Goal: Task Accomplishment & Management: Manage account settings

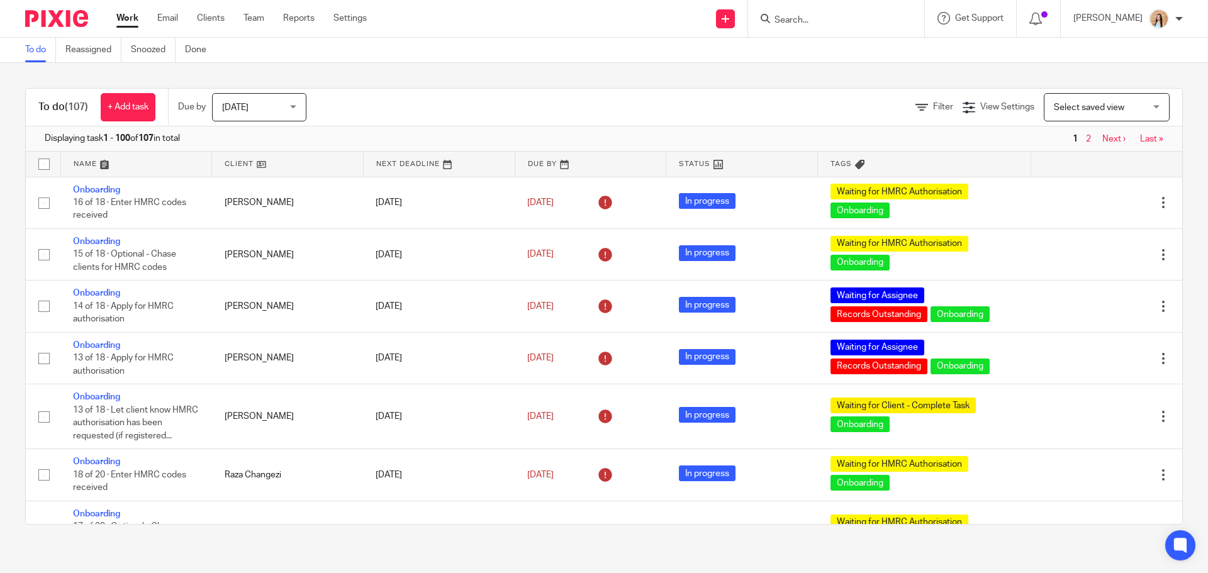
click at [886, 17] on input "Search" at bounding box center [829, 20] width 113 height 11
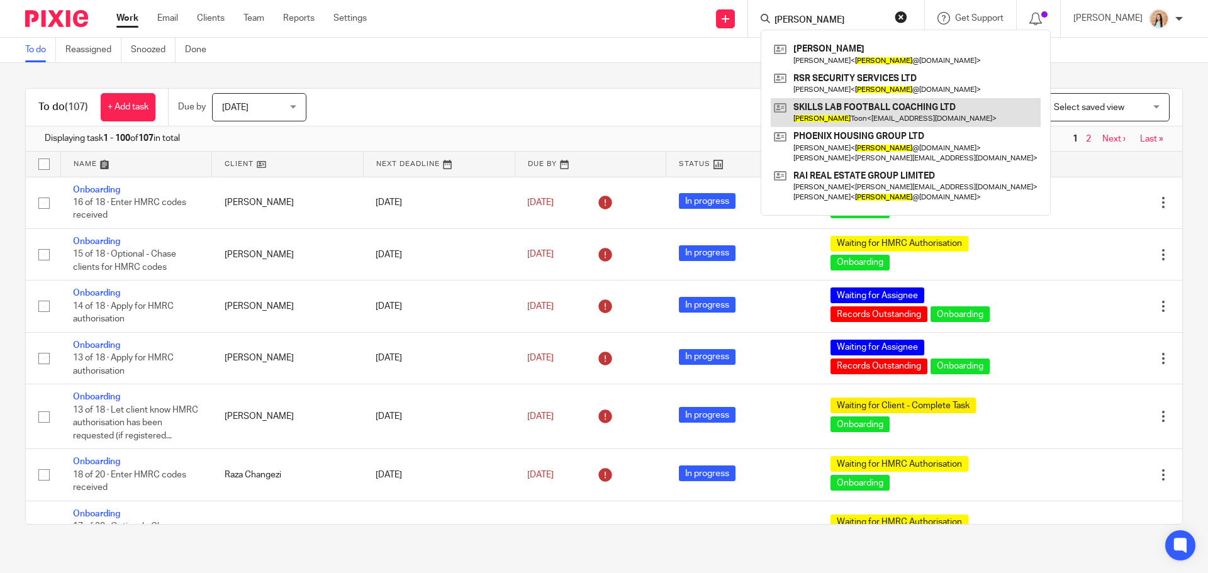
type input "joe"
click at [871, 108] on link at bounding box center [906, 112] width 270 height 29
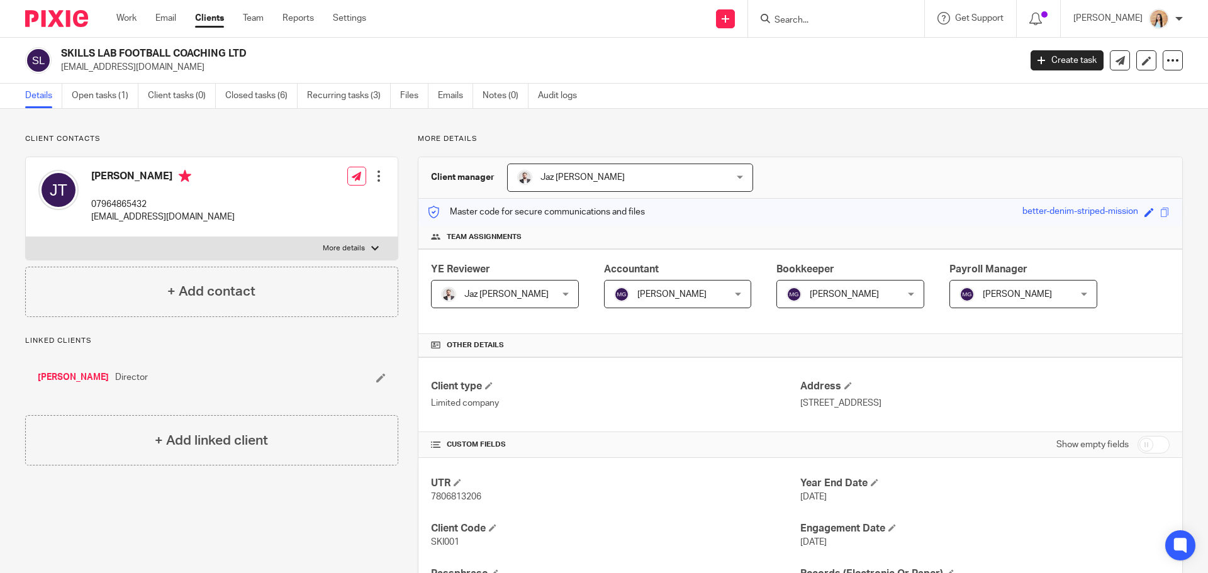
click at [69, 380] on link "[PERSON_NAME]" at bounding box center [73, 377] width 71 height 13
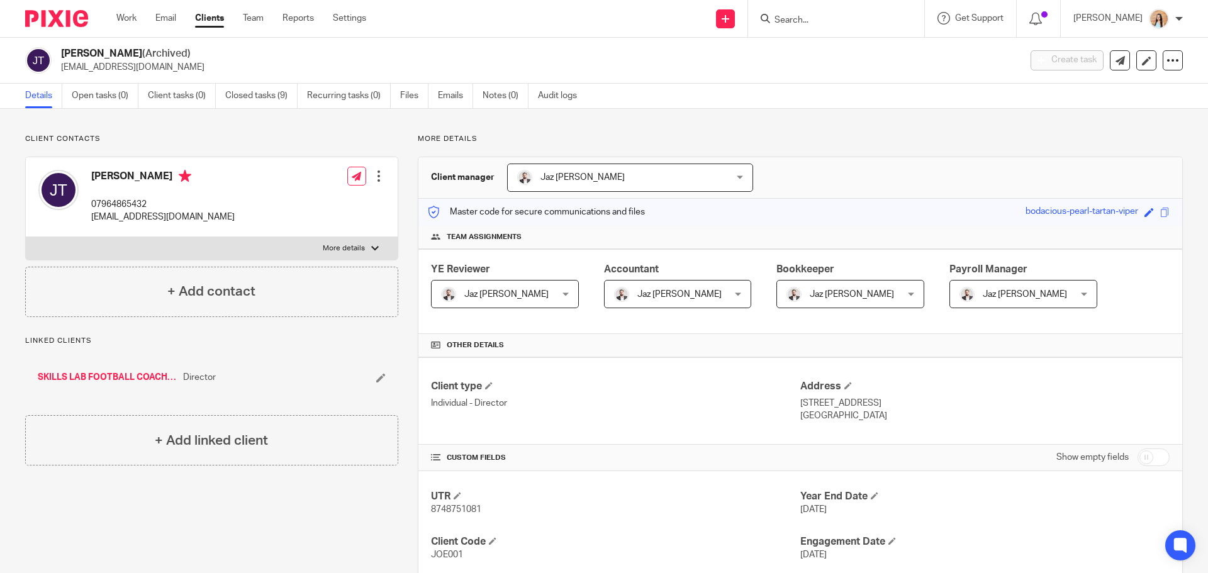
click at [406, 197] on div "More details Client manager Jaz Grewal Jaz Grewal Fatema Topia Jaz Grewal Mason…" at bounding box center [790, 517] width 785 height 767
click at [400, 203] on div "More details Client manager Jaz Grewal Jaz Grewal Fatema Topia Jaz Grewal Mason…" at bounding box center [790, 517] width 785 height 767
click at [401, 203] on div "More details Client manager Jaz Grewal Jaz Grewal Fatema Topia Jaz Grewal Mason…" at bounding box center [790, 517] width 785 height 767
click at [403, 203] on div "More details Client manager Jaz Grewal Jaz Grewal Fatema Topia Jaz Grewal Mason…" at bounding box center [790, 517] width 785 height 767
click at [285, 102] on link "Closed tasks (9)" at bounding box center [261, 96] width 72 height 25
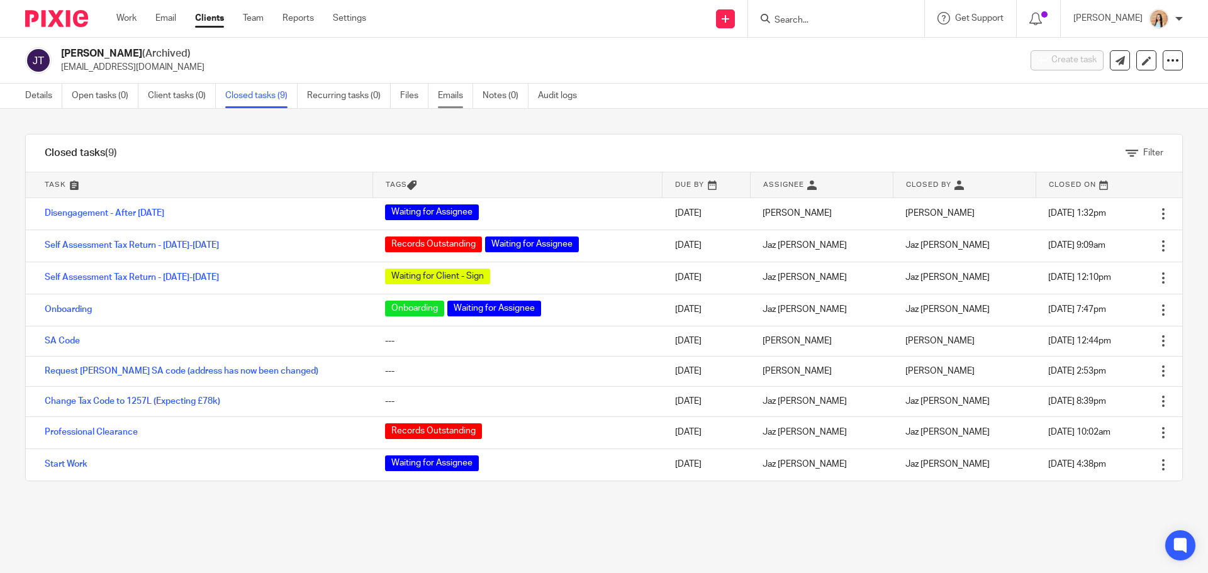
click at [447, 98] on link "Emails" at bounding box center [455, 96] width 35 height 25
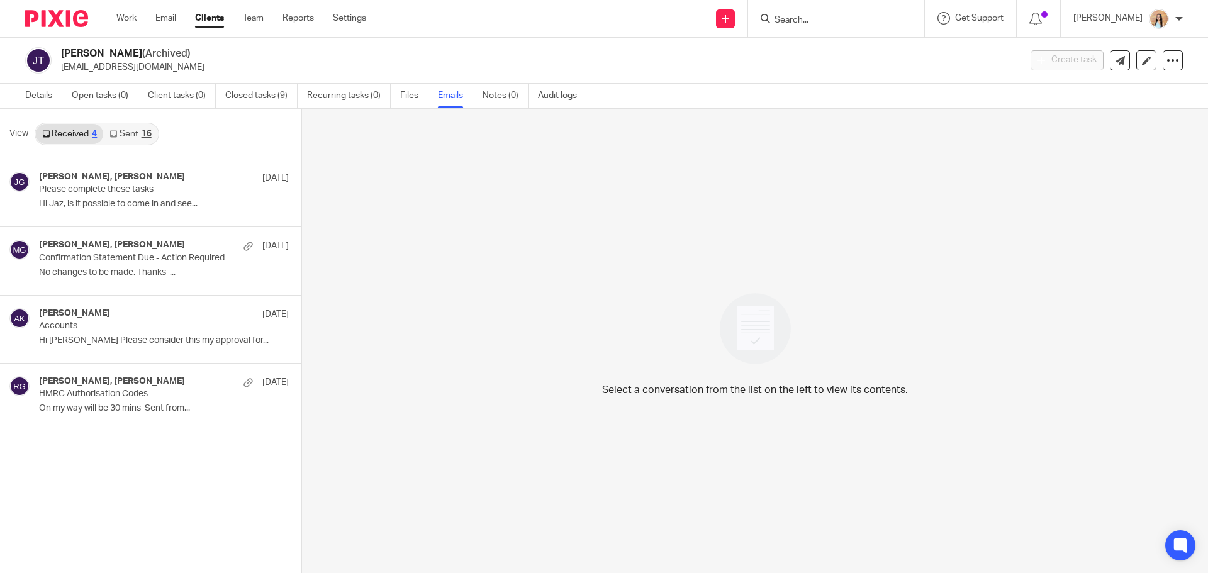
click at [129, 128] on link "Sent 16" at bounding box center [130, 134] width 54 height 20
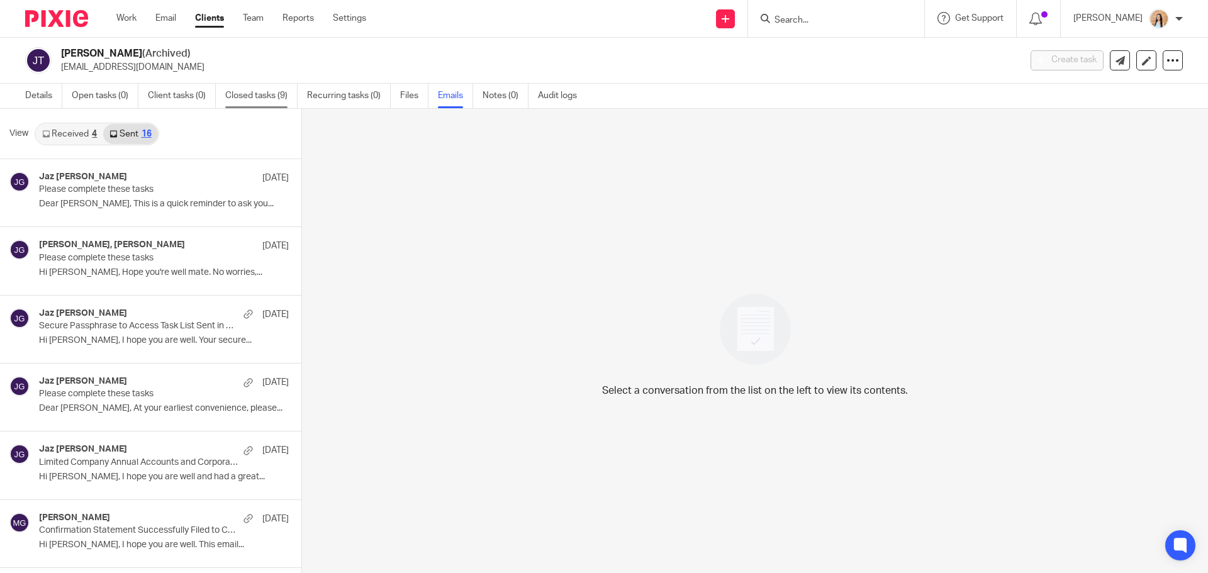
click at [263, 99] on link "Closed tasks (9)" at bounding box center [261, 96] width 72 height 25
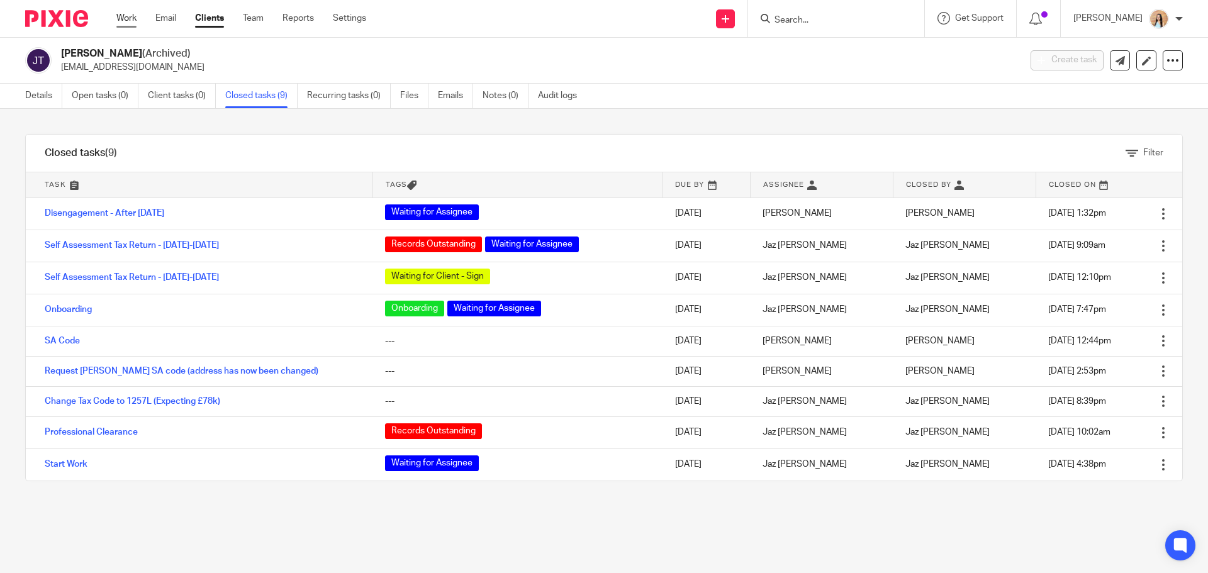
click at [130, 15] on link "Work" at bounding box center [126, 18] width 20 height 13
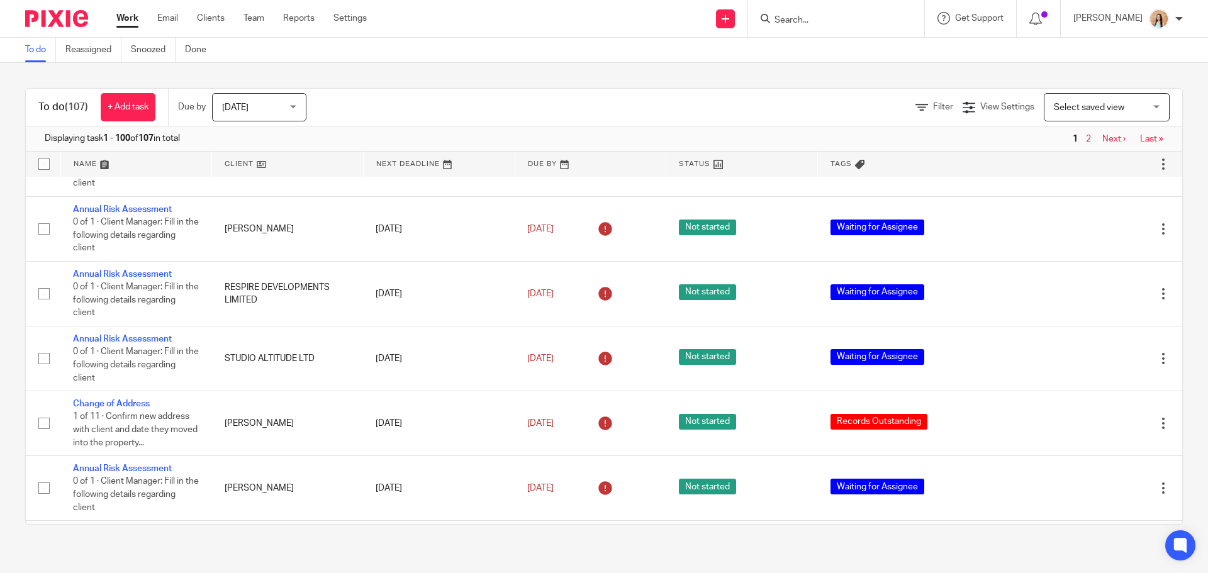
scroll to position [5599, 0]
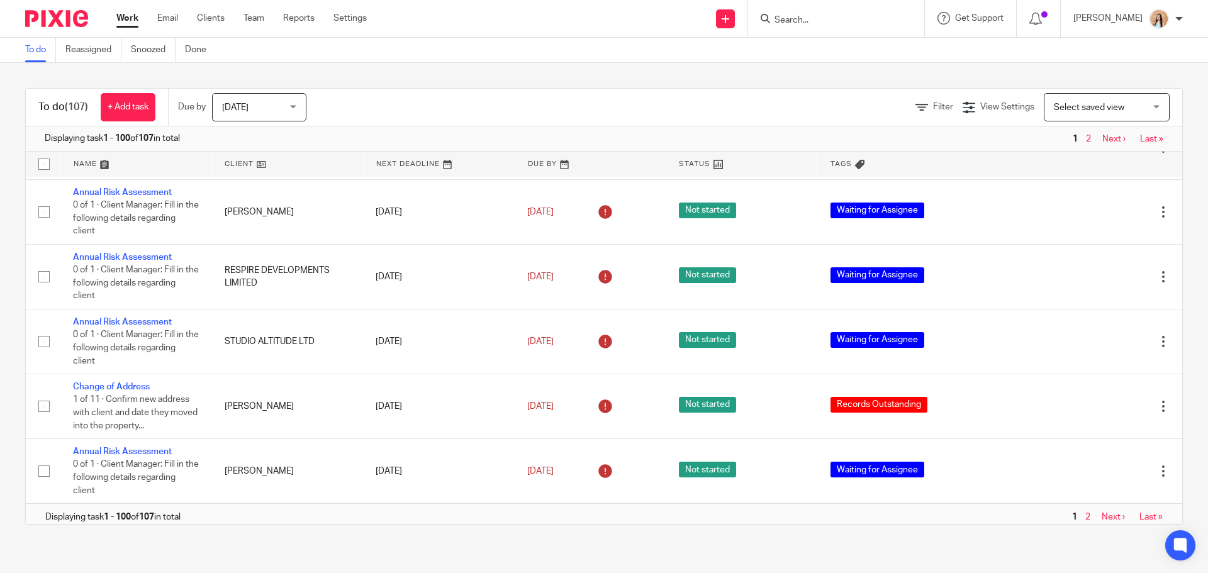
click at [868, 21] on input "Search" at bounding box center [829, 20] width 113 height 11
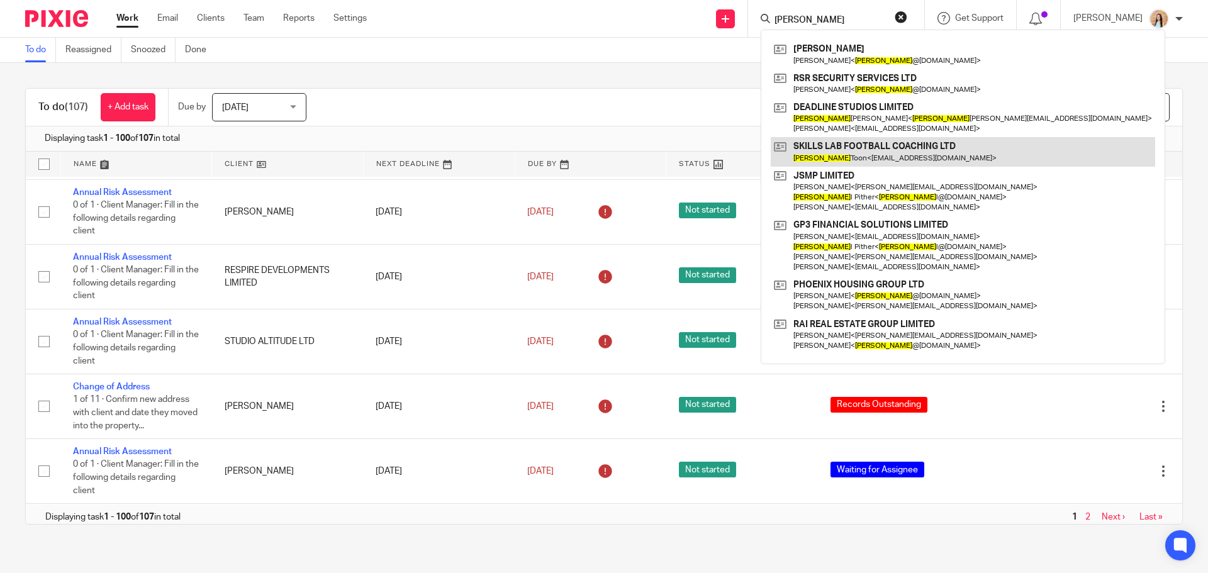
type input "joe"
click at [875, 154] on link at bounding box center [963, 151] width 384 height 29
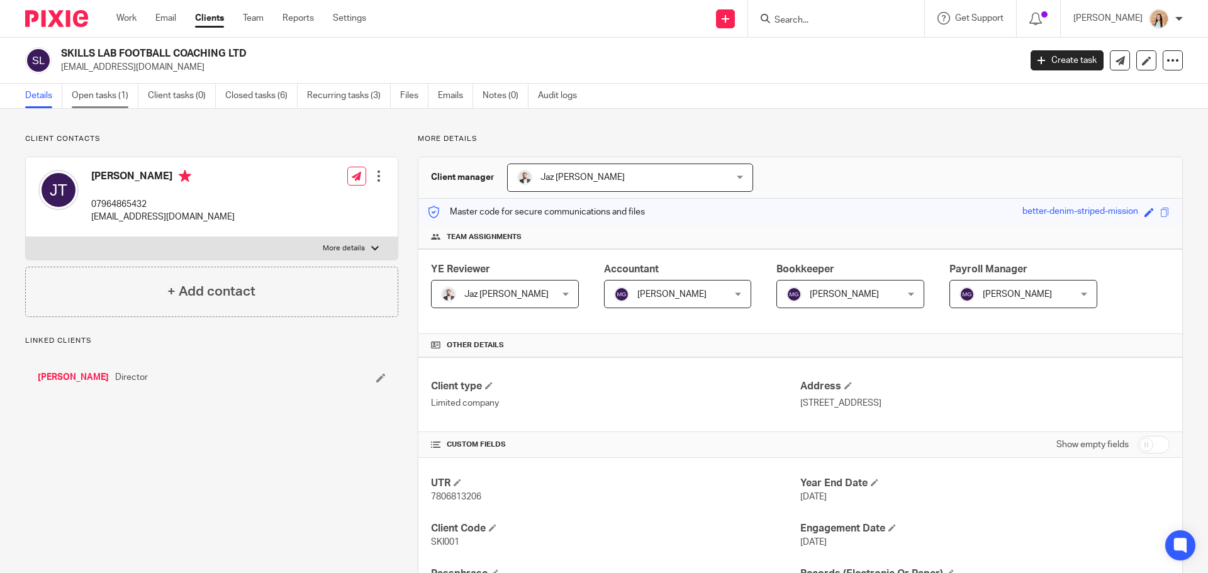
drag, startPoint x: 115, startPoint y: 98, endPoint x: 135, endPoint y: 100, distance: 19.7
click at [114, 98] on link "Open tasks (1)" at bounding box center [105, 96] width 67 height 25
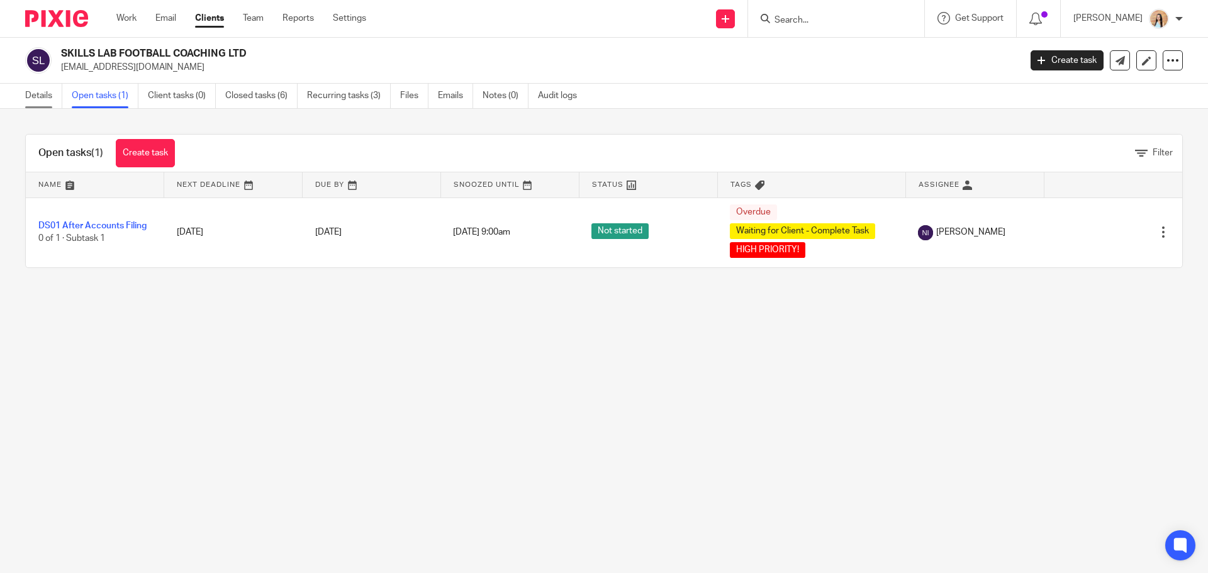
click at [48, 92] on link "Details" at bounding box center [43, 96] width 37 height 25
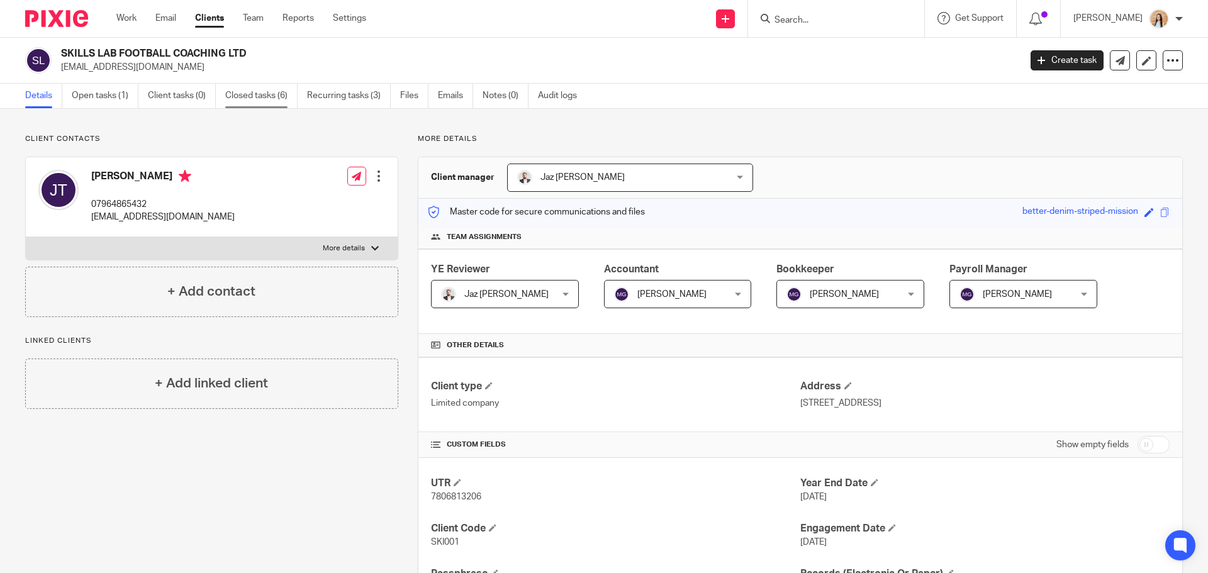
click at [263, 94] on link "Closed tasks (6)" at bounding box center [261, 96] width 72 height 25
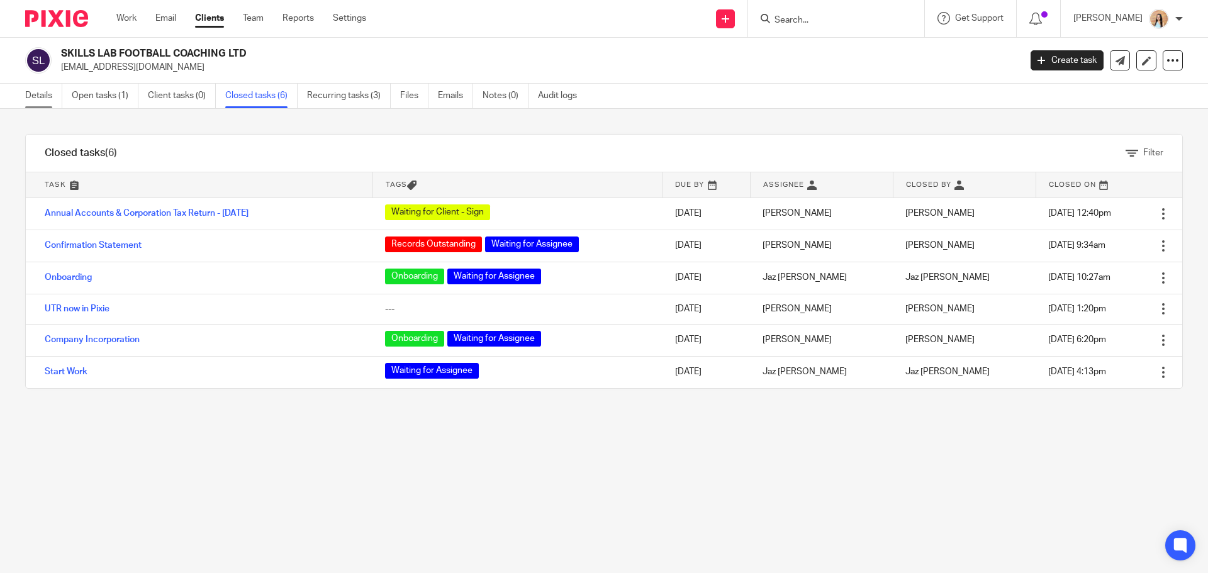
click at [35, 98] on link "Details" at bounding box center [43, 96] width 37 height 25
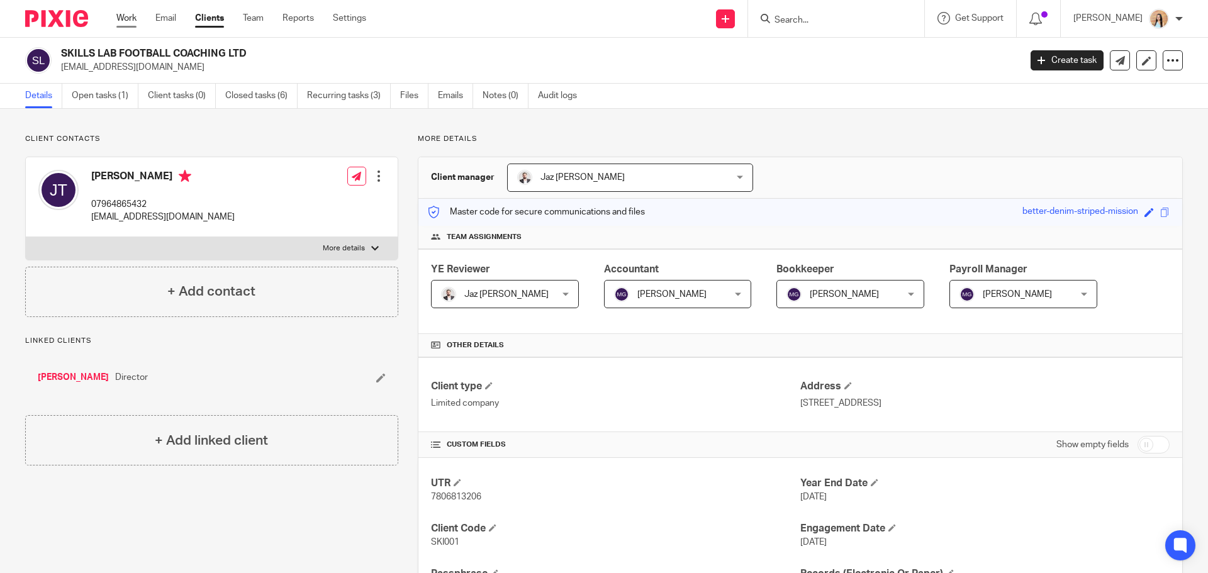
click at [128, 17] on link "Work" at bounding box center [126, 18] width 20 height 13
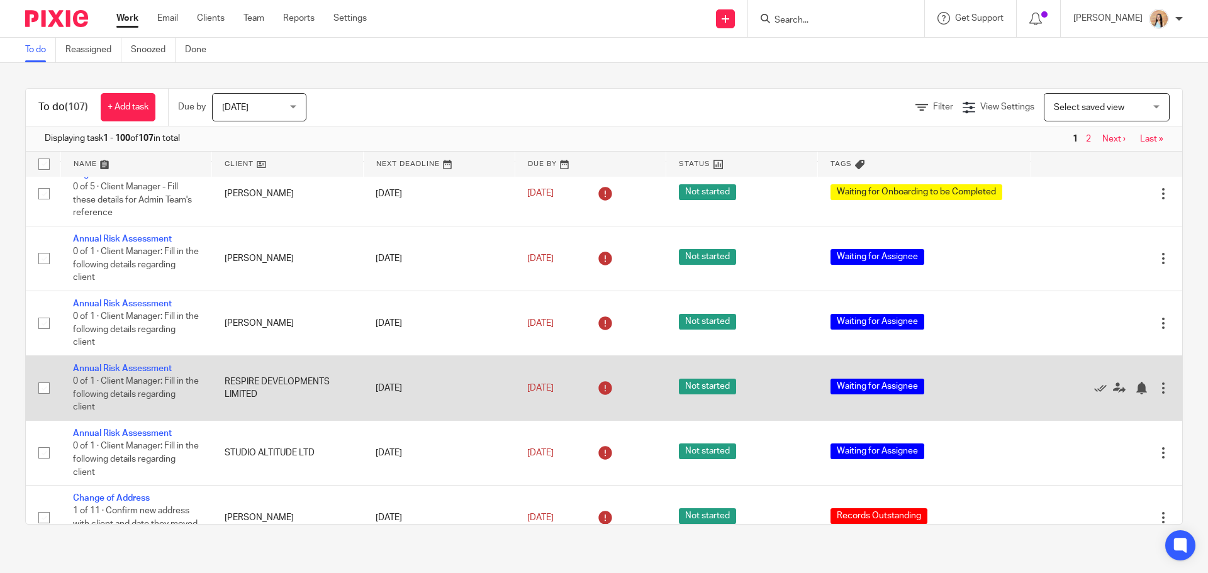
scroll to position [5599, 0]
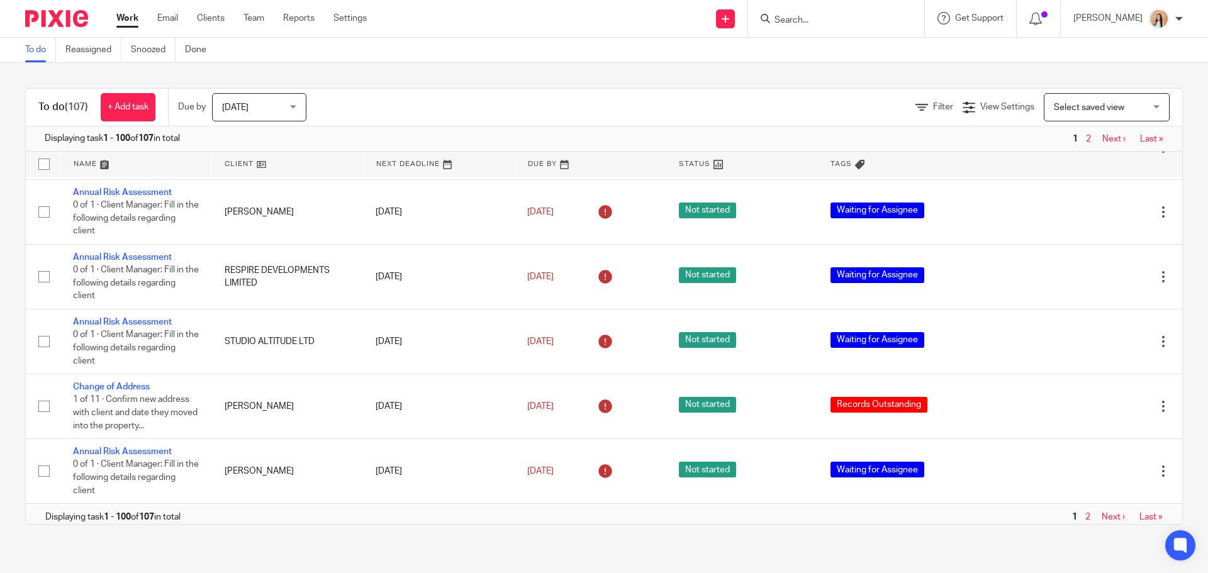
click at [1102, 141] on link "Next ›" at bounding box center [1113, 139] width 23 height 9
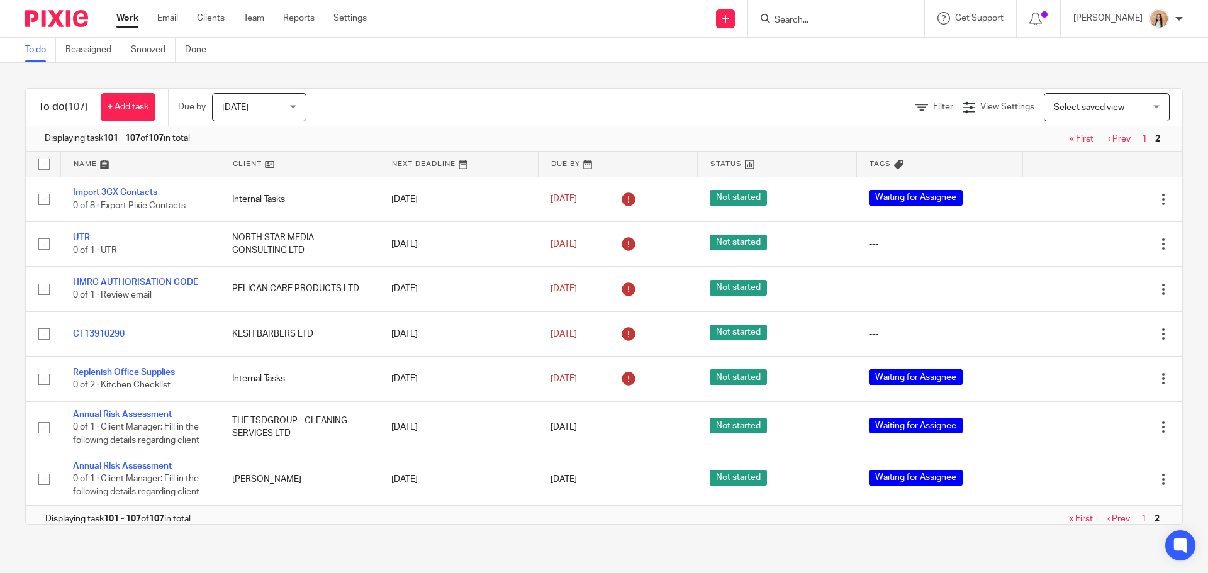
scroll to position [8, 0]
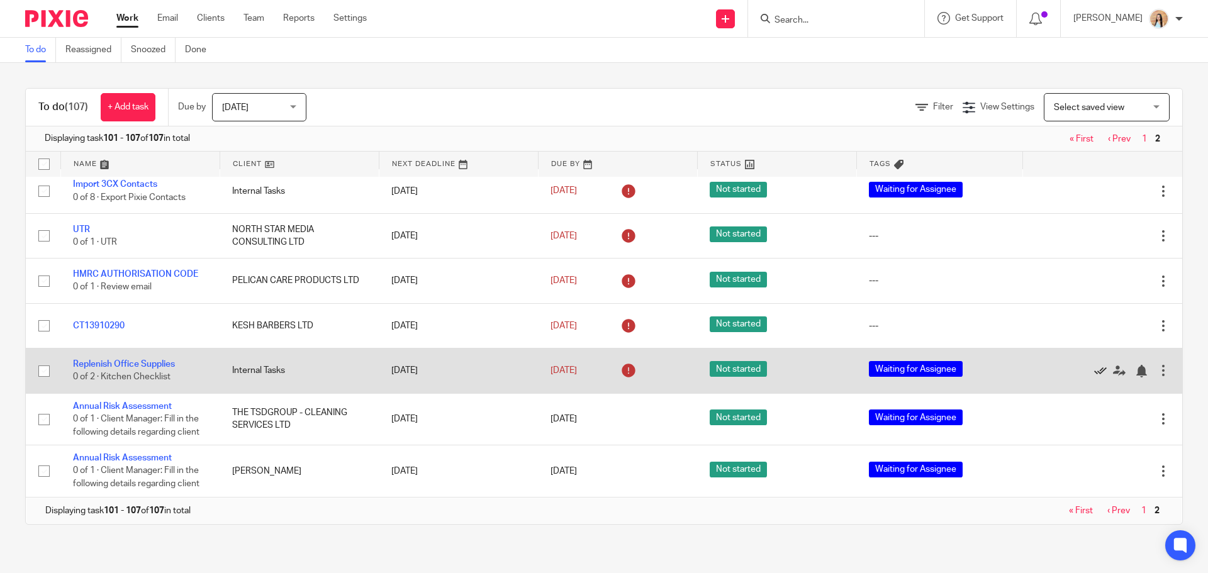
click at [1094, 371] on icon at bounding box center [1100, 371] width 13 height 13
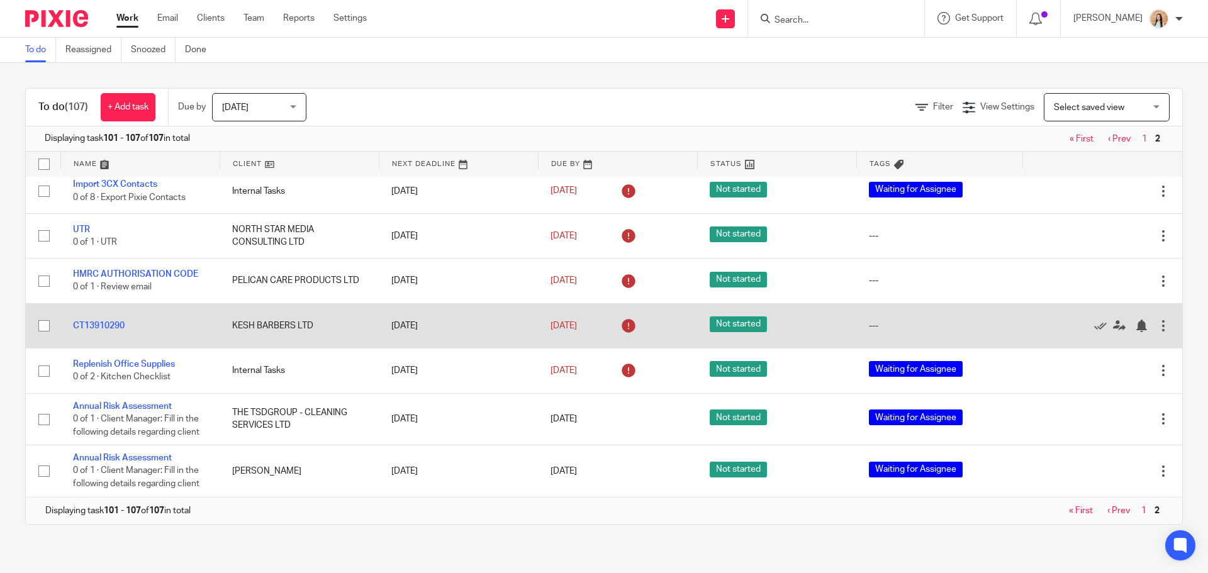
scroll to position [0, 0]
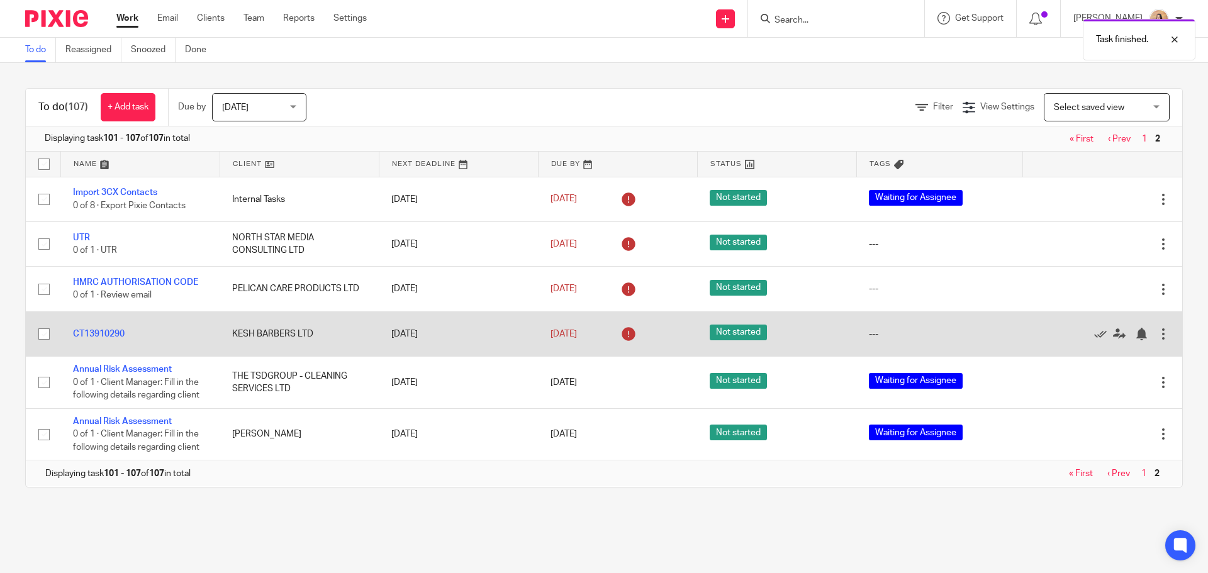
click at [265, 333] on td "KESH BARBERS LTD" at bounding box center [299, 333] width 159 height 45
click at [119, 335] on link "CT13910290" at bounding box center [99, 334] width 52 height 9
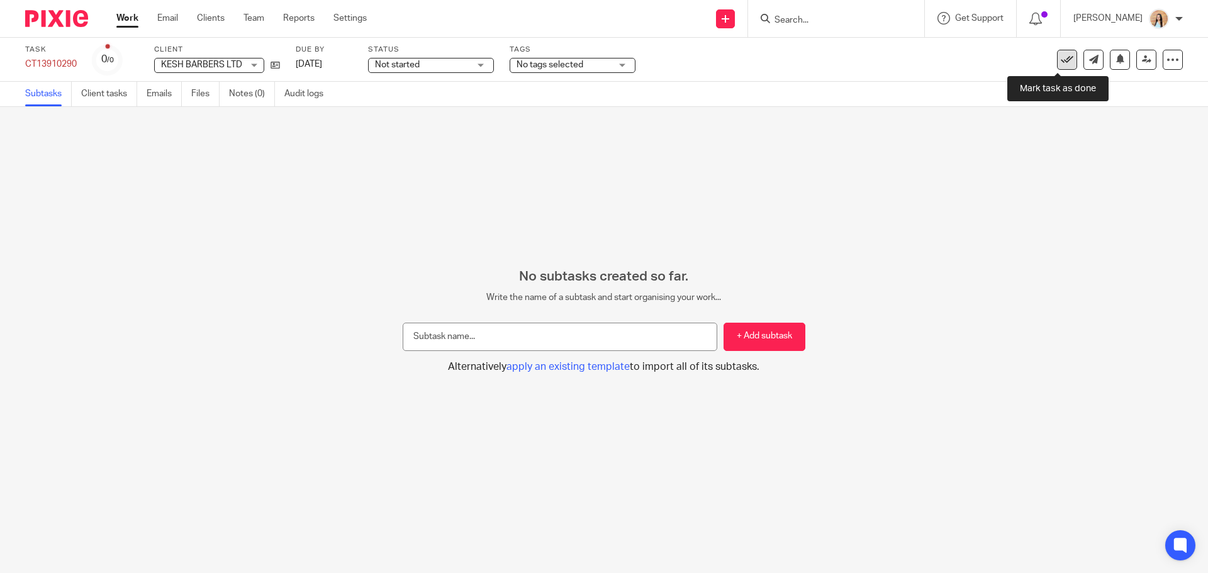
click at [1061, 60] on icon at bounding box center [1067, 59] width 13 height 13
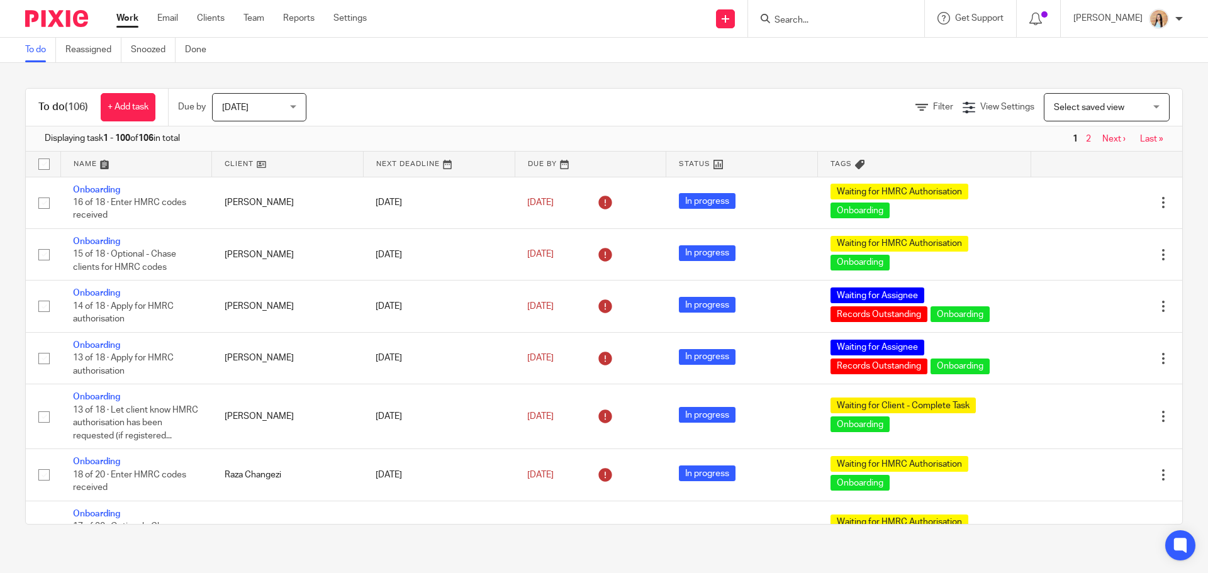
click at [847, 21] on input "Search" at bounding box center [829, 20] width 113 height 11
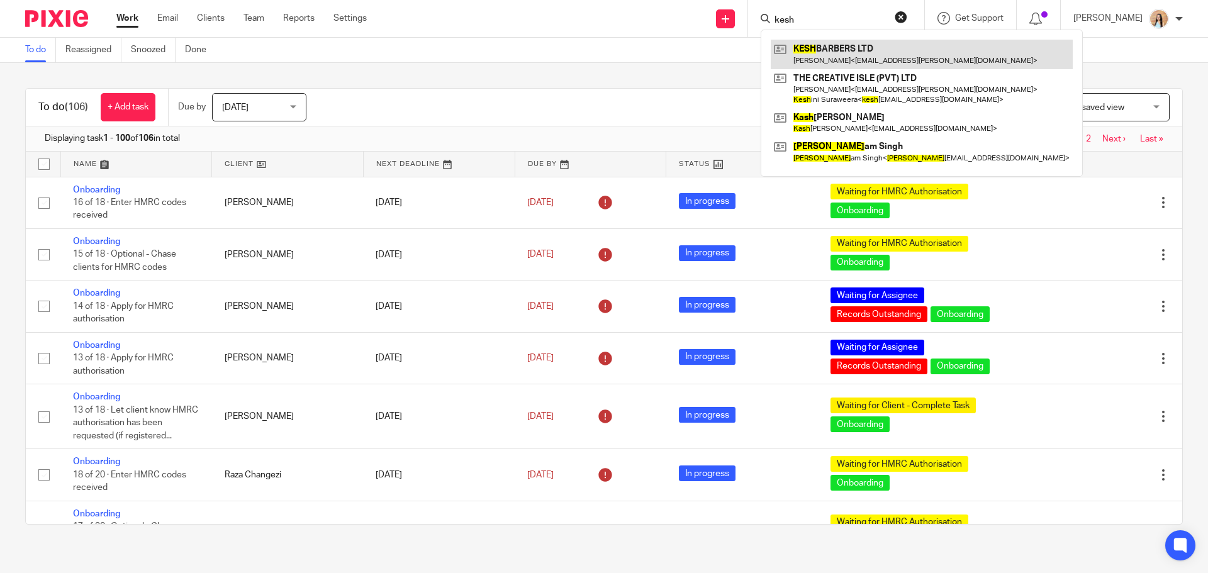
type input "kesh"
click at [869, 51] on link at bounding box center [922, 54] width 302 height 29
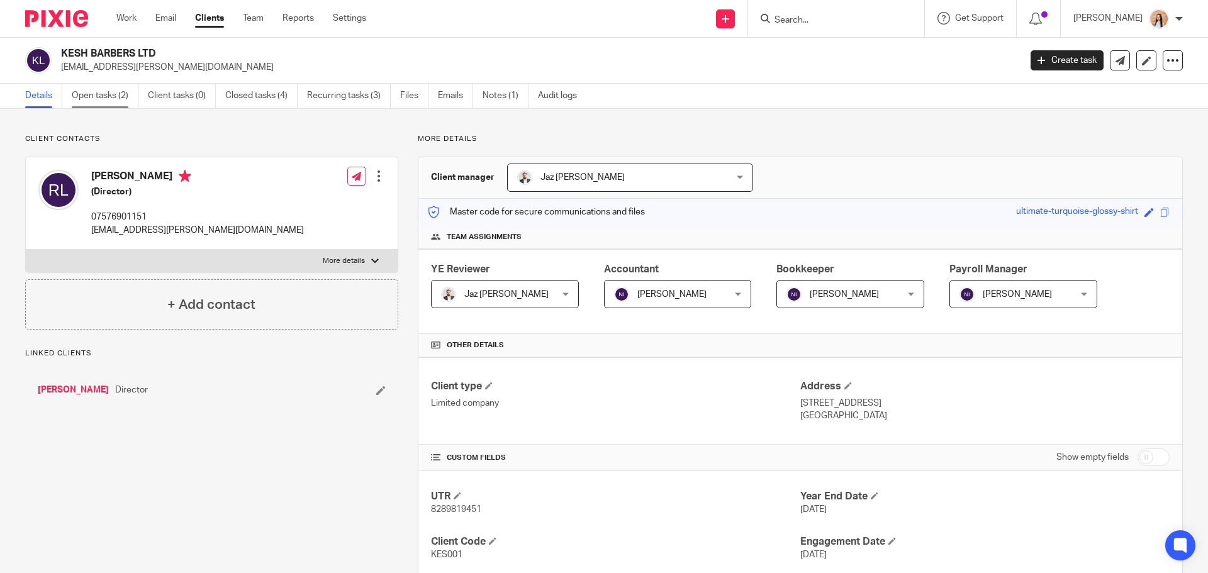
click at [96, 96] on link "Open tasks (2)" at bounding box center [105, 96] width 67 height 25
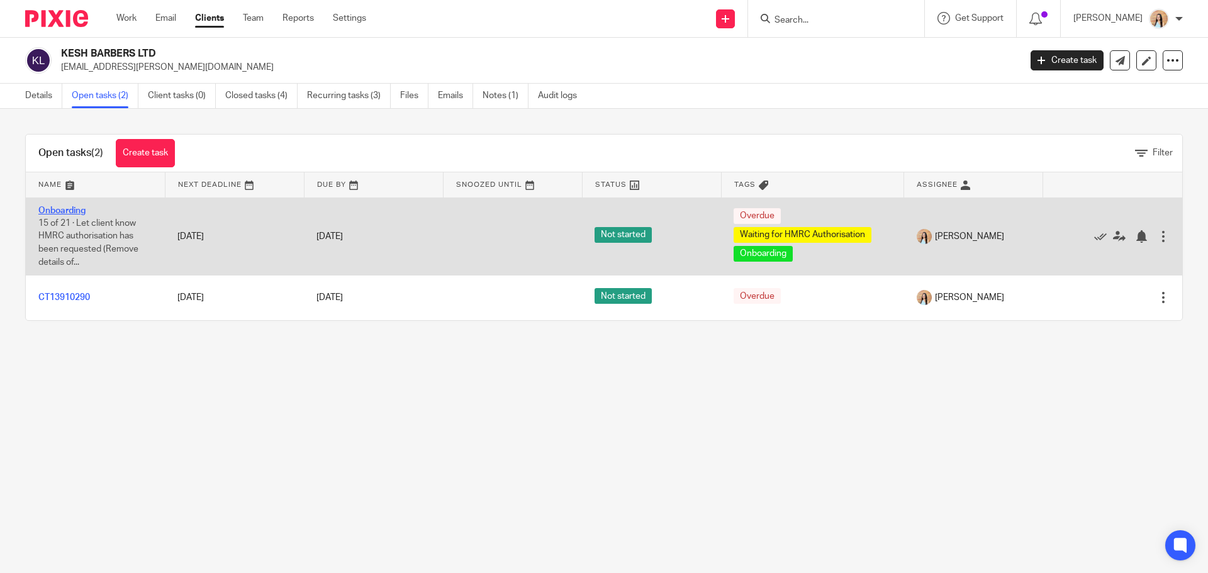
click at [67, 209] on link "Onboarding" at bounding box center [61, 210] width 47 height 9
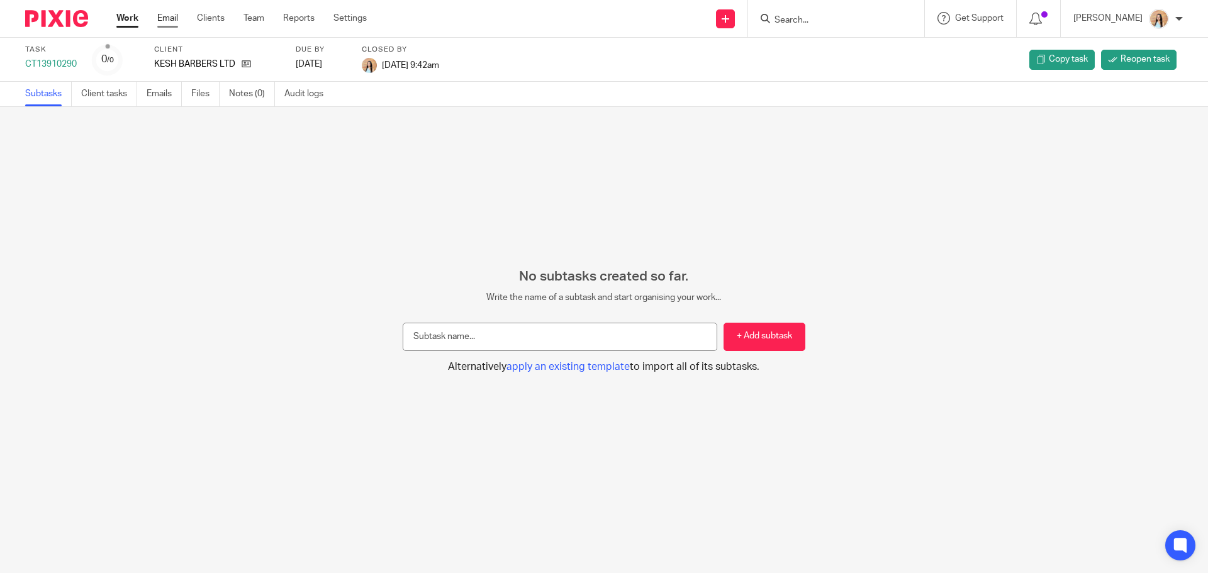
click at [169, 21] on link "Email" at bounding box center [167, 18] width 21 height 13
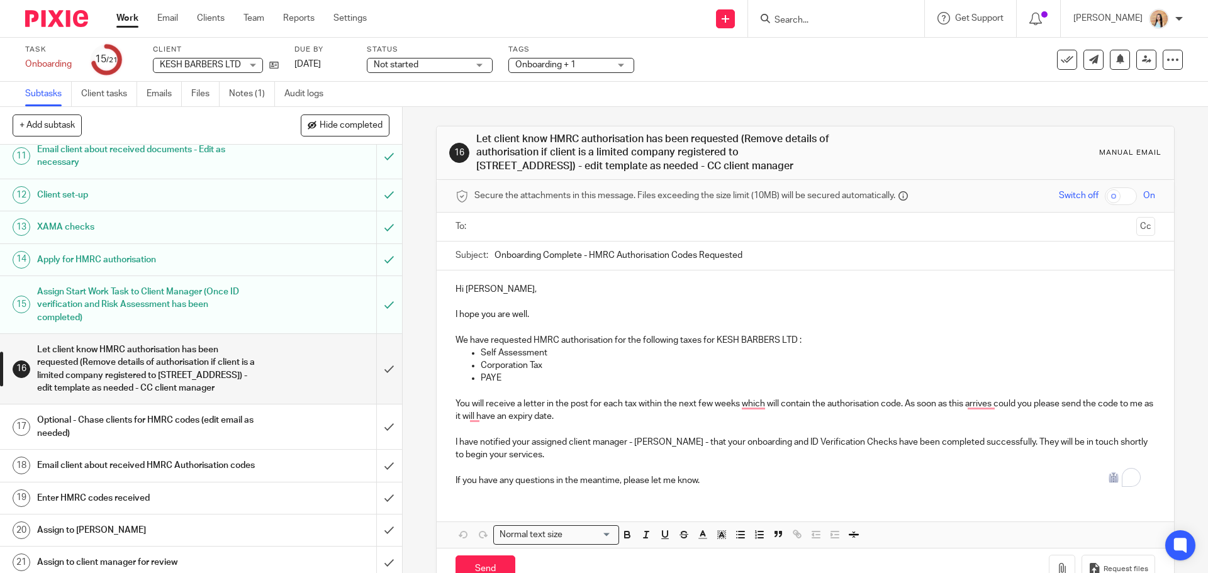
scroll to position [465, 0]
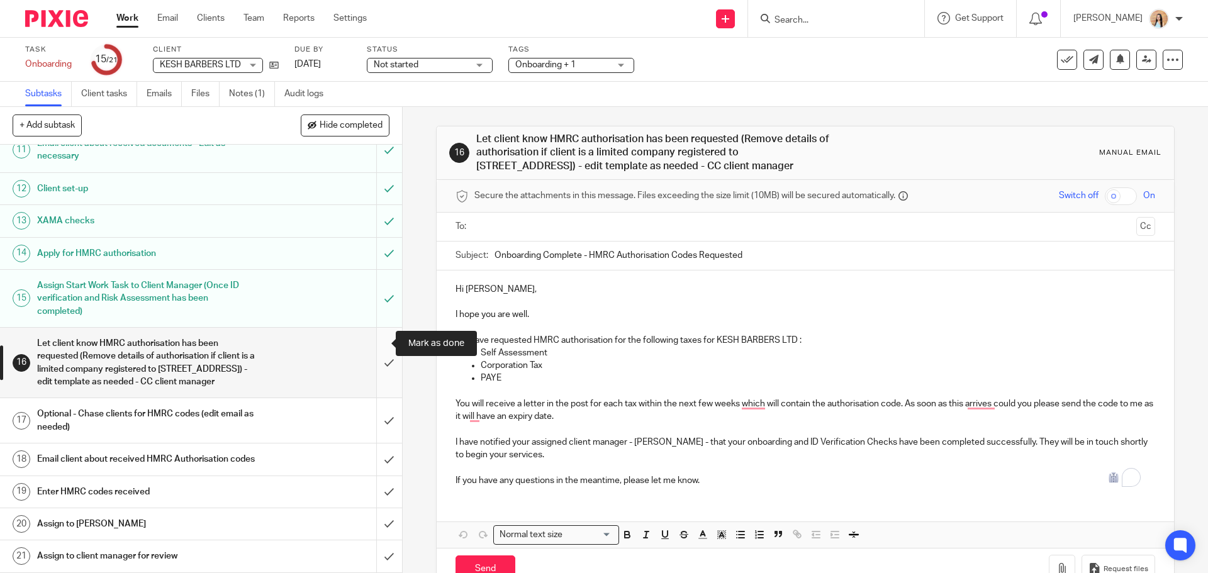
click at [373, 351] on input "submit" at bounding box center [201, 363] width 402 height 70
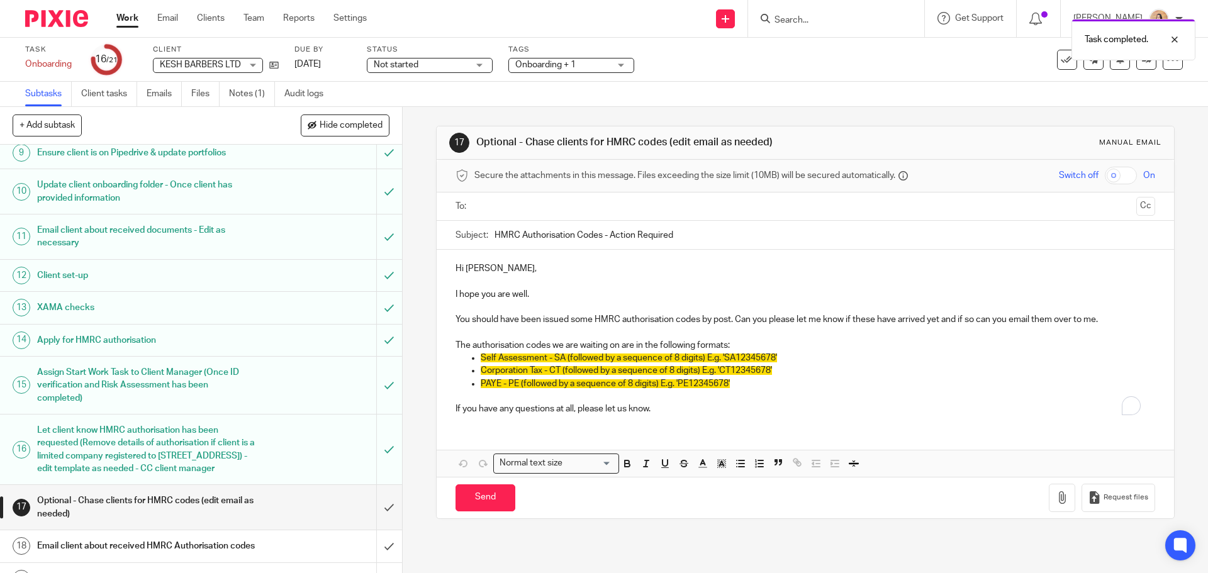
scroll to position [465, 0]
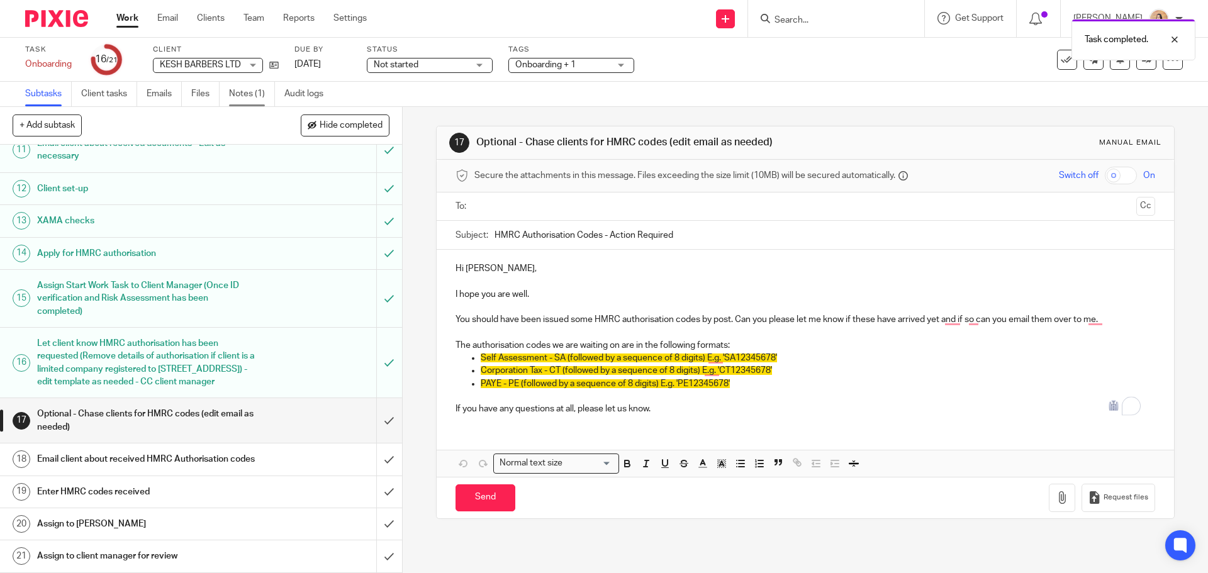
click at [256, 92] on link "Notes (1)" at bounding box center [252, 94] width 46 height 25
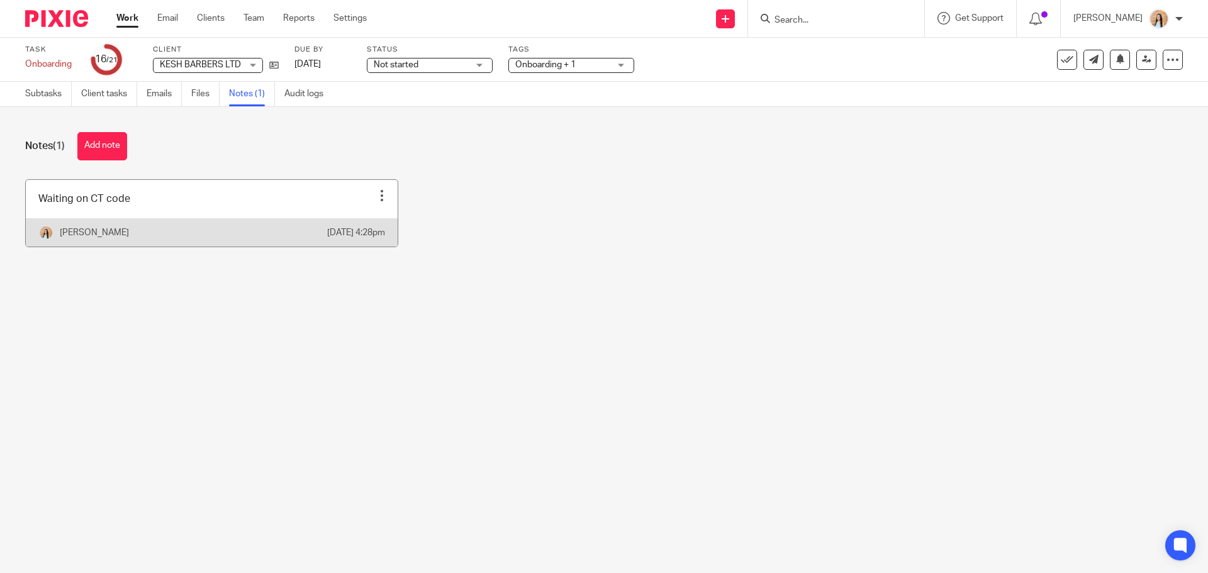
click at [376, 195] on div at bounding box center [382, 195] width 13 height 13
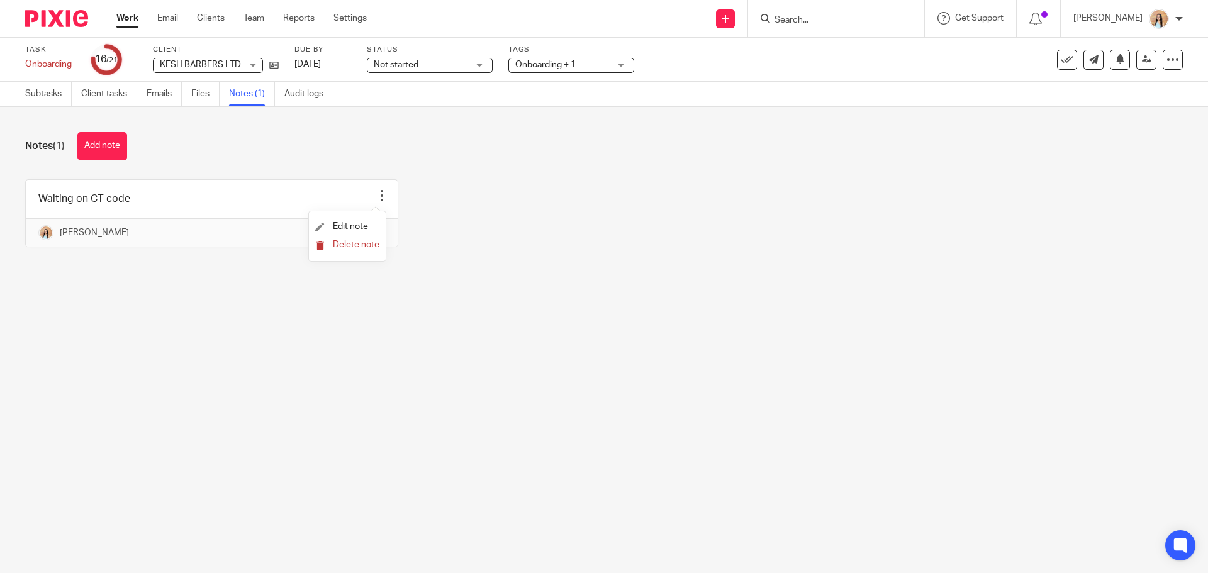
click at [377, 247] on span "Delete note" at bounding box center [356, 244] width 47 height 9
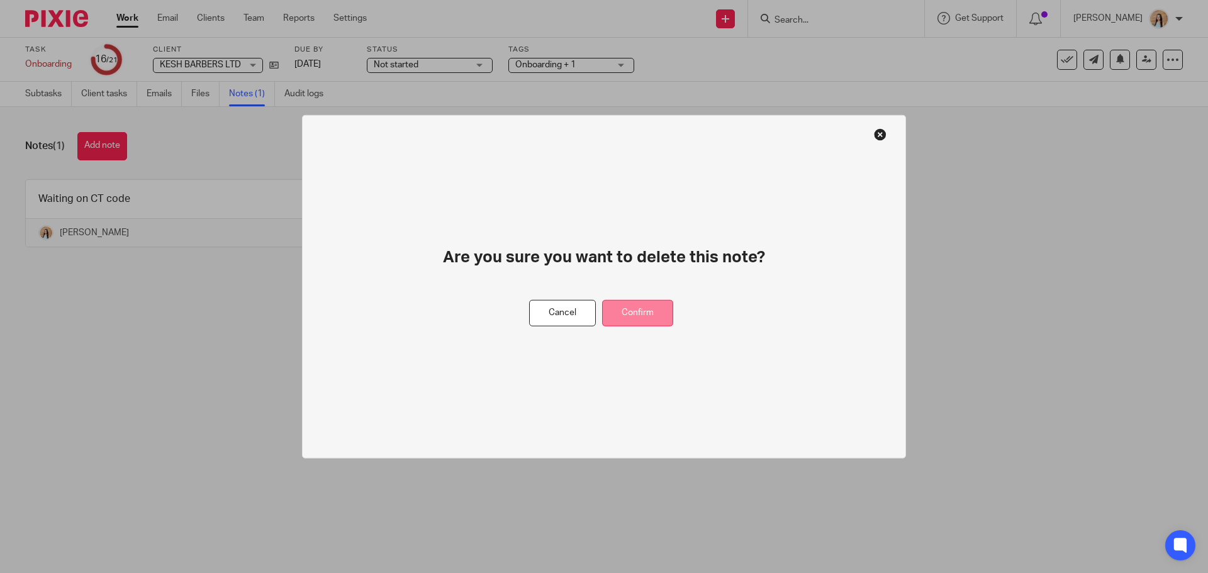
click at [635, 316] on button "Confirm" at bounding box center [637, 312] width 71 height 27
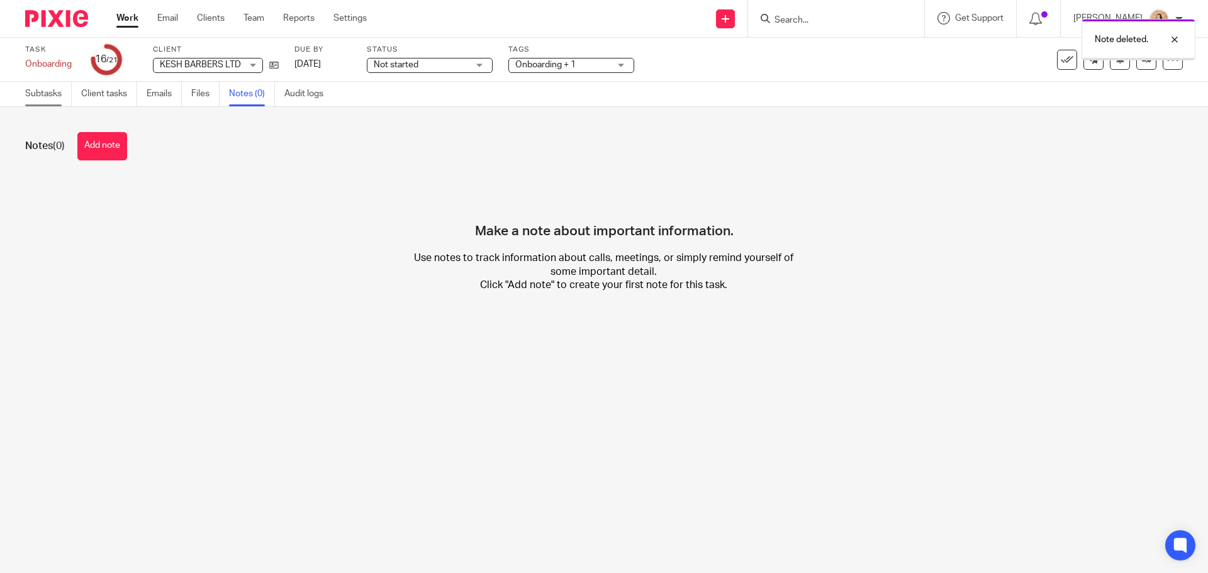
click at [51, 92] on link "Subtasks" at bounding box center [48, 94] width 47 height 25
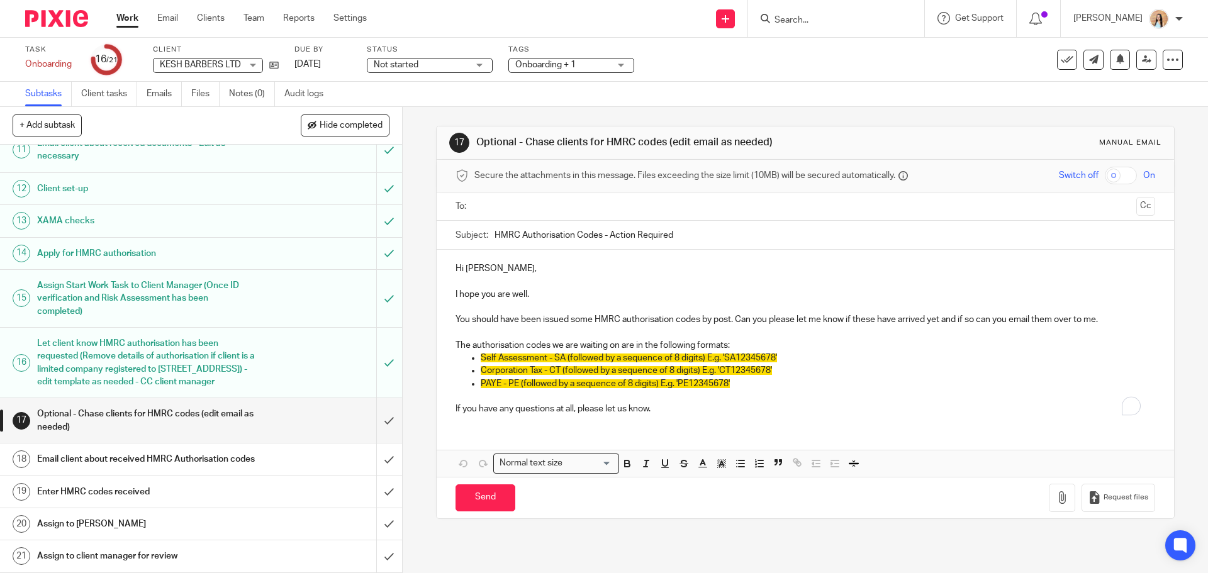
scroll to position [465, 0]
click at [376, 407] on input "submit" at bounding box center [201, 420] width 402 height 45
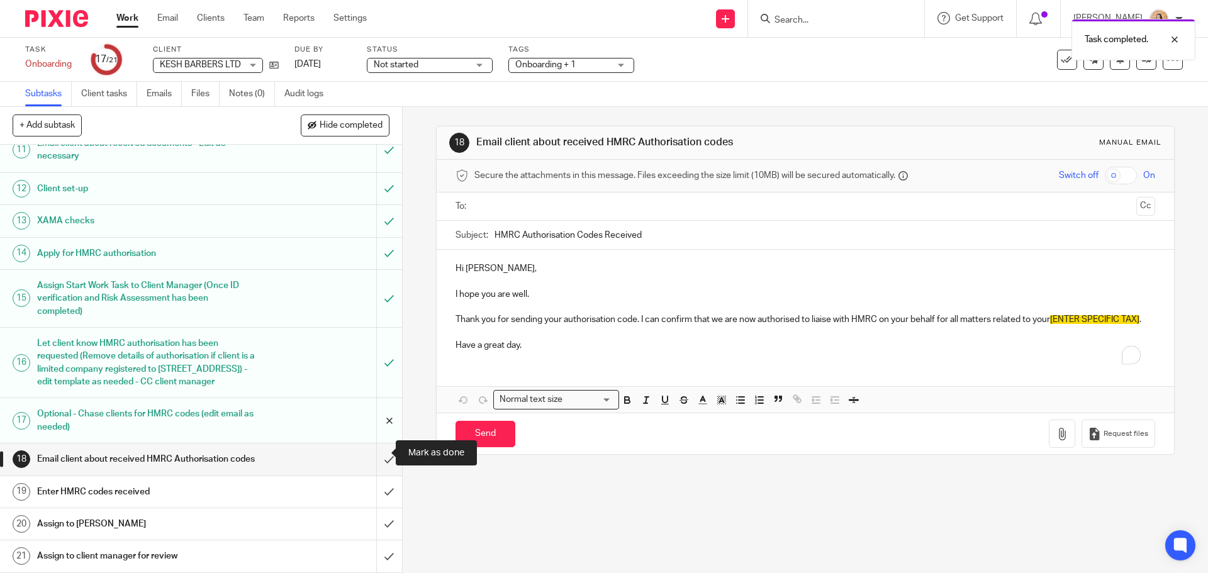
scroll to position [465, 0]
click at [371, 467] on input "submit" at bounding box center [201, 459] width 402 height 31
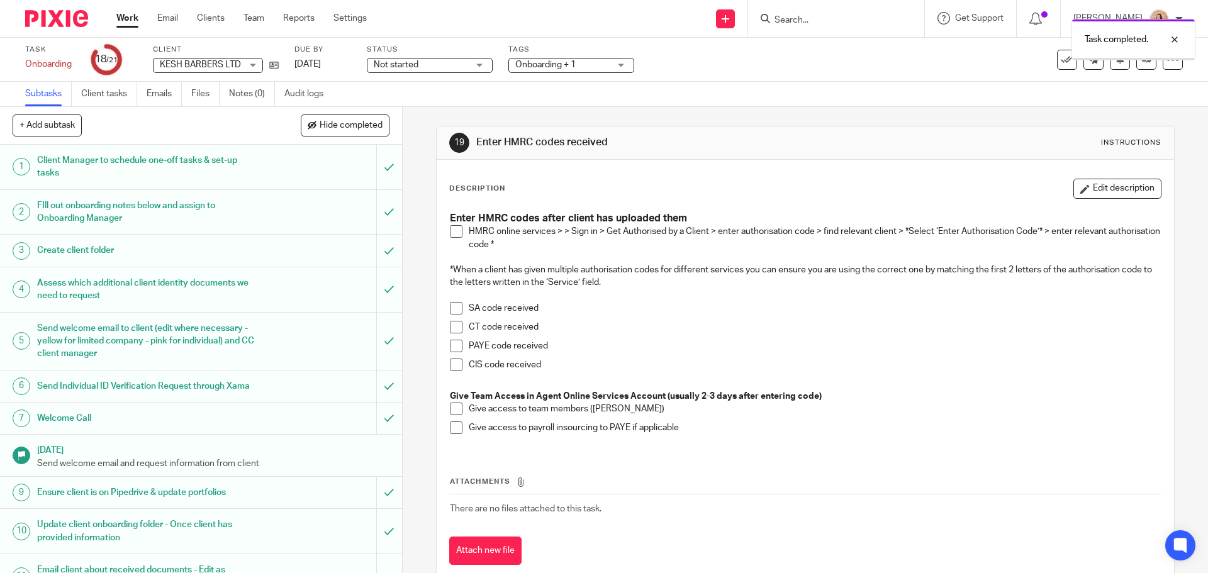
click at [450, 228] on span at bounding box center [456, 231] width 13 height 13
click at [450, 328] on span at bounding box center [456, 327] width 13 height 13
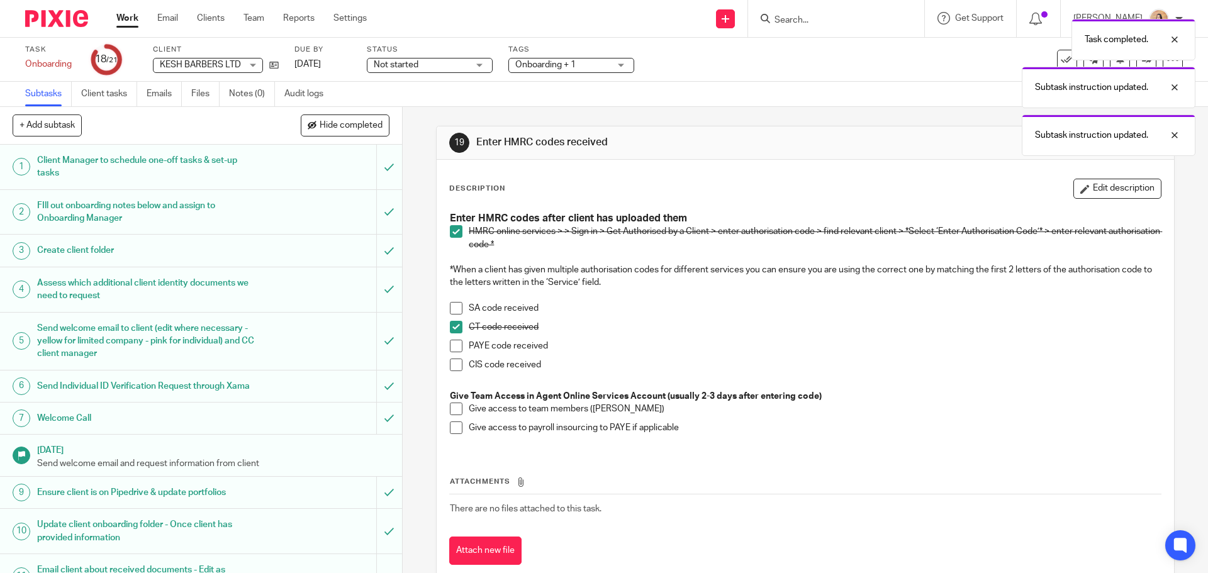
click at [454, 406] on span at bounding box center [456, 409] width 13 height 13
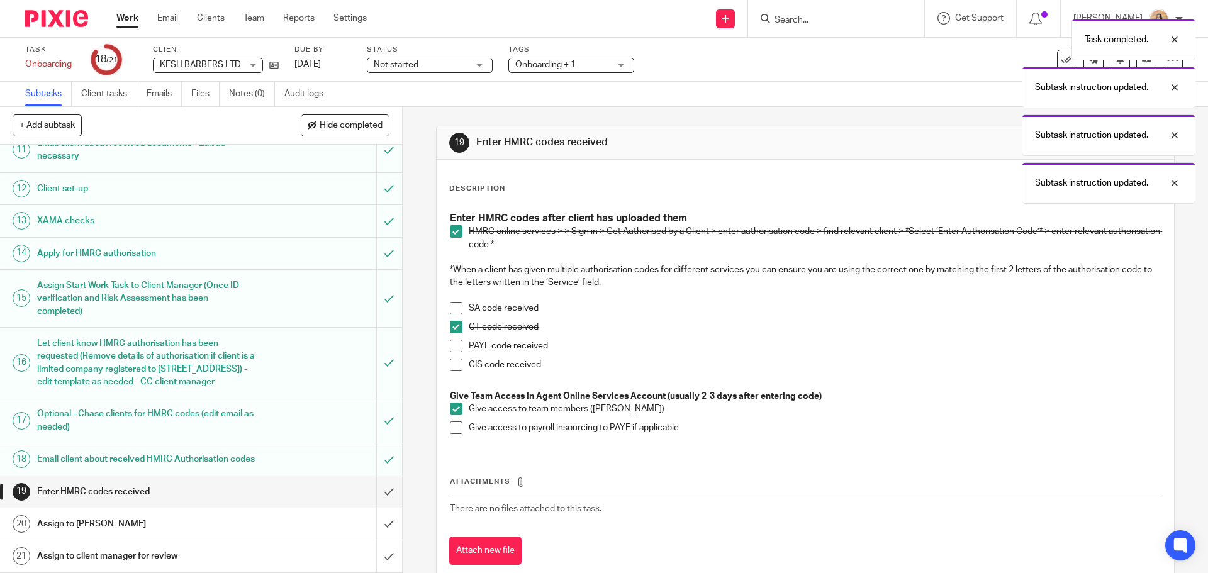
scroll to position [465, 0]
click at [384, 494] on input "submit" at bounding box center [201, 491] width 402 height 31
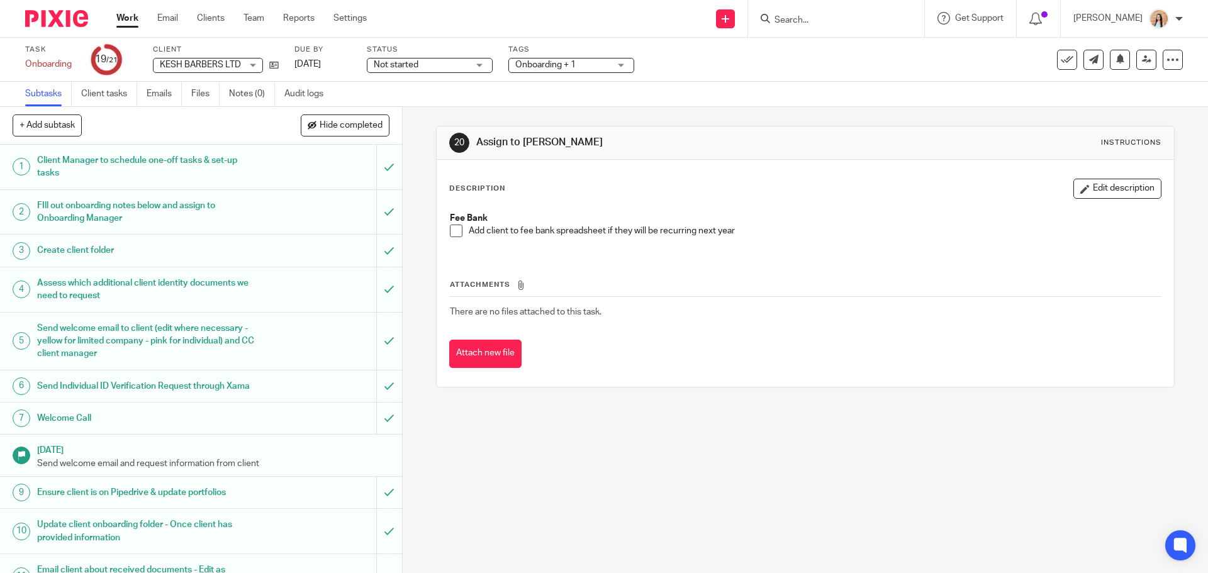
click at [455, 233] on span at bounding box center [456, 231] width 13 height 13
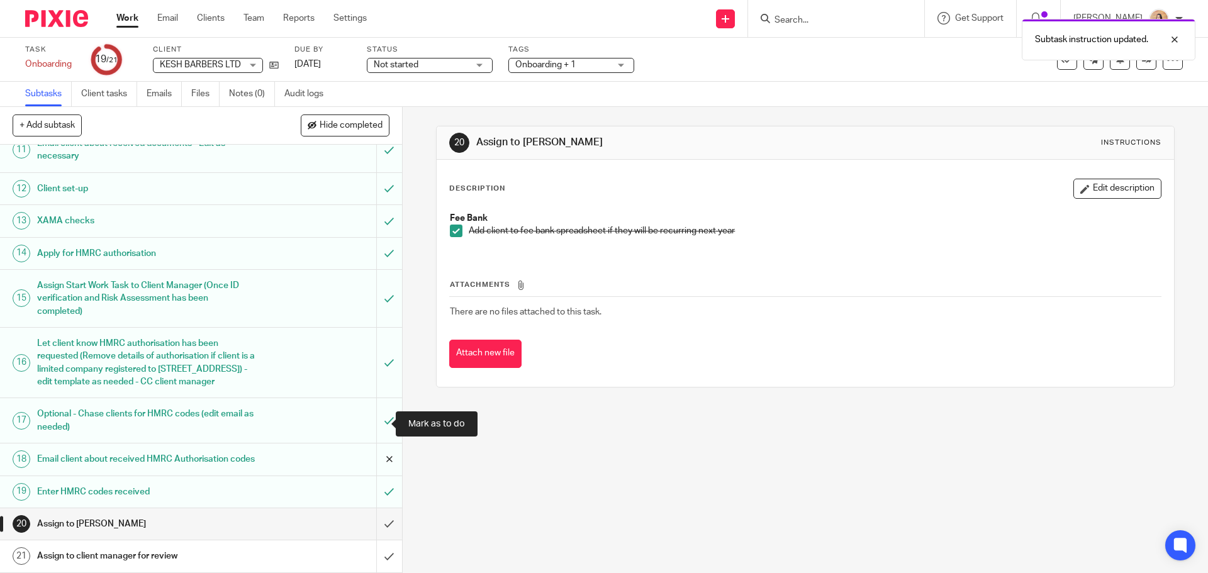
scroll to position [465, 0]
click at [375, 524] on input "submit" at bounding box center [201, 523] width 402 height 31
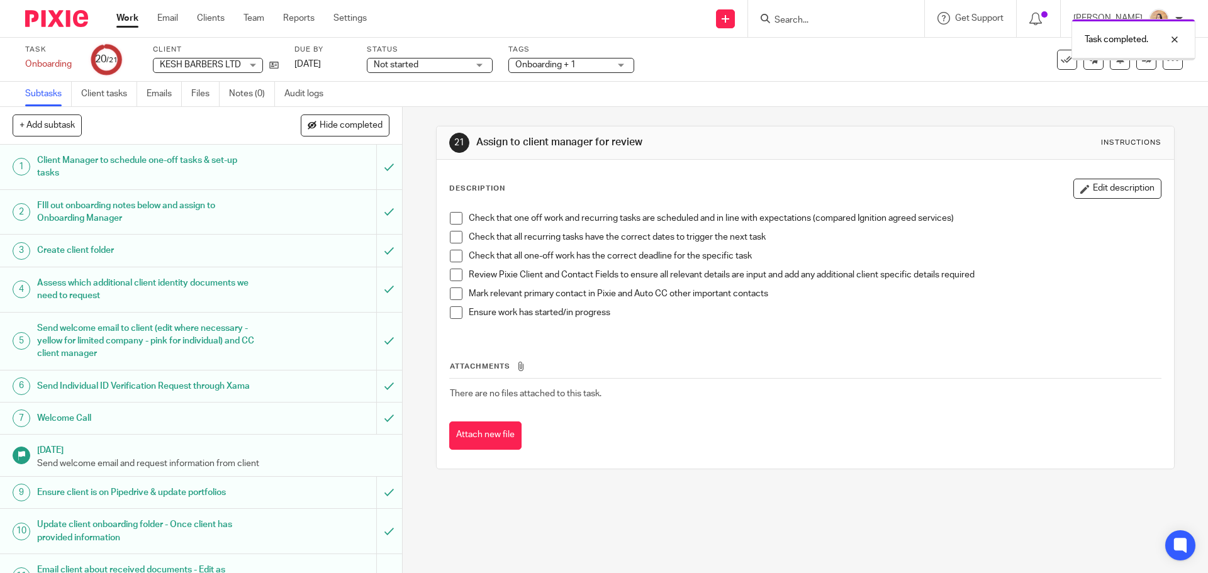
click at [567, 68] on span "Onboarding + 1" at bounding box center [545, 64] width 60 height 9
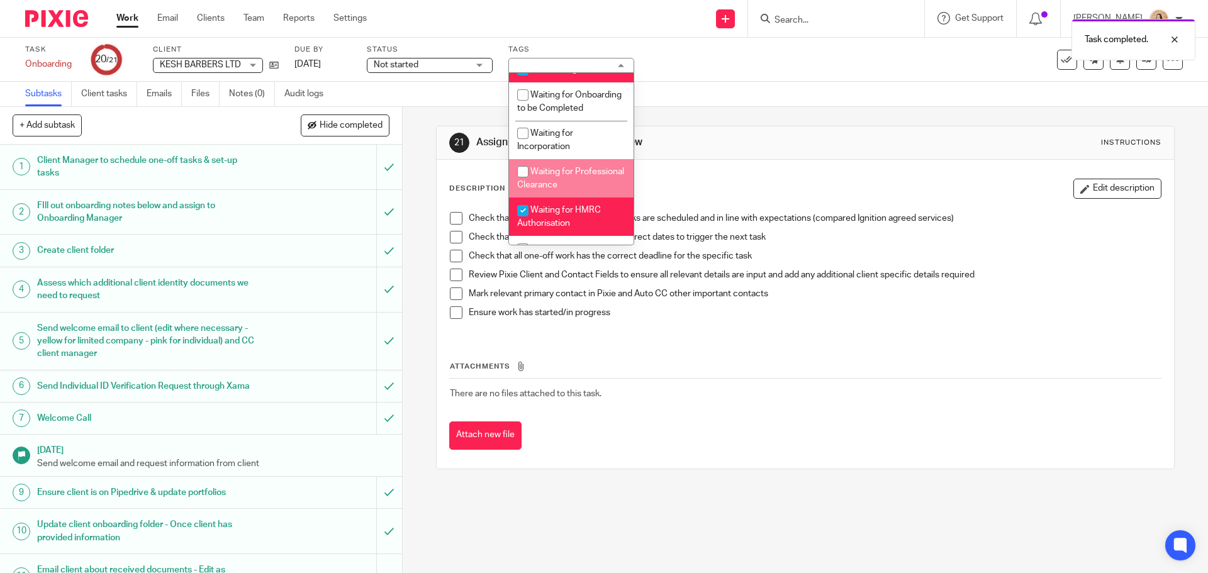
scroll to position [189, 0]
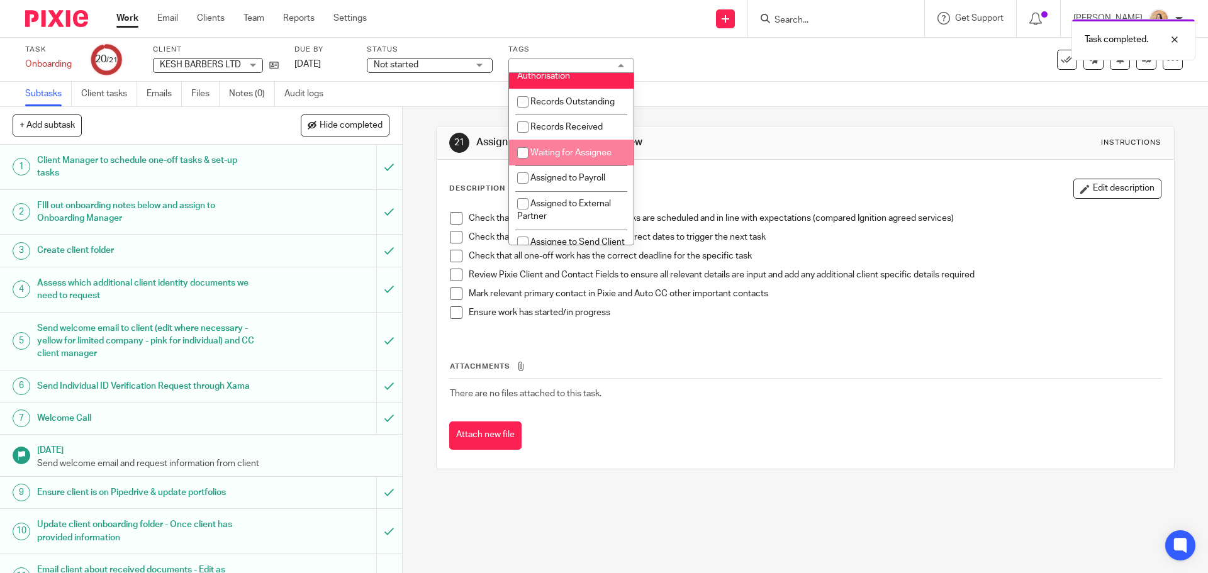
click at [574, 159] on li "Waiting for Assignee" at bounding box center [571, 153] width 125 height 26
checkbox input "true"
click at [552, 83] on li "Waiting for HMRC Authorisation" at bounding box center [571, 69] width 125 height 38
checkbox input "false"
click at [680, 98] on div "Subtasks Client tasks Emails Files Notes (0) Audit logs" at bounding box center [604, 94] width 1208 height 25
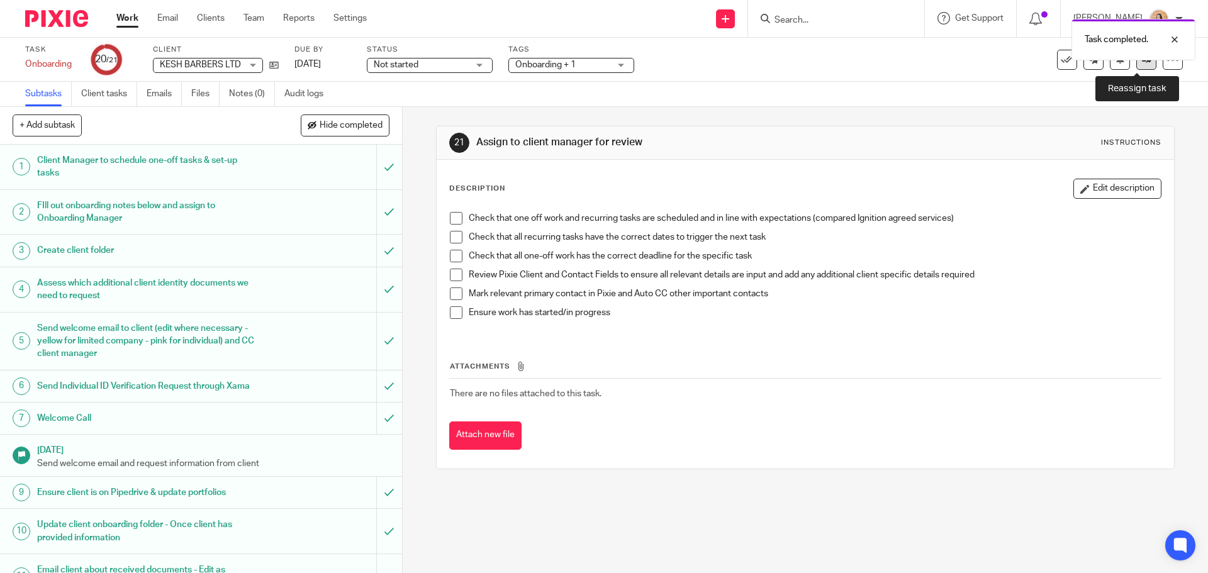
click at [1136, 66] on link at bounding box center [1146, 60] width 20 height 20
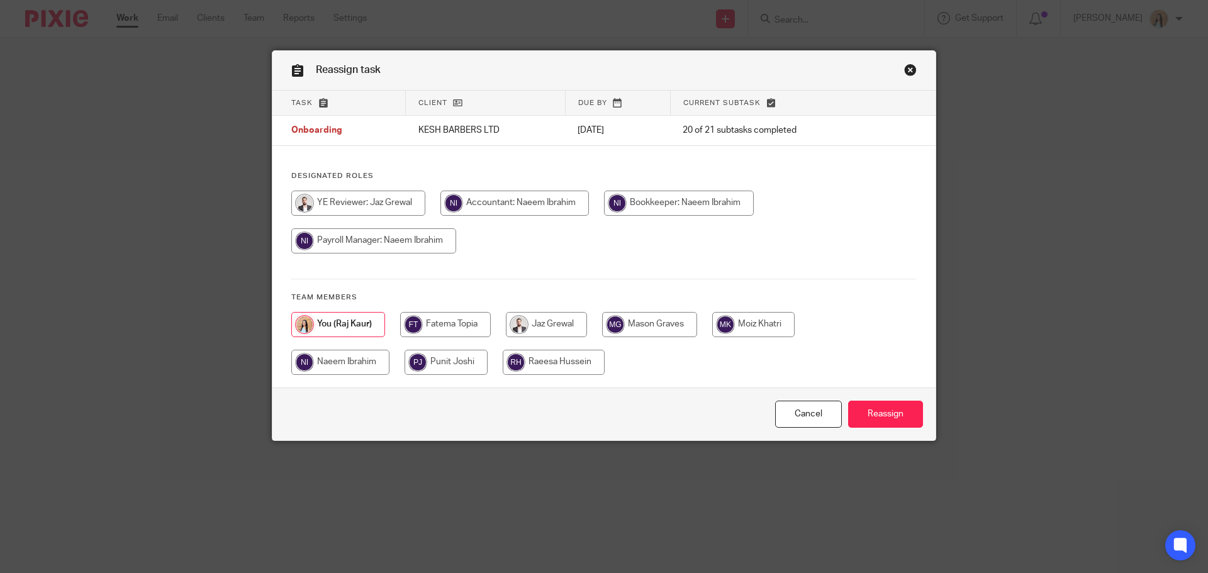
click at [550, 317] on input "radio" at bounding box center [546, 324] width 81 height 25
radio input "true"
click at [885, 413] on input "Reassign" at bounding box center [885, 414] width 75 height 27
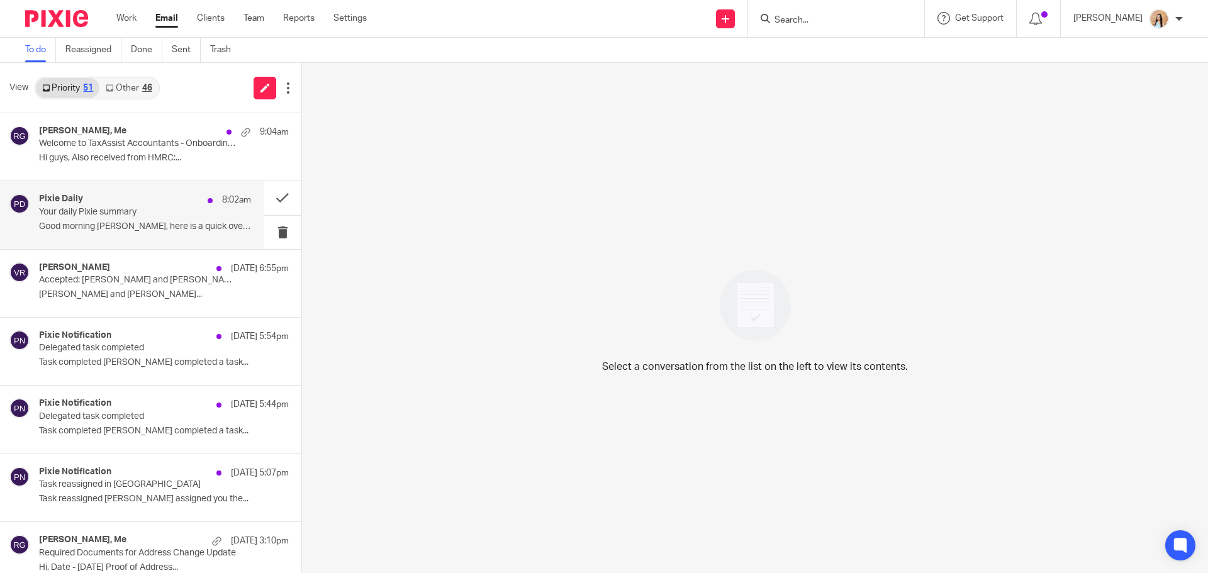
click at [108, 210] on p "Your daily Pixie summary" at bounding box center [124, 212] width 170 height 11
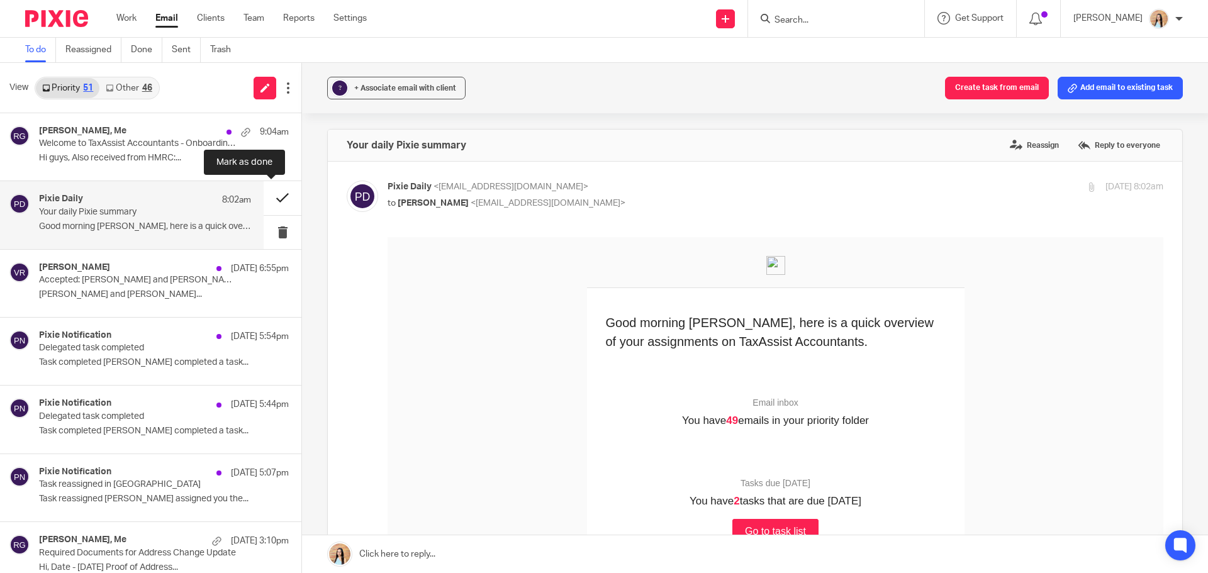
click at [269, 193] on button at bounding box center [283, 197] width 38 height 33
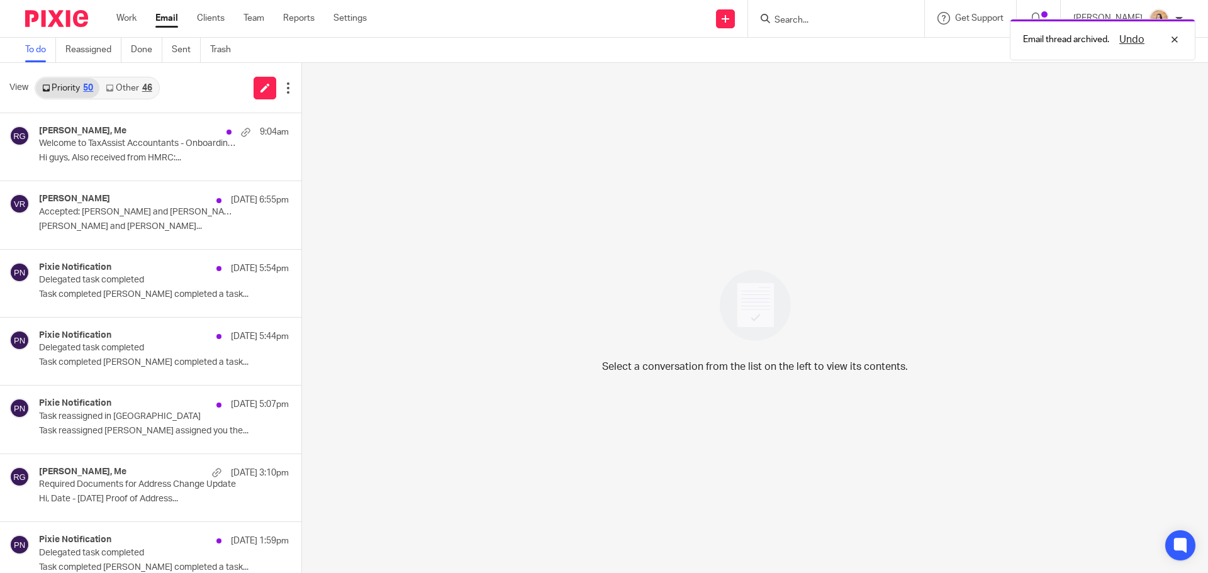
click at [130, 220] on div "[PERSON_NAME] [DATE] 6:55pm Accepted: [PERSON_NAME] and [PERSON_NAME] @ [DATE] …" at bounding box center [164, 215] width 250 height 42
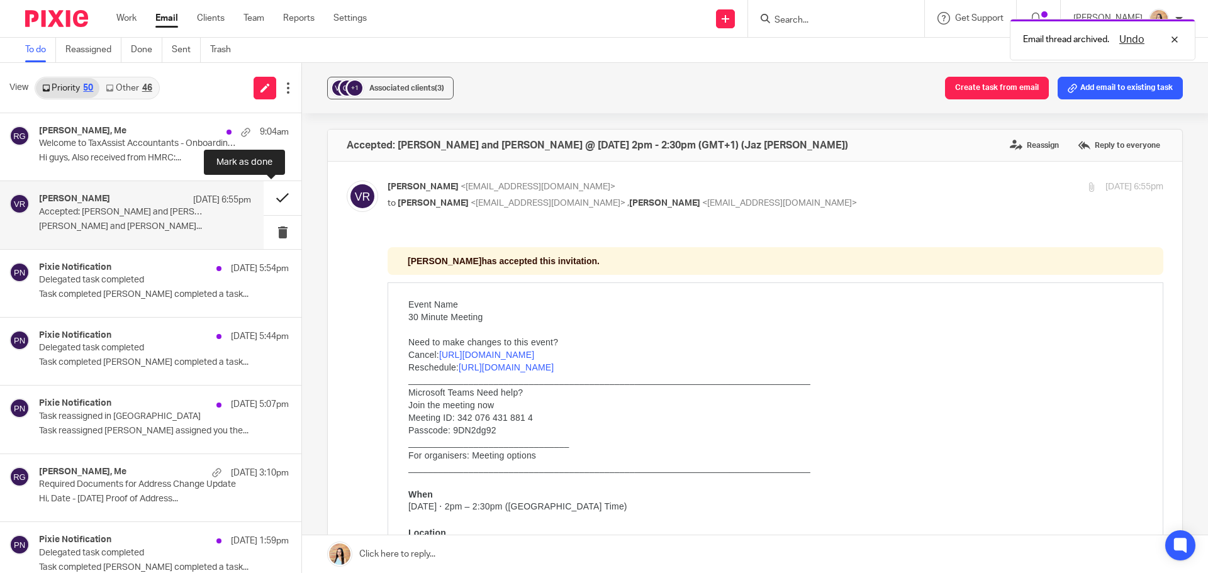
click at [266, 198] on button at bounding box center [283, 197] width 38 height 33
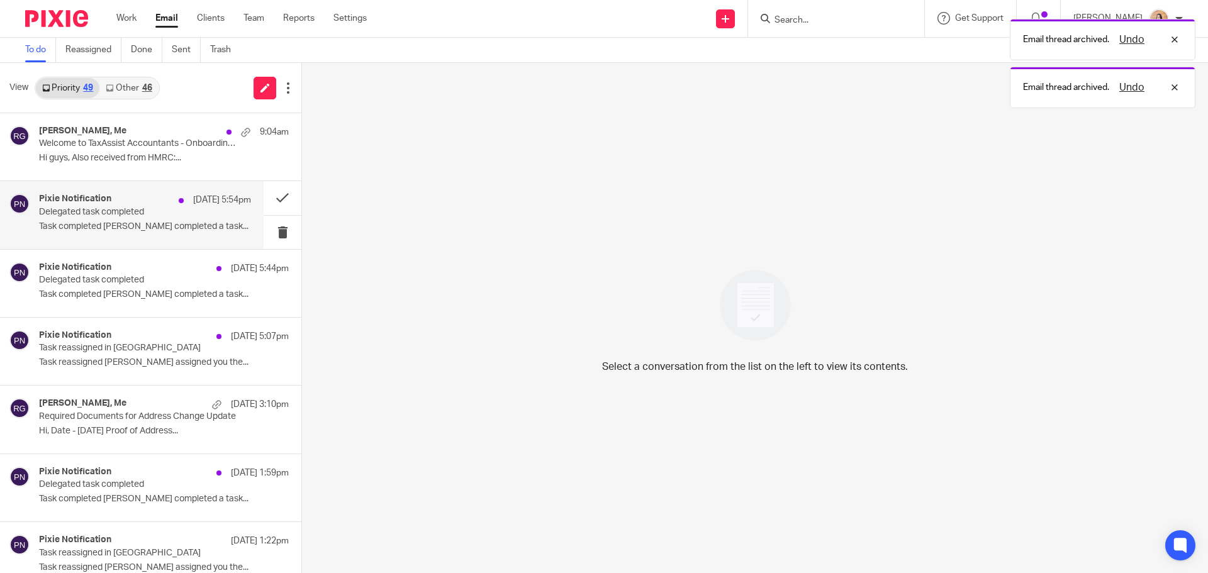
click at [84, 191] on div "Pixie Notification 16 Sep 5:54pm Delegated task completed Task completed Jaz Gr…" at bounding box center [132, 214] width 264 height 67
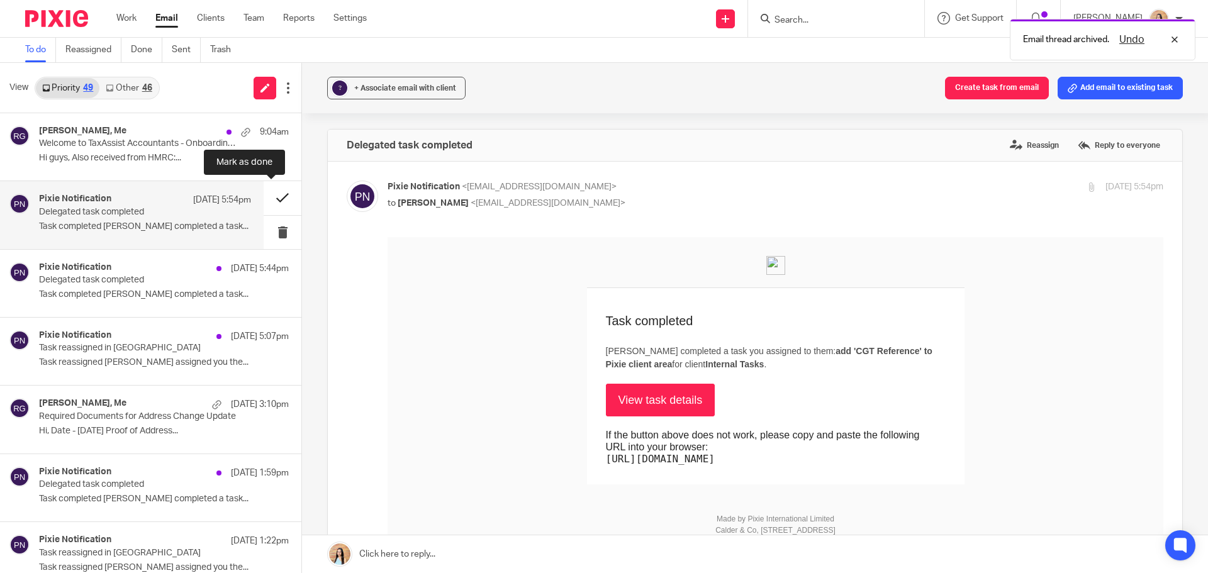
click at [273, 193] on button at bounding box center [283, 197] width 38 height 33
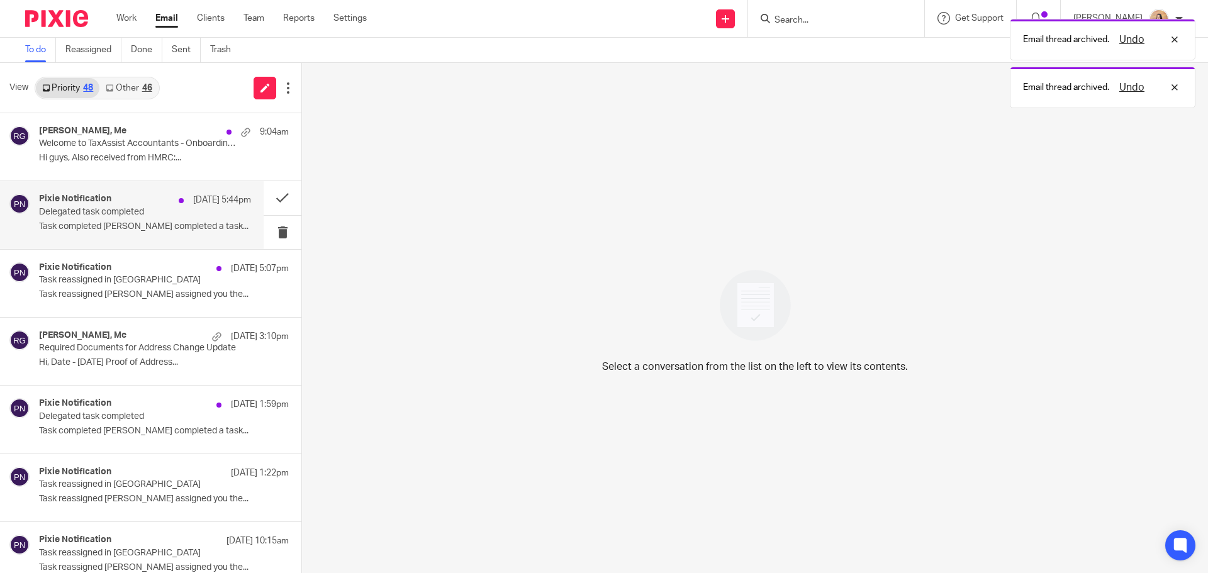
click at [120, 207] on p "Delegated task completed" at bounding box center [124, 212] width 170 height 11
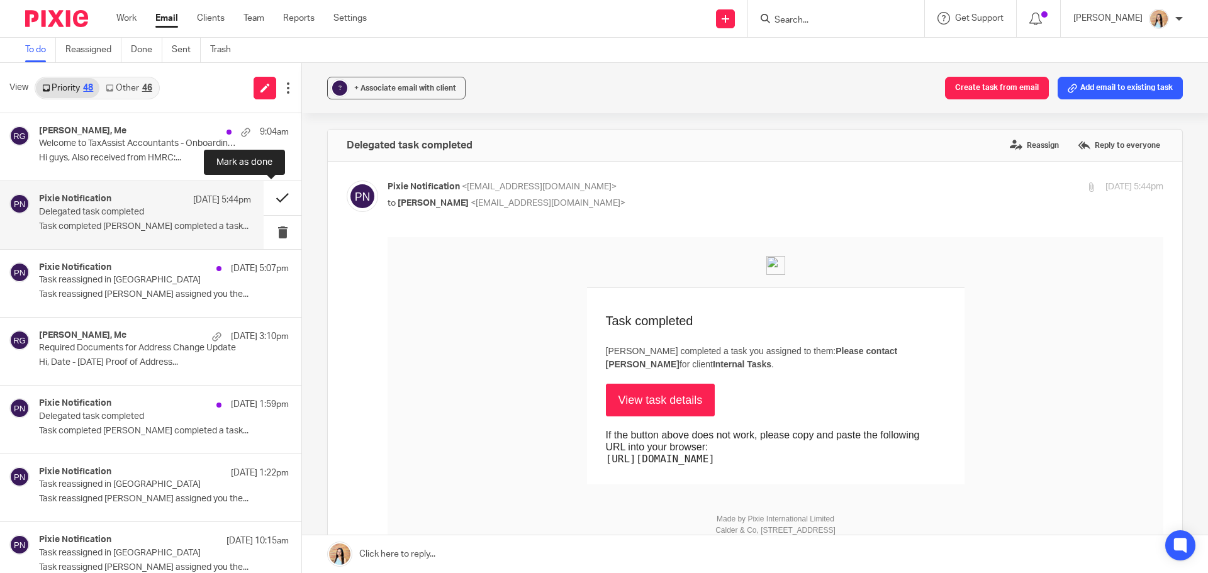
click at [265, 197] on button at bounding box center [283, 197] width 38 height 33
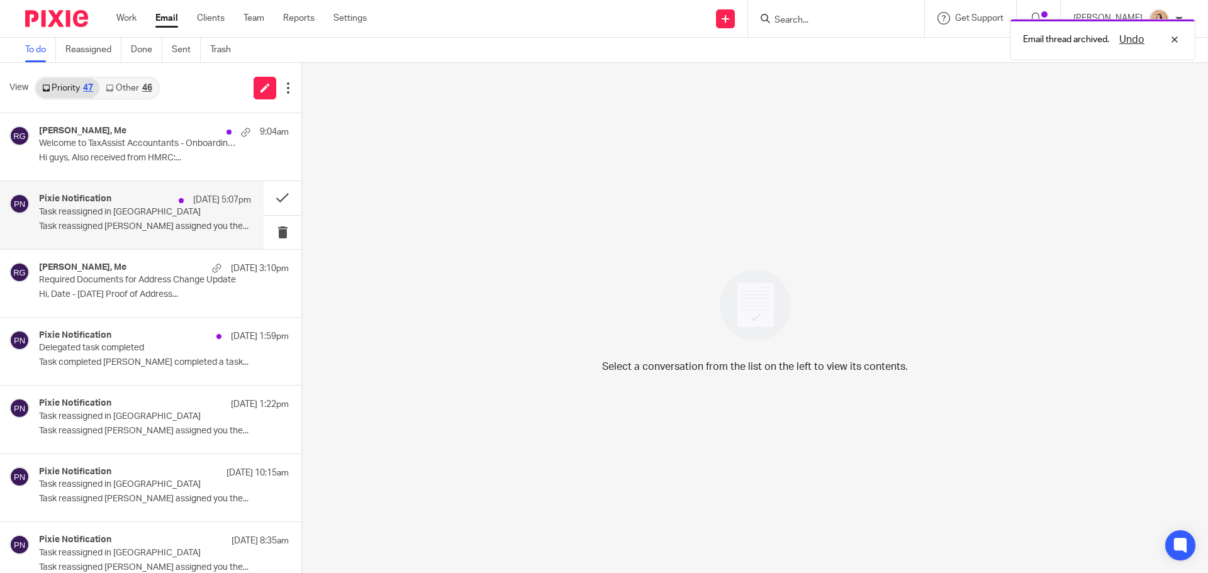
click at [118, 213] on p "Task reassigned in Pixie" at bounding box center [124, 212] width 170 height 11
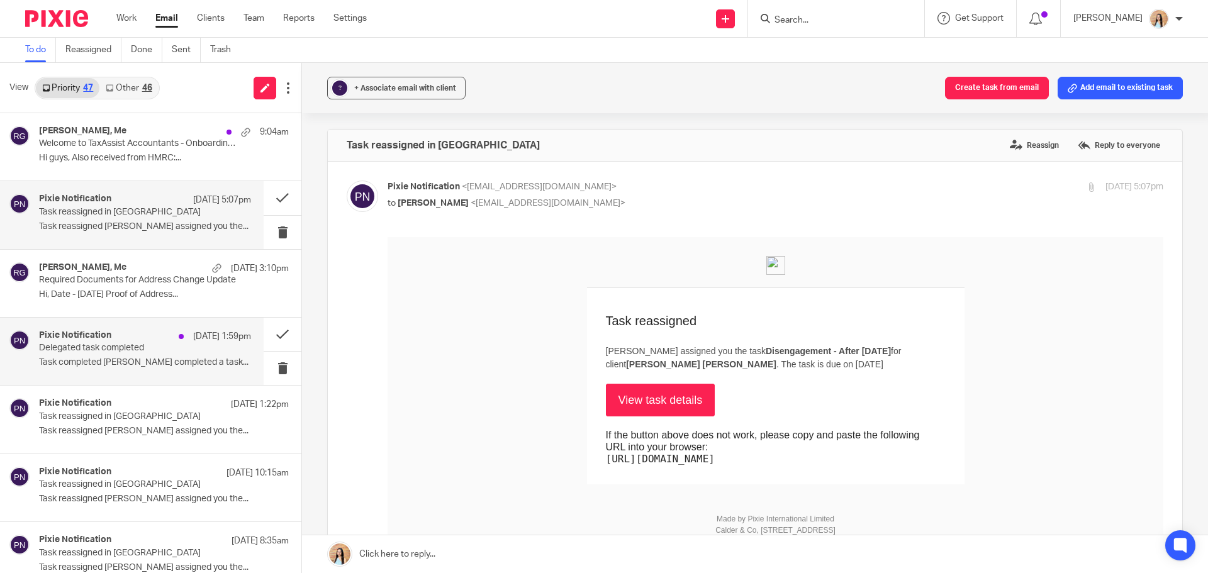
click at [155, 344] on p "Delegated task completed" at bounding box center [124, 348] width 170 height 11
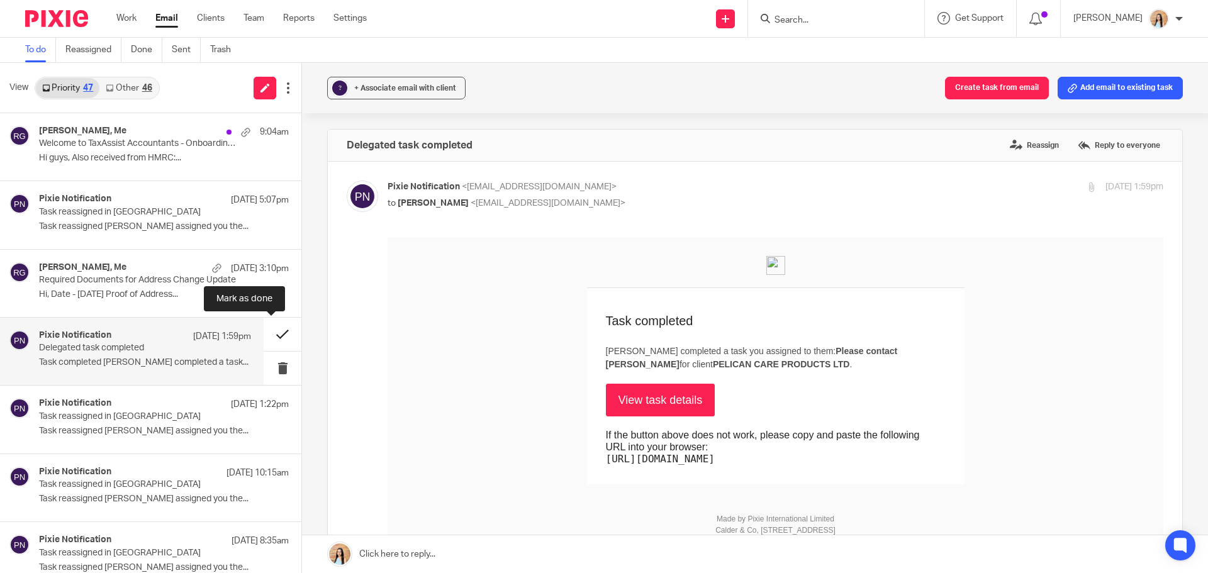
click at [272, 344] on button at bounding box center [283, 334] width 38 height 33
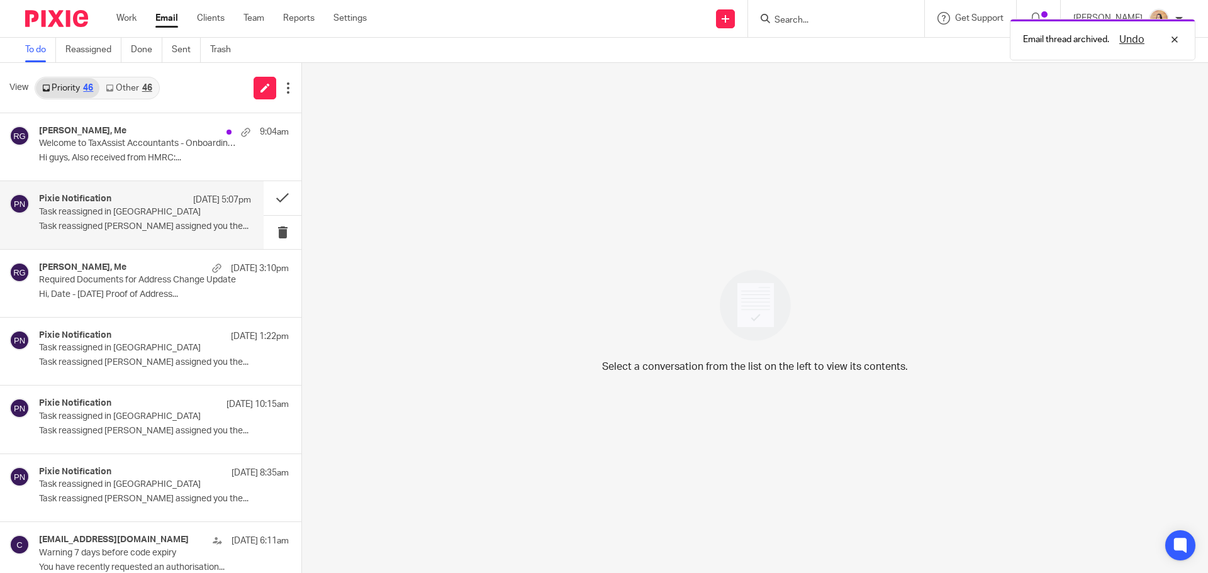
click at [122, 225] on p "Task reassigned Jaz Grewal assigned you the..." at bounding box center [145, 226] width 212 height 11
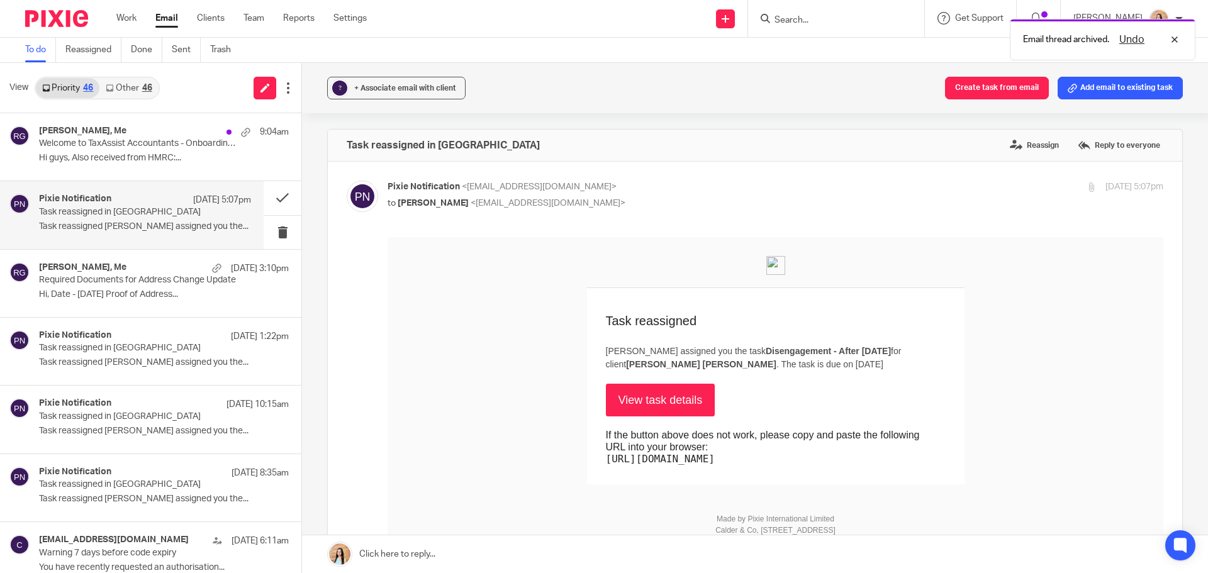
click at [663, 386] on link "View task details" at bounding box center [660, 400] width 109 height 33
click at [266, 196] on button at bounding box center [283, 197] width 38 height 33
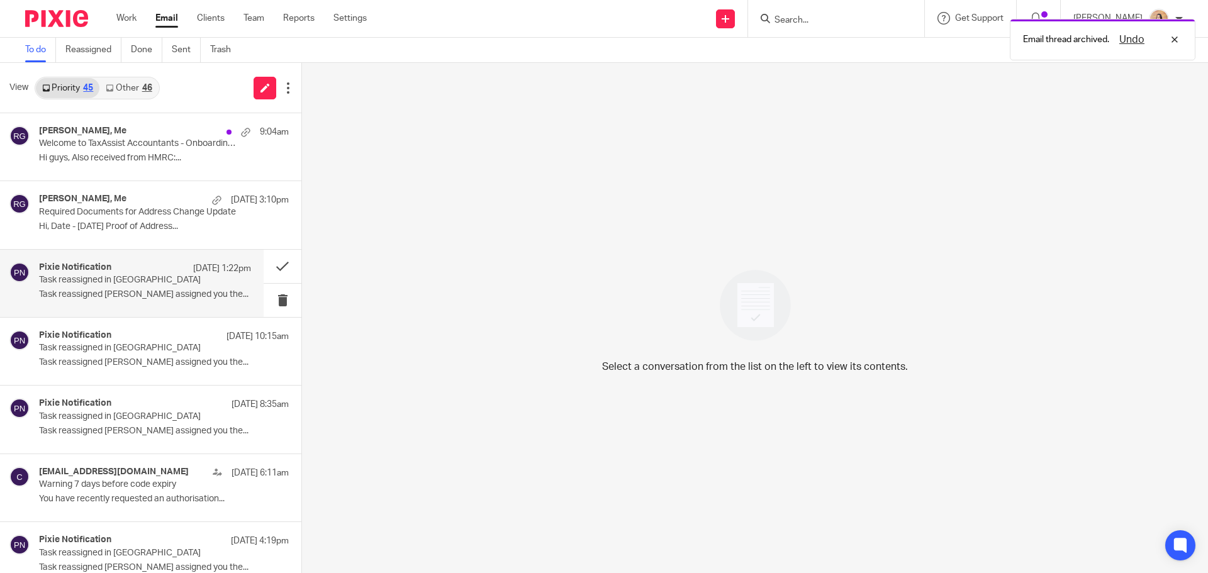
click at [138, 280] on p "Task reassigned in Pixie" at bounding box center [124, 280] width 170 height 11
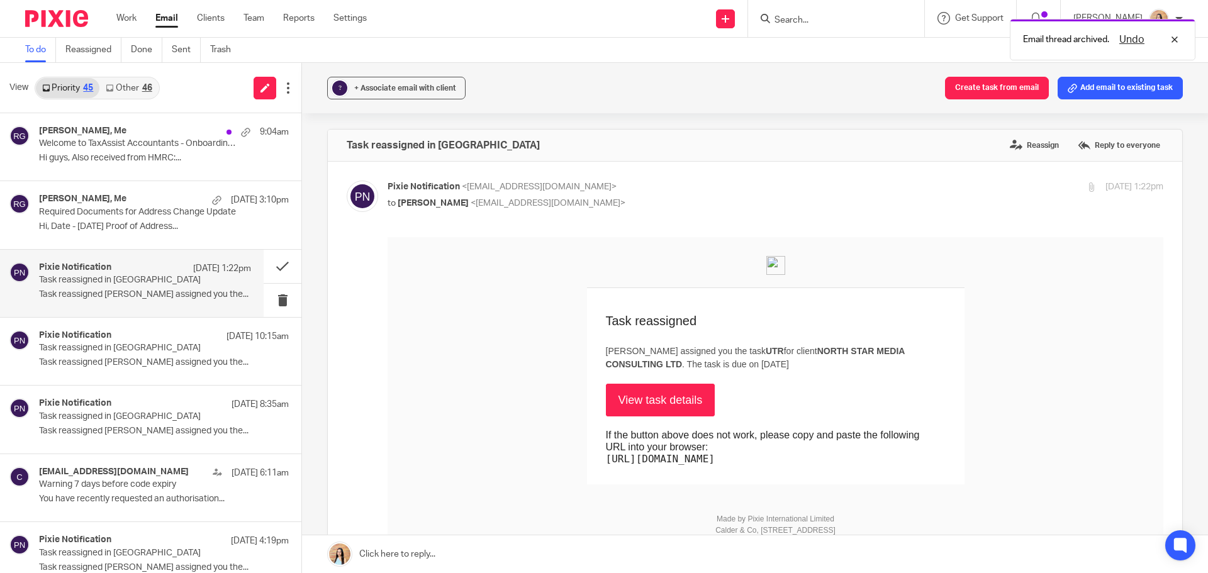
click at [679, 398] on link "View task details" at bounding box center [660, 400] width 109 height 33
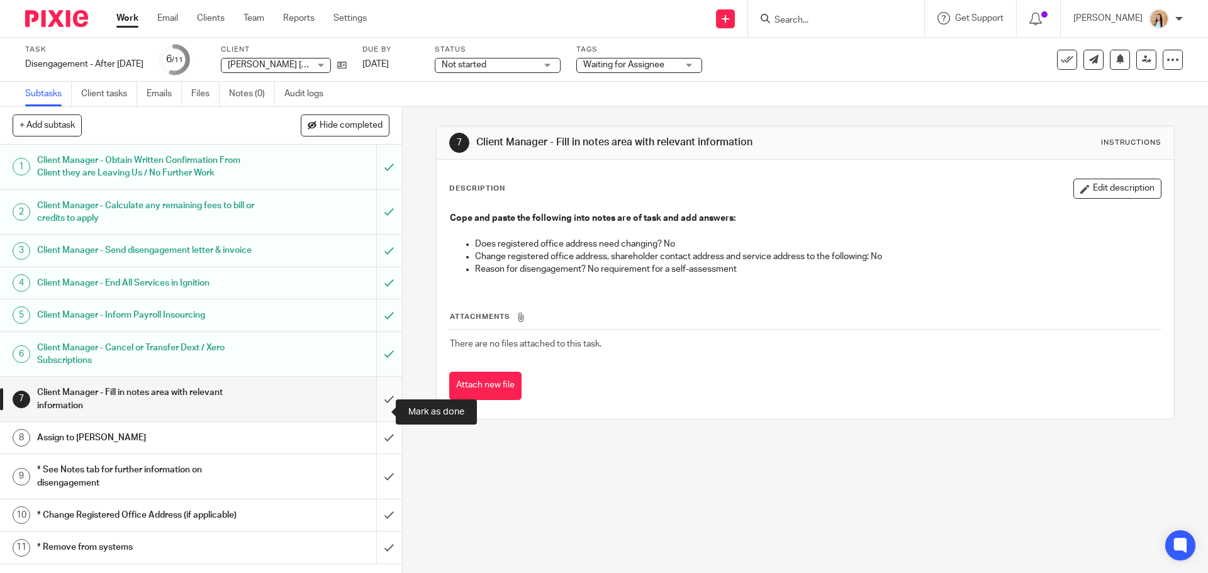
click at [380, 399] on input "submit" at bounding box center [201, 399] width 402 height 45
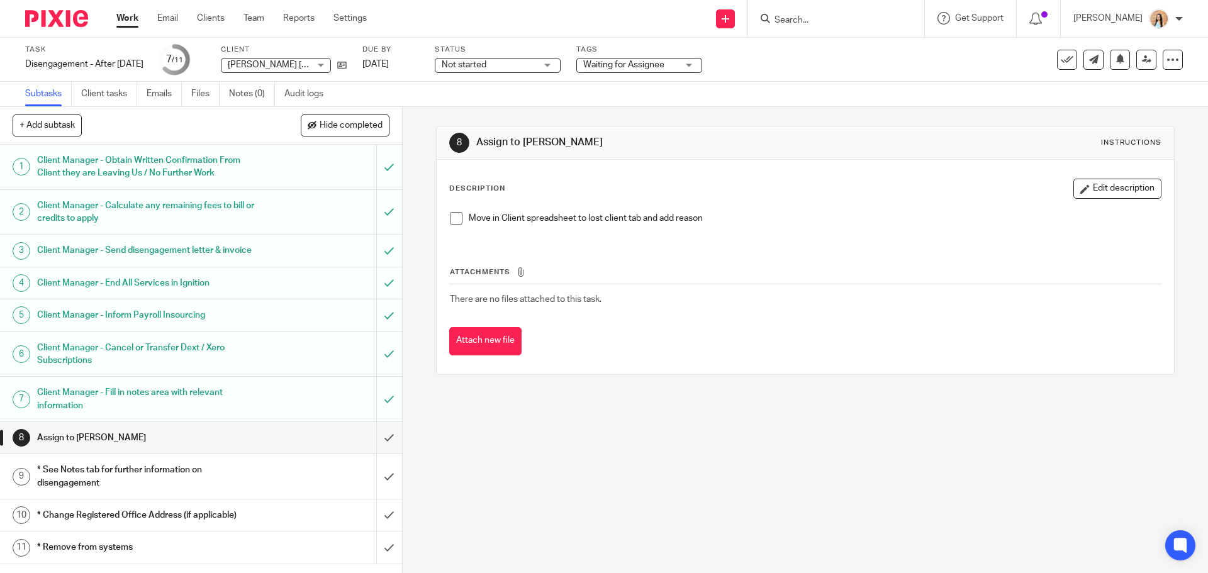
scroll to position [4, 0]
click at [450, 216] on span at bounding box center [456, 218] width 13 height 13
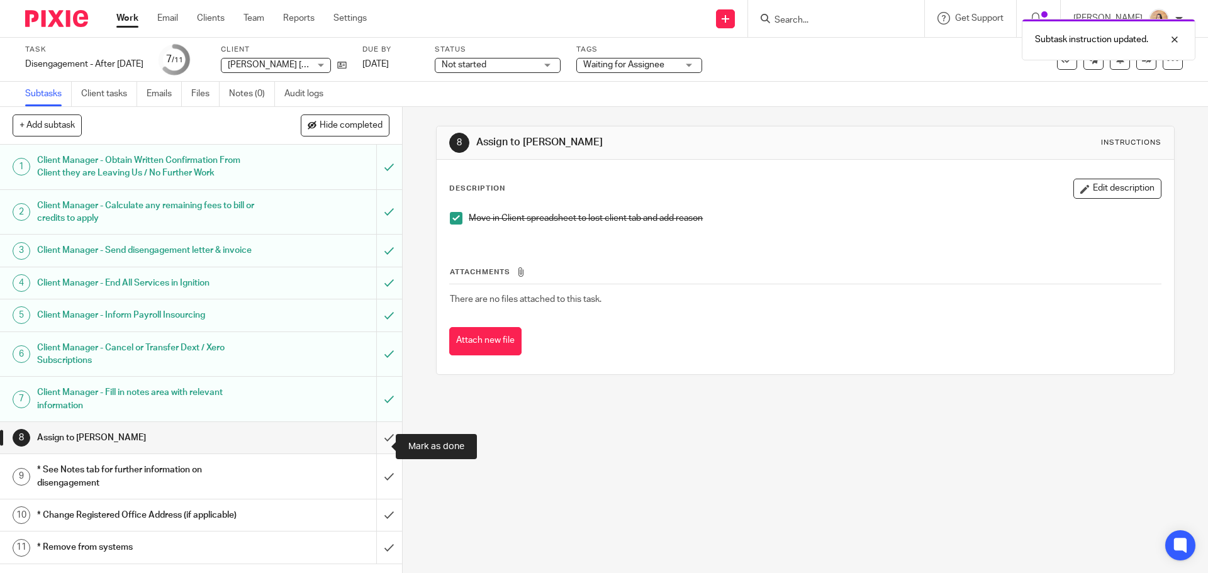
click at [381, 442] on input "submit" at bounding box center [201, 437] width 402 height 31
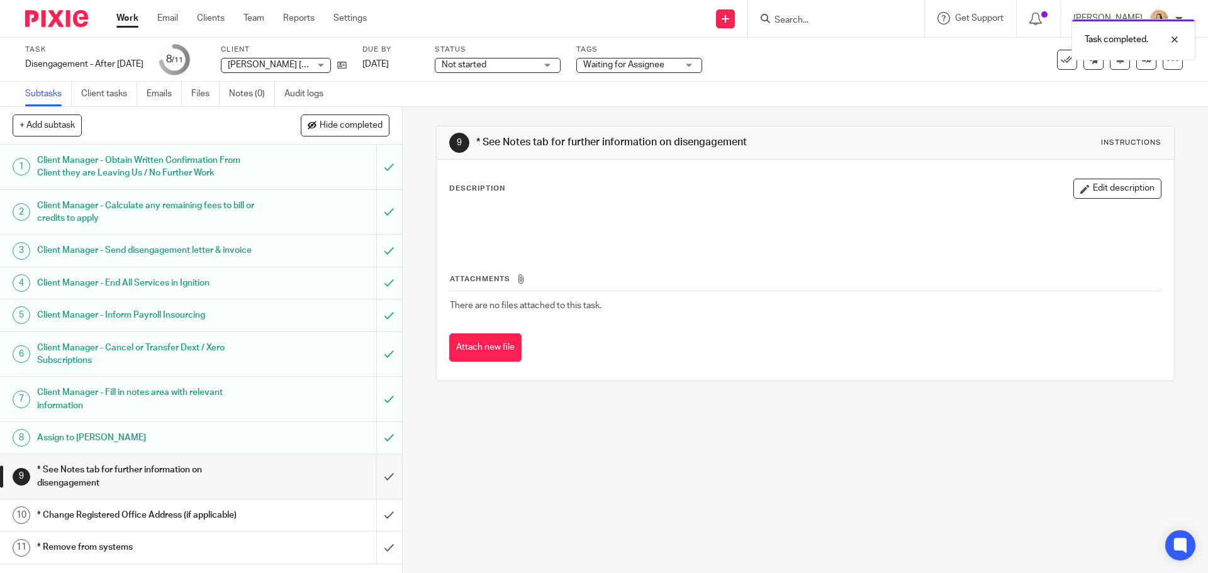
scroll to position [4, 0]
click at [372, 484] on input "submit" at bounding box center [201, 476] width 402 height 45
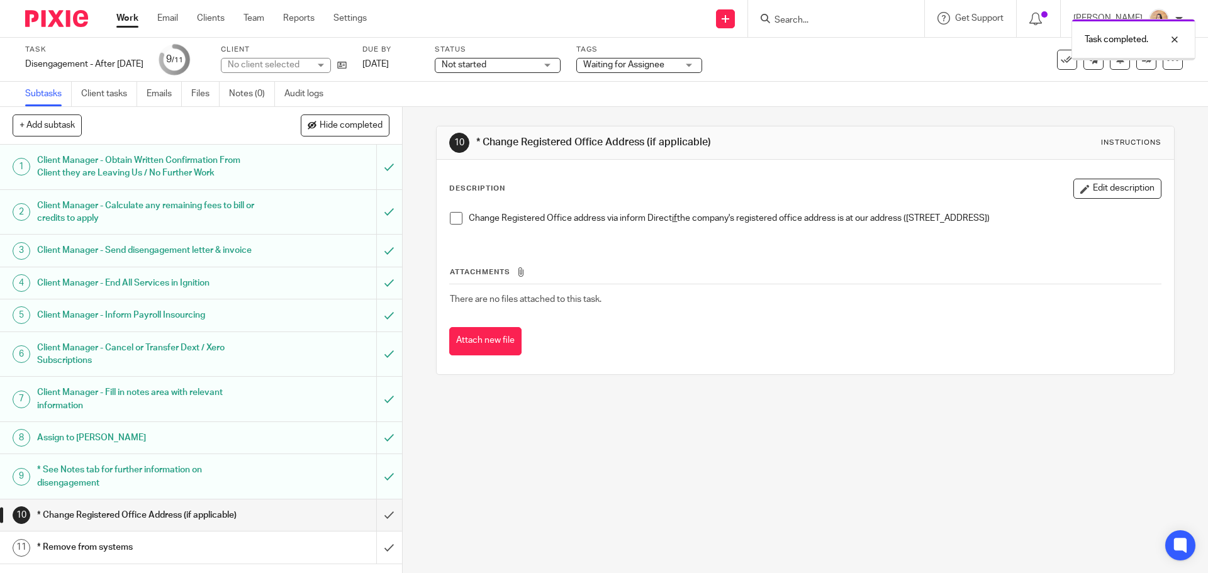
scroll to position [4, 0]
click at [372, 522] on input "submit" at bounding box center [201, 515] width 402 height 31
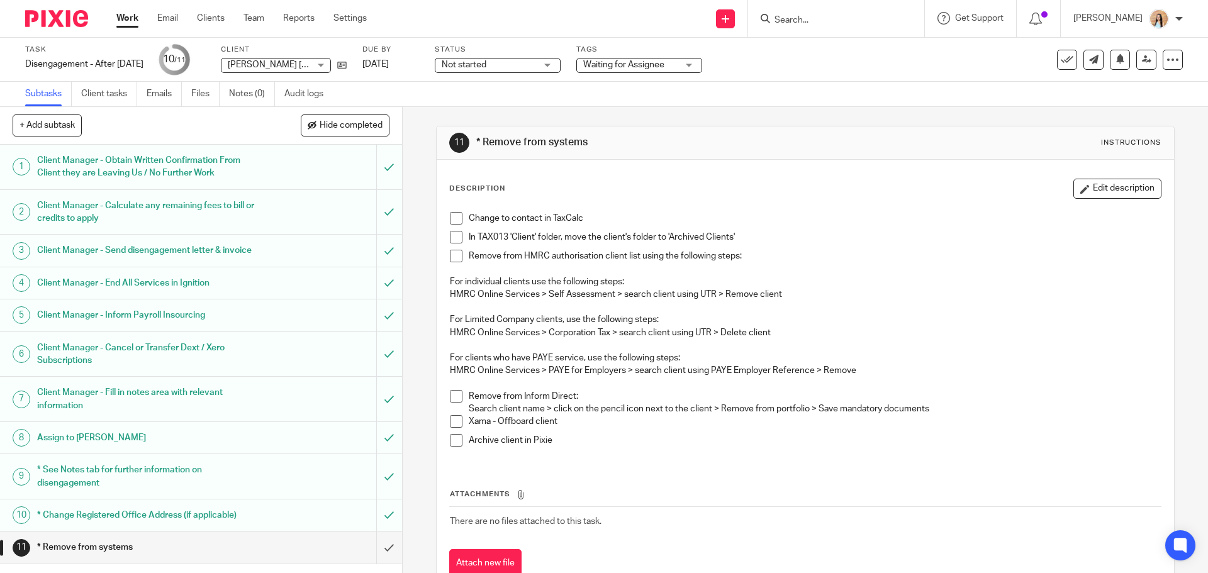
click at [451, 216] on span at bounding box center [456, 218] width 13 height 13
click at [455, 236] on span at bounding box center [456, 237] width 13 height 13
click at [454, 254] on span at bounding box center [456, 256] width 13 height 13
click at [455, 396] on span at bounding box center [456, 396] width 13 height 13
click at [125, 67] on div "Disengagement - After 16/09/25 Save Disengagement - After 16/09/25" at bounding box center [84, 64] width 118 height 13
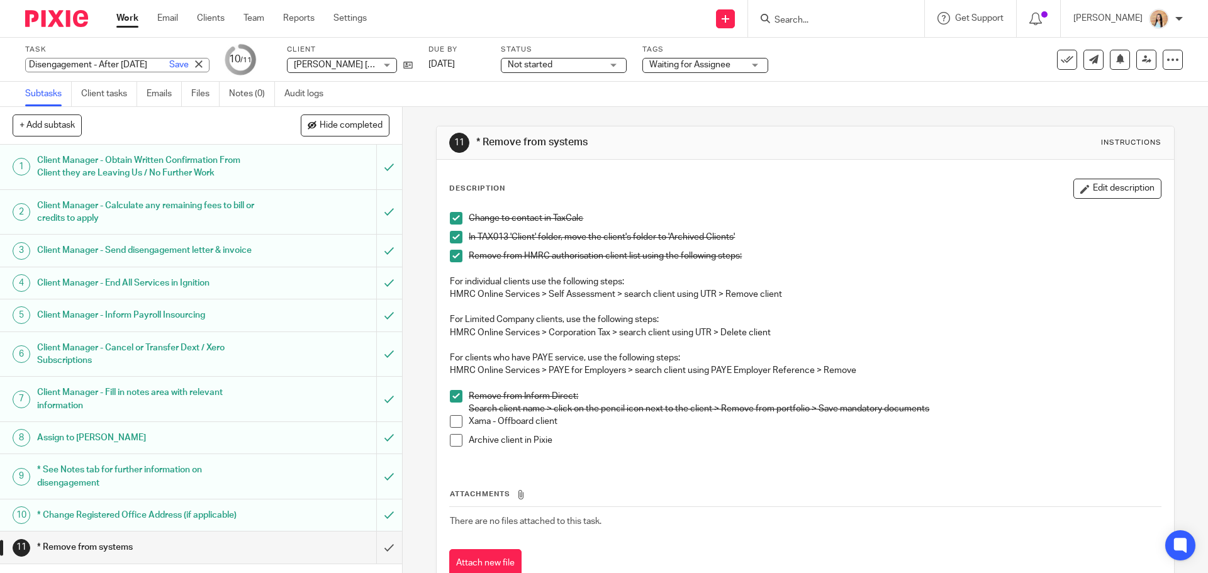
click at [125, 67] on input "Disengagement - After 16/09/25" at bounding box center [117, 65] width 184 height 14
click at [115, 64] on input "Disengagement - After 16/09/25" at bounding box center [117, 65] width 184 height 14
click at [450, 423] on span at bounding box center [456, 421] width 13 height 13
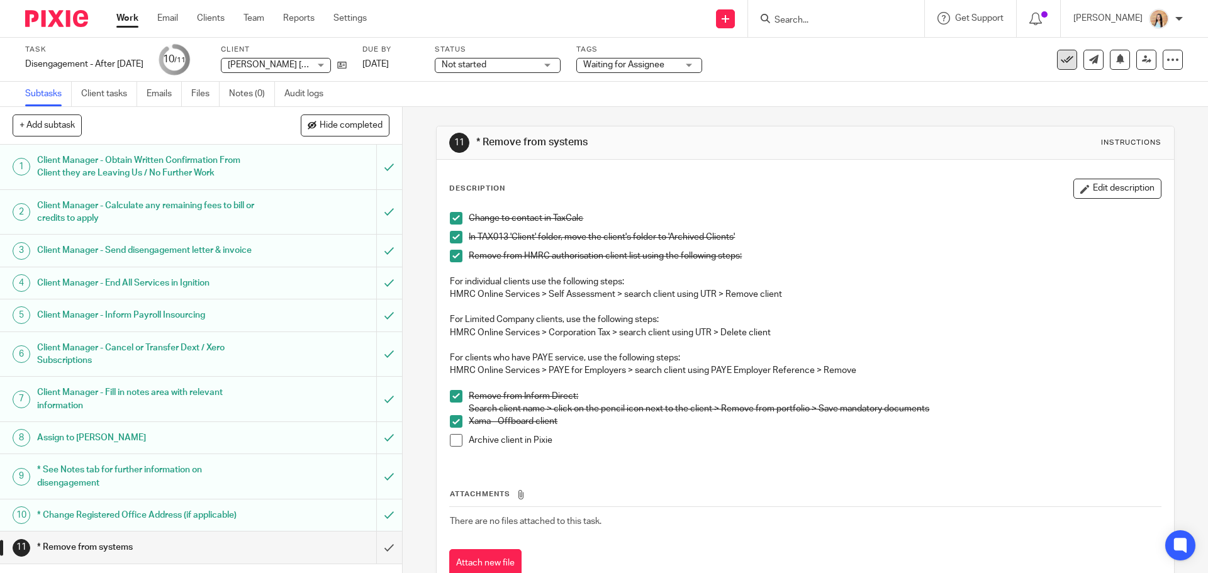
click at [1061, 55] on icon at bounding box center [1067, 59] width 13 height 13
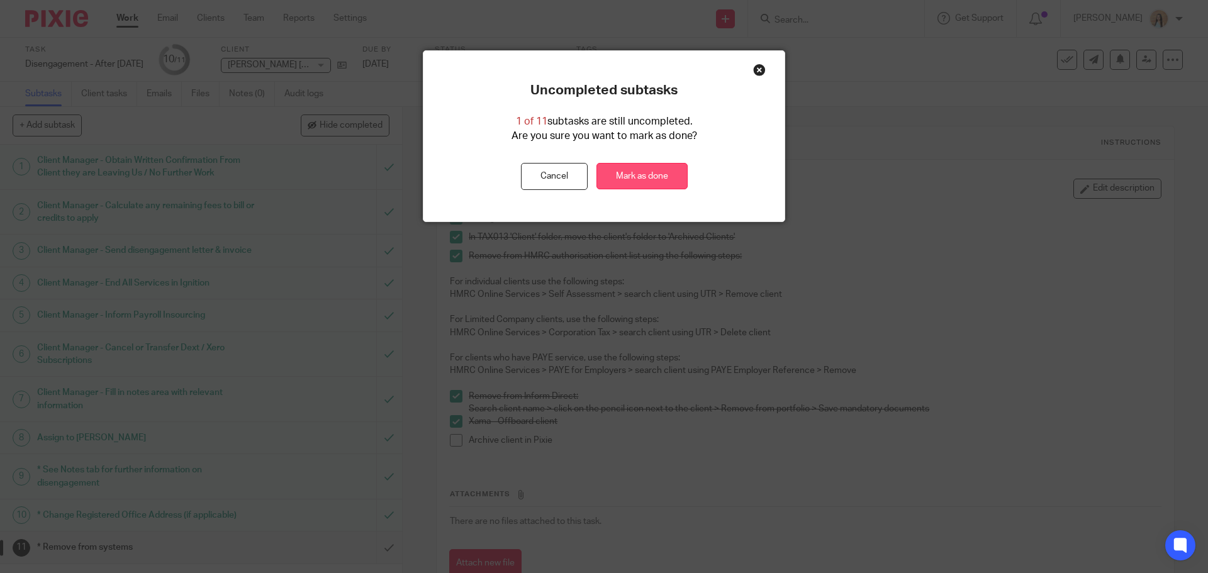
click at [635, 184] on link "Mark as done" at bounding box center [641, 176] width 91 height 27
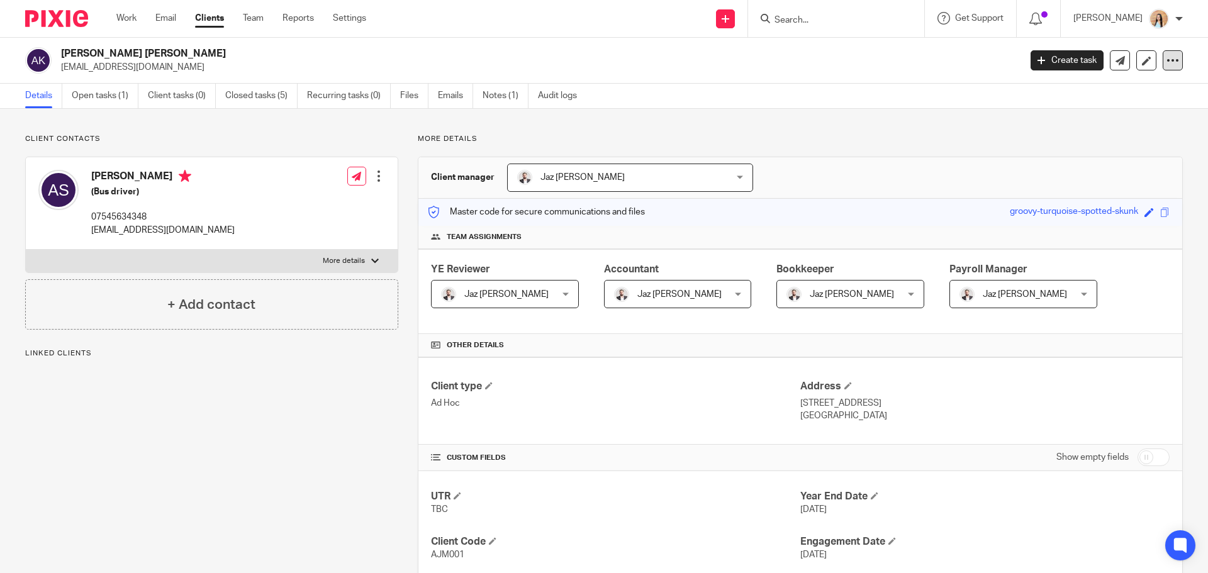
click at [1166, 64] on icon at bounding box center [1172, 60] width 13 height 13
click at [1063, 144] on button "Archive client" at bounding box center [1094, 146] width 139 height 16
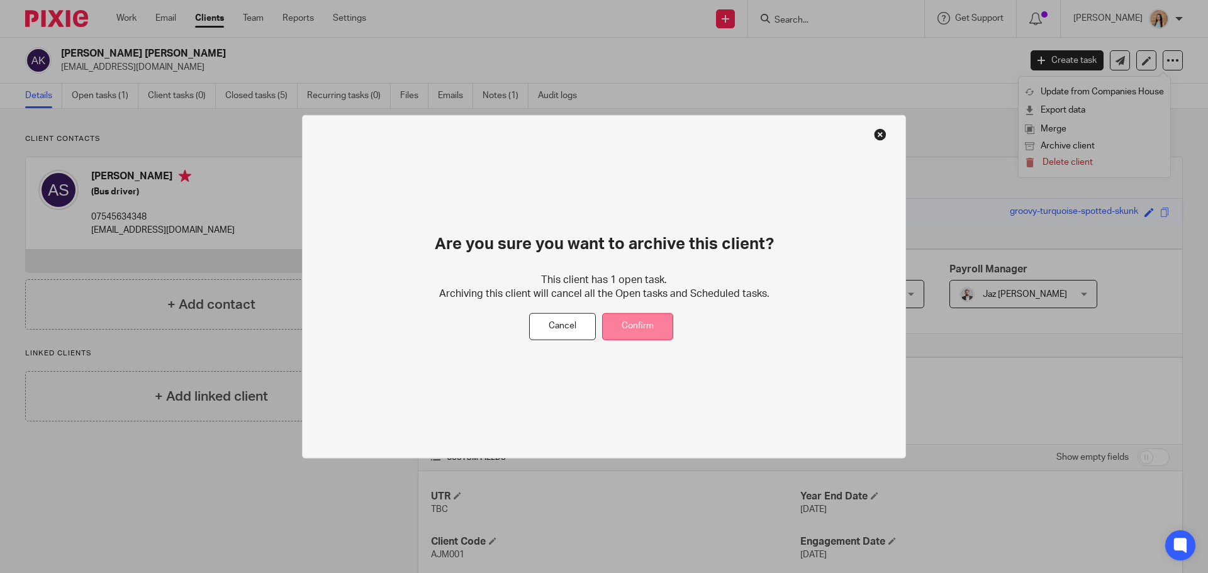
click at [651, 316] on button "Confirm" at bounding box center [637, 326] width 71 height 27
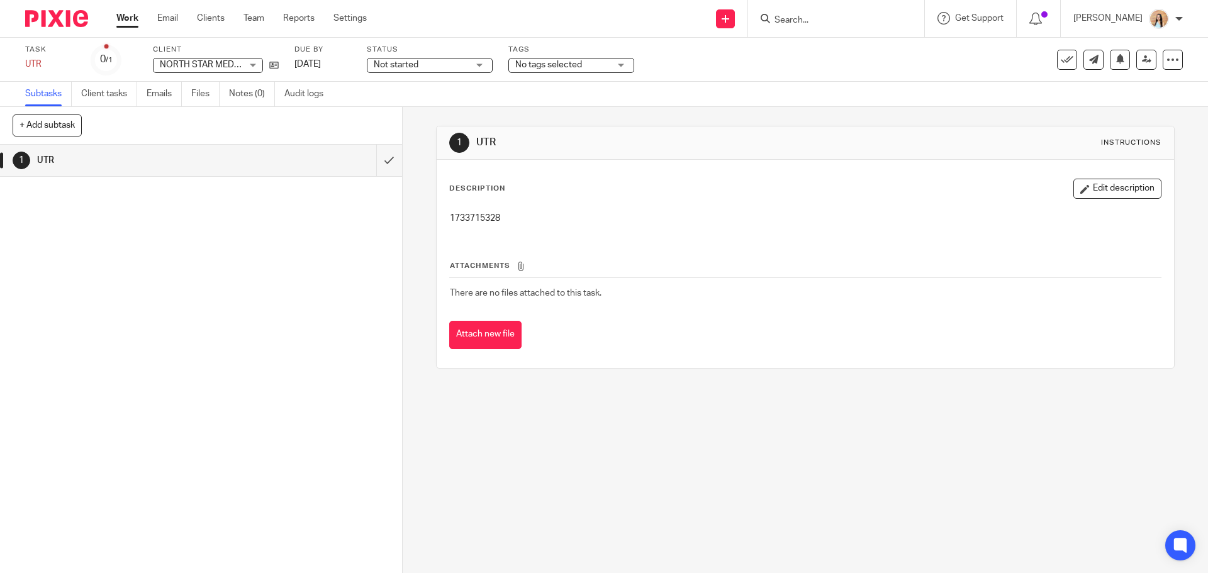
click at [476, 219] on p "1733715328" at bounding box center [805, 218] width 710 height 13
copy p "1733715328"
click at [749, 467] on div "1 UTR Instructions Description Edit description 1733715328 Attachments There ar…" at bounding box center [805, 340] width 805 height 466
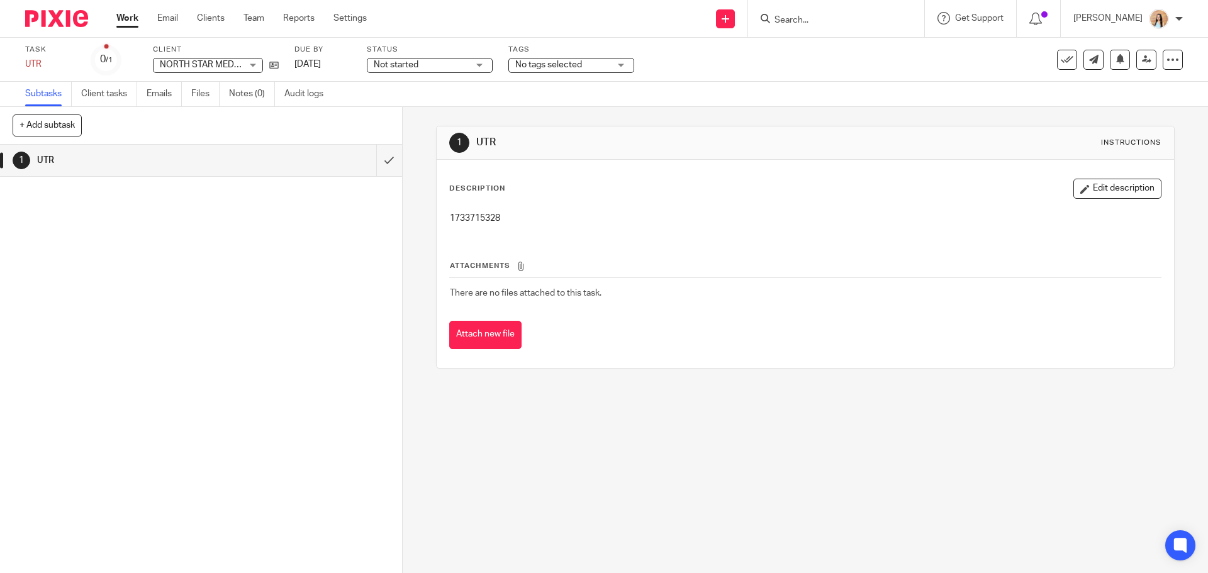
click at [740, 429] on div "1 UTR Instructions Description Edit description 1733715328 Attachments There ar…" at bounding box center [805, 340] width 805 height 466
click at [763, 446] on div "1 UTR Instructions Description Edit description 1733715328 Attachments There ar…" at bounding box center [805, 340] width 805 height 466
click at [824, 329] on div "Attach new file" at bounding box center [805, 335] width 712 height 28
click at [478, 219] on p "1733715328" at bounding box center [805, 218] width 710 height 13
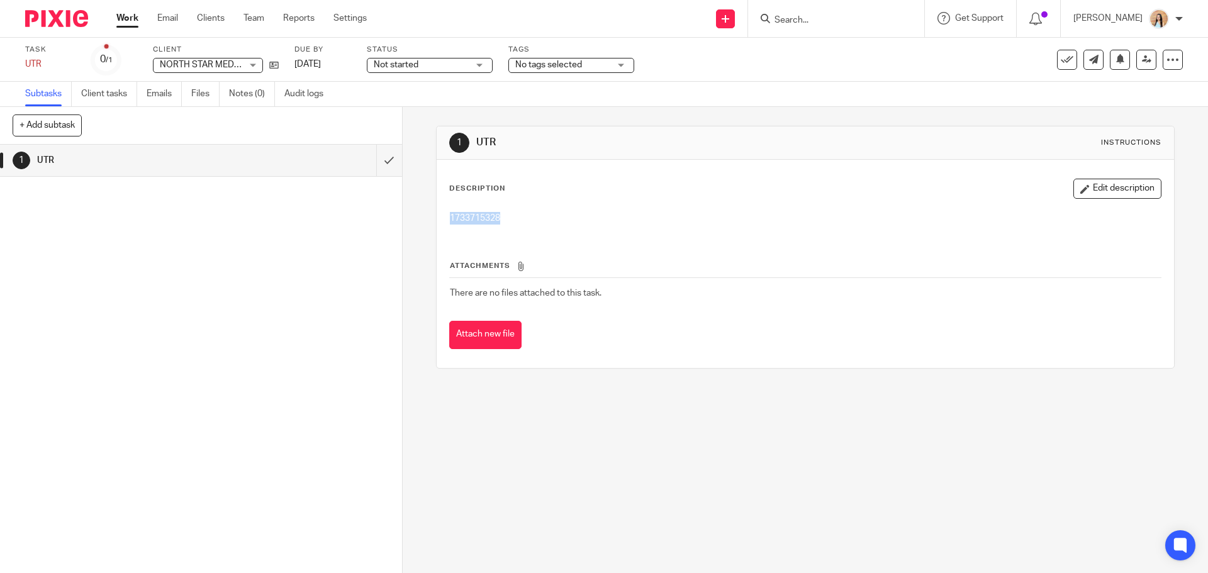
click at [478, 219] on p "1733715328" at bounding box center [805, 218] width 710 height 13
copy p "1733715328"
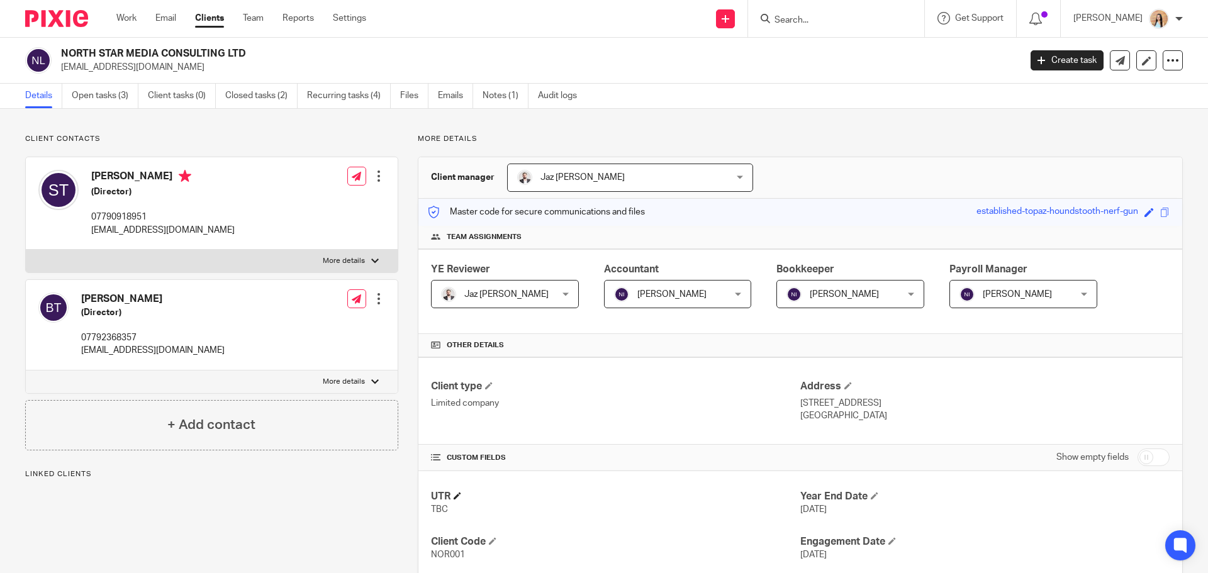
click at [461, 494] on h4 "UTR" at bounding box center [615, 496] width 369 height 13
click at [461, 493] on h4 "UTR" at bounding box center [615, 496] width 369 height 13
click at [457, 498] on span at bounding box center [458, 496] width 8 height 8
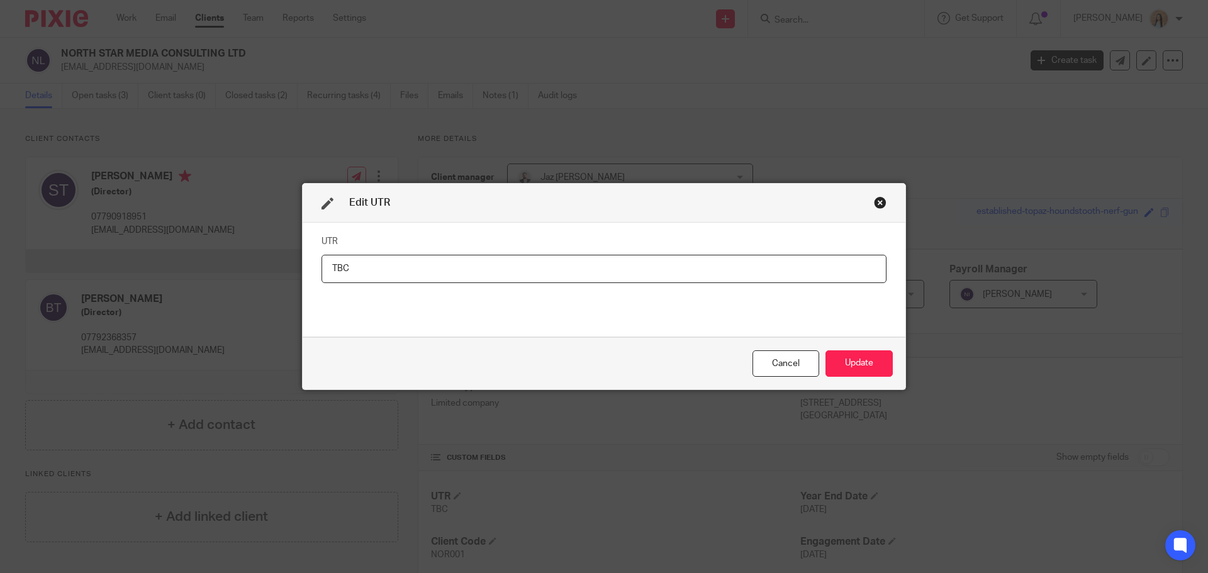
drag, startPoint x: 478, startPoint y: 282, endPoint x: 280, endPoint y: 257, distance: 199.8
click at [280, 257] on div "Edit UTR UTR TBC Cancel Update" at bounding box center [604, 286] width 1208 height 573
type input "1733715328"
click at [880, 361] on button "Update" at bounding box center [858, 363] width 67 height 27
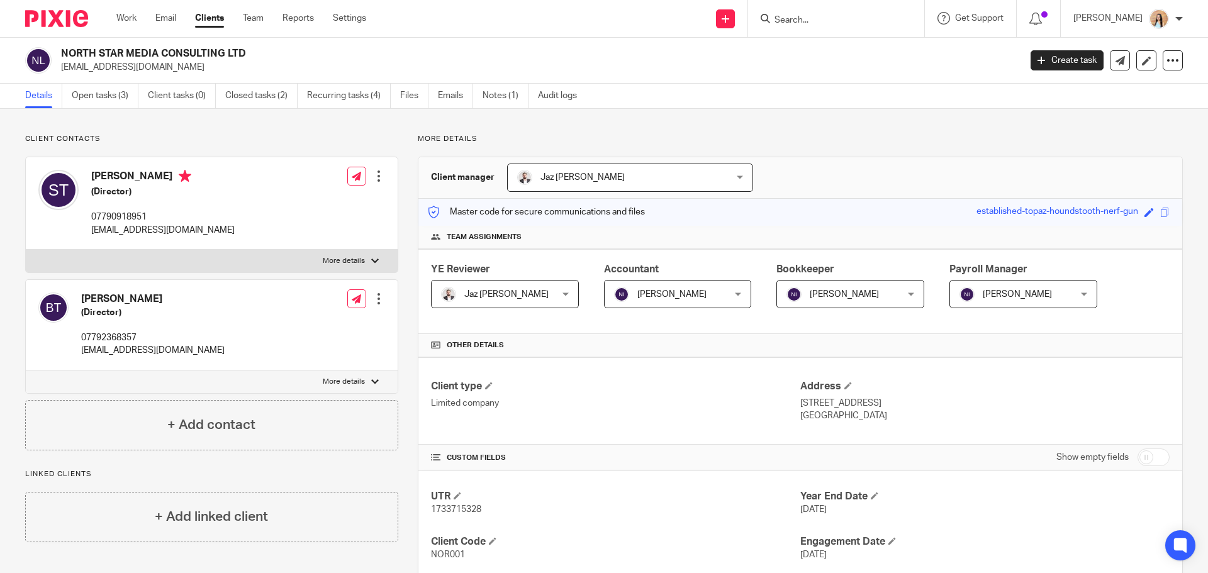
drag, startPoint x: 1134, startPoint y: 407, endPoint x: 1091, endPoint y: 406, distance: 42.8
click at [1091, 406] on p "West House, Brightling Road, Robertsbridge, East Sussex, United Kingdom, TN32 5…" at bounding box center [984, 403] width 369 height 13
copy p "TN32 5EH"
click at [447, 554] on span "NOR001" at bounding box center [448, 554] width 34 height 9
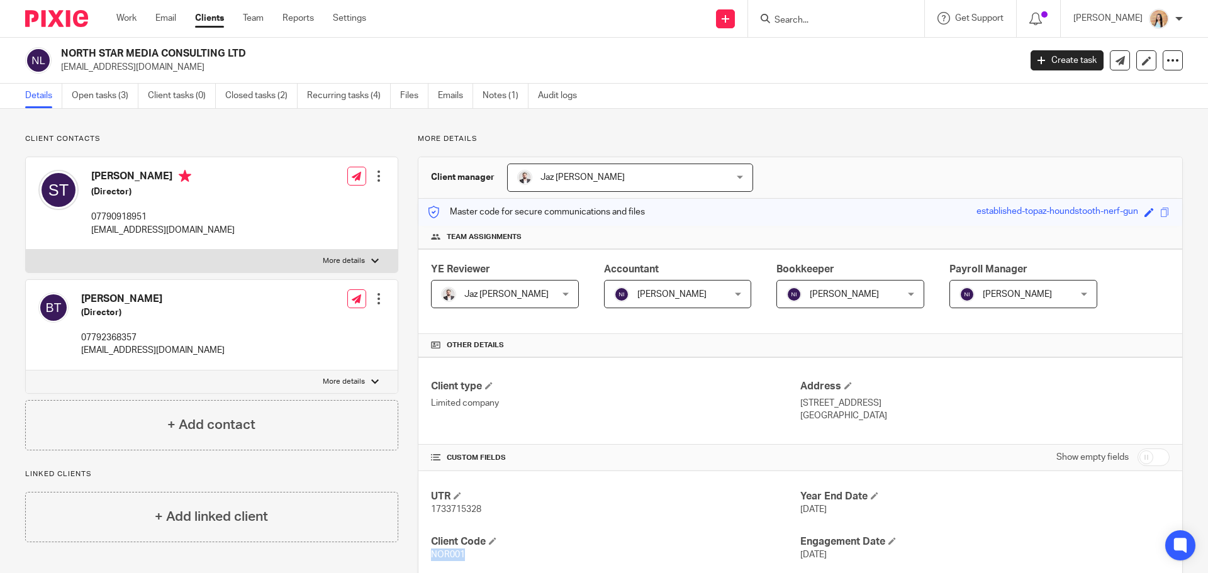
copy span "NOR001"
click at [101, 89] on link "Open tasks (3)" at bounding box center [105, 96] width 67 height 25
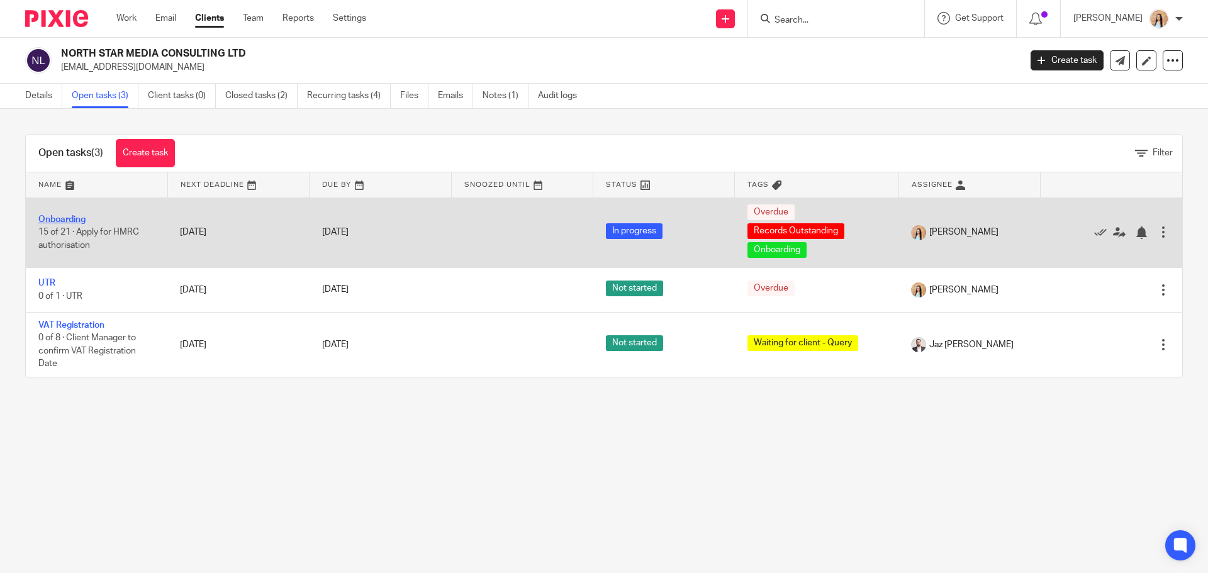
click at [69, 221] on link "Onboarding" at bounding box center [61, 219] width 47 height 9
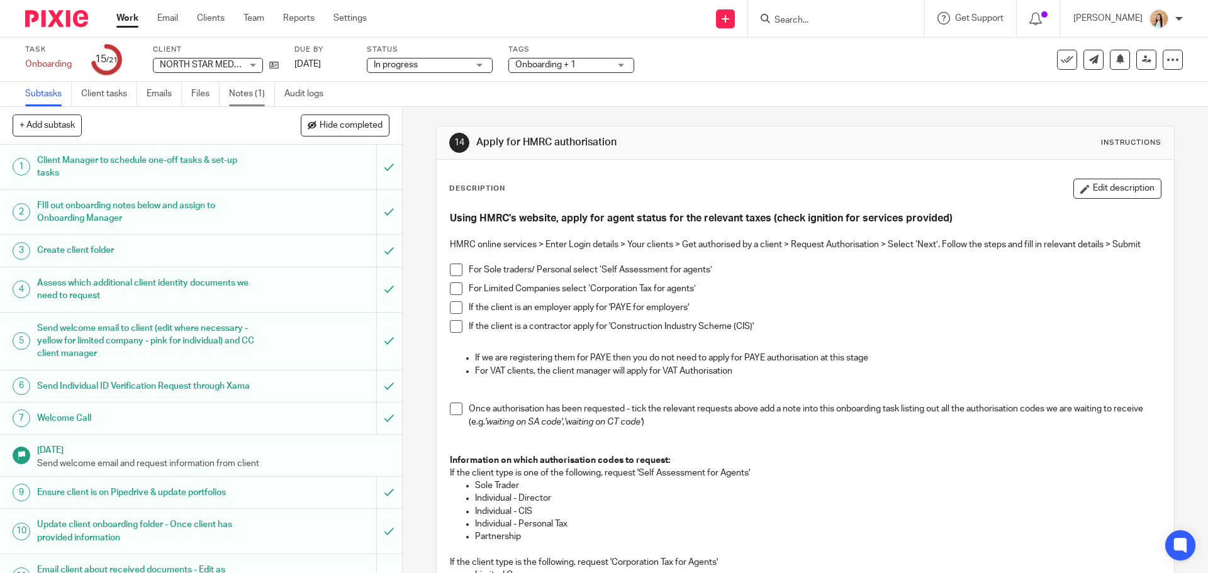
click at [260, 99] on link "Notes (1)" at bounding box center [252, 94] width 46 height 25
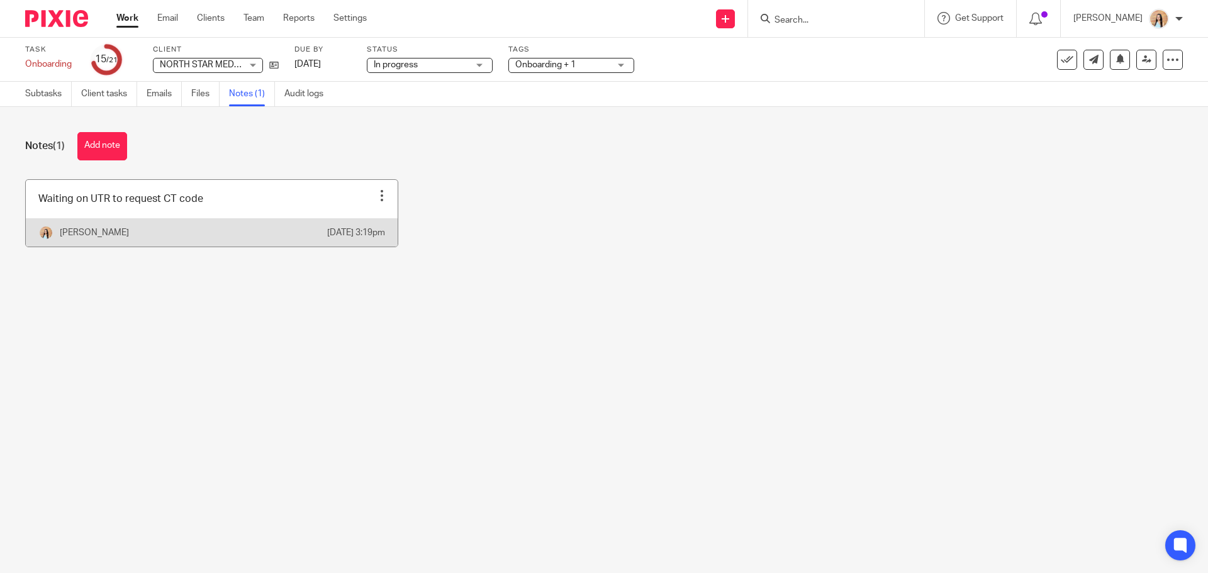
click at [376, 192] on div at bounding box center [382, 195] width 13 height 13
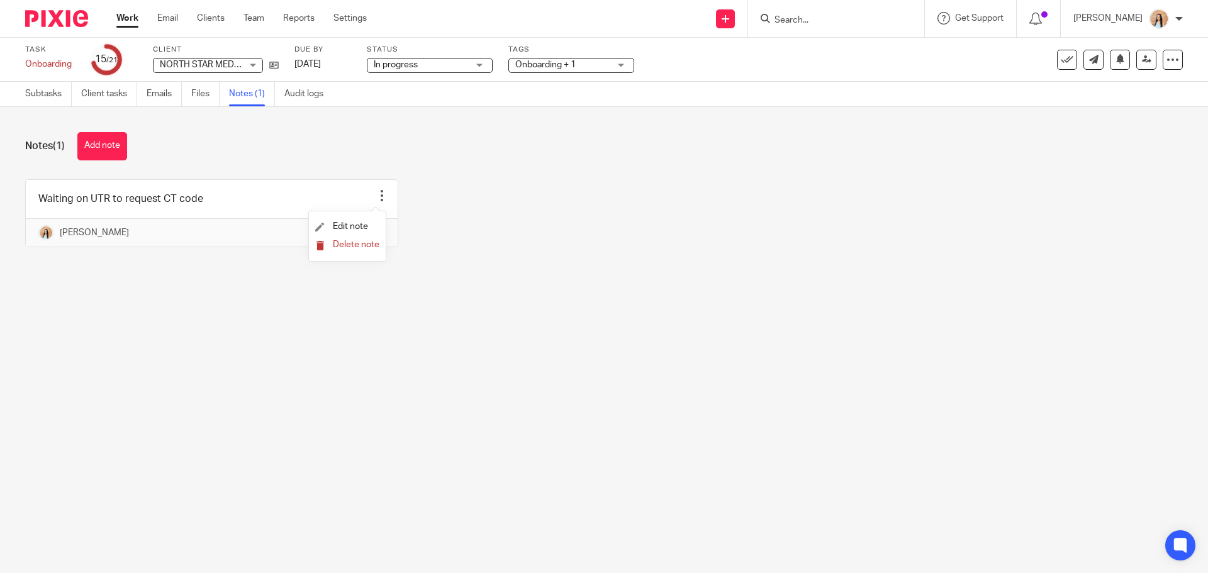
click at [346, 250] on button "Delete note" at bounding box center [347, 245] width 64 height 10
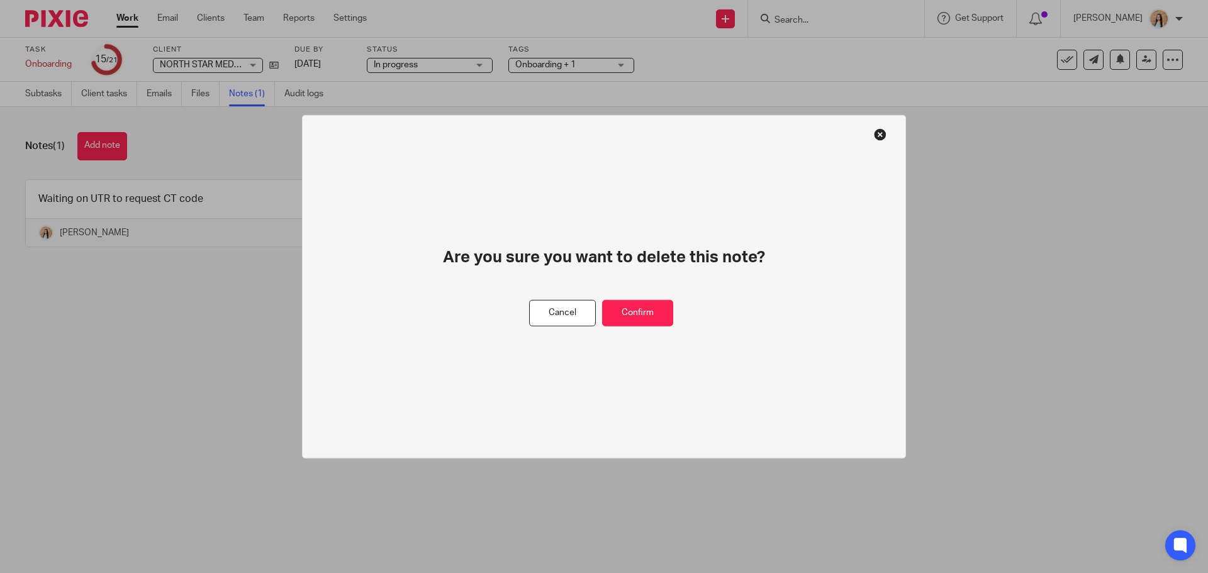
click at [674, 322] on div "Cancel Confirm" at bounding box center [604, 312] width 150 height 27
click at [665, 317] on button "Confirm" at bounding box center [637, 312] width 71 height 27
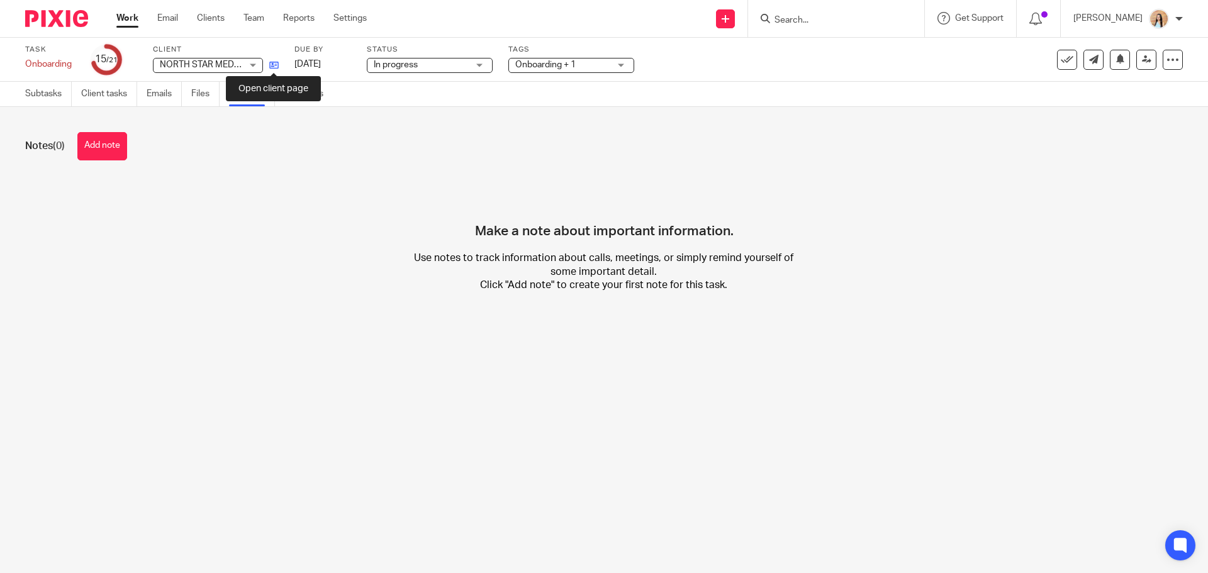
click at [273, 64] on icon at bounding box center [273, 64] width 9 height 9
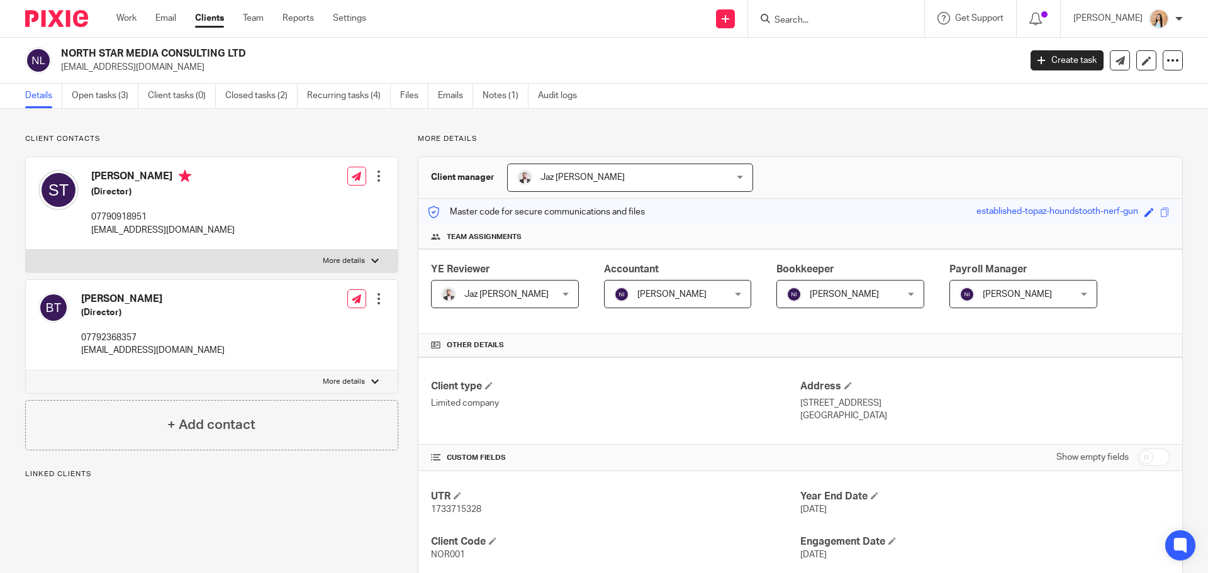
drag, startPoint x: 1132, startPoint y: 405, endPoint x: 1090, endPoint y: 405, distance: 42.2
click at [1090, 405] on p "West House, Brightling Road, Robertsbridge, East Sussex, United Kingdom, TN32 5…" at bounding box center [984, 403] width 369 height 13
copy p "TN32 5EH"
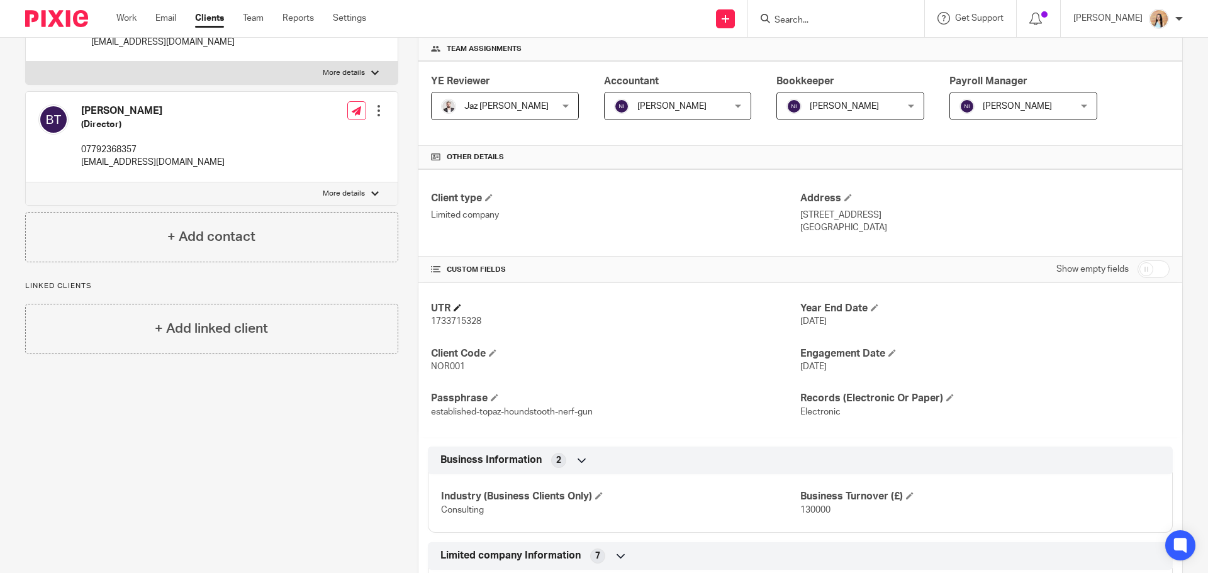
scroll to position [189, 0]
click at [449, 367] on span "NOR001" at bounding box center [448, 366] width 34 height 9
copy span "NOR001"
click at [452, 318] on span "1733715328" at bounding box center [456, 320] width 50 height 9
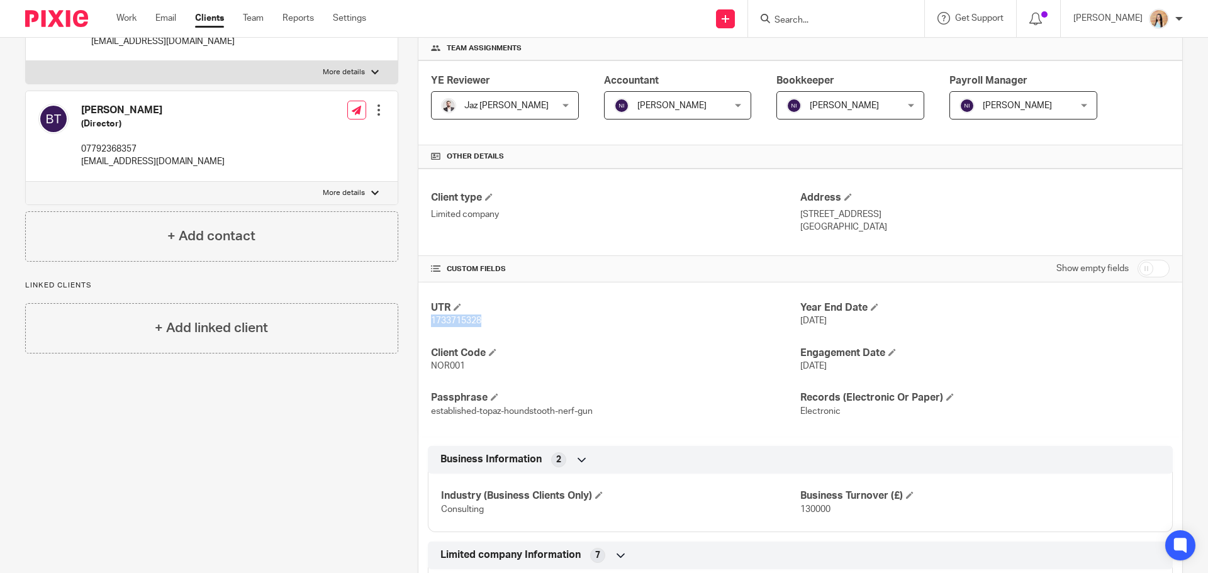
click at [452, 318] on span "1733715328" at bounding box center [456, 320] width 50 height 9
copy span "1733715328"
drag, startPoint x: 1122, startPoint y: 221, endPoint x: 1095, endPoint y: 218, distance: 27.2
click at [1095, 218] on p "West House, Brightling Road, Robertsbridge, East Sussex, United Kingdom, TN32 5…" at bounding box center [984, 214] width 369 height 13
click at [1093, 214] on p "West House, Brightling Road, Robertsbridge, East Sussex, United Kingdom, TN32 5…" at bounding box center [984, 214] width 369 height 13
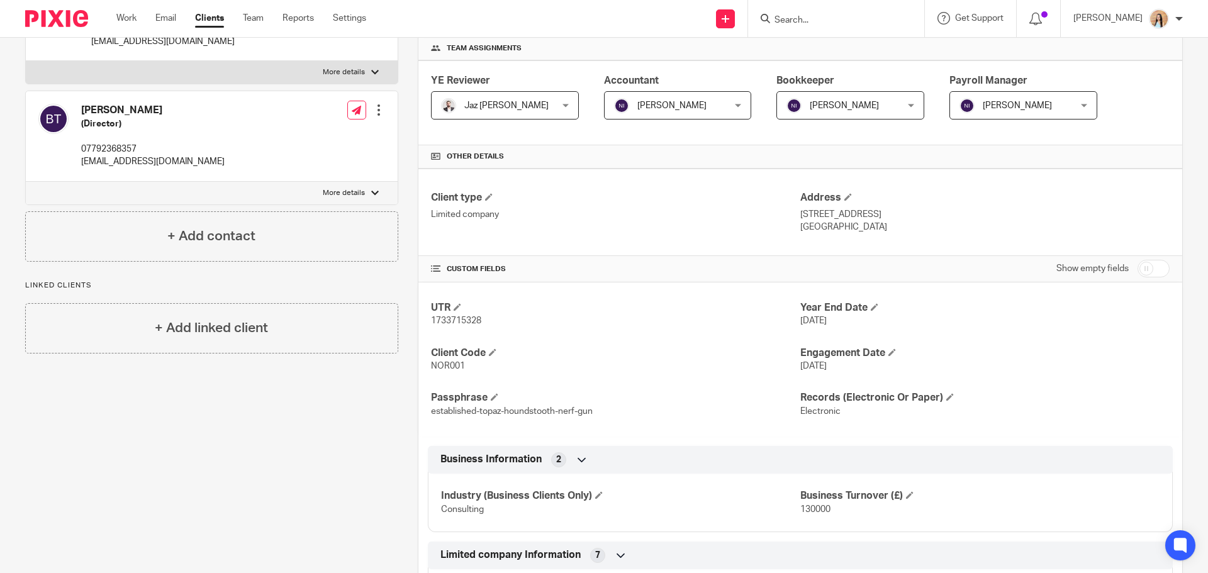
drag, startPoint x: 1092, startPoint y: 214, endPoint x: 1143, endPoint y: 212, distance: 51.6
click at [1143, 212] on p "West House, Brightling Road, Robertsbridge, East Sussex, United Kingdom, TN32 5…" at bounding box center [984, 214] width 369 height 13
copy p "TN32 5EH"
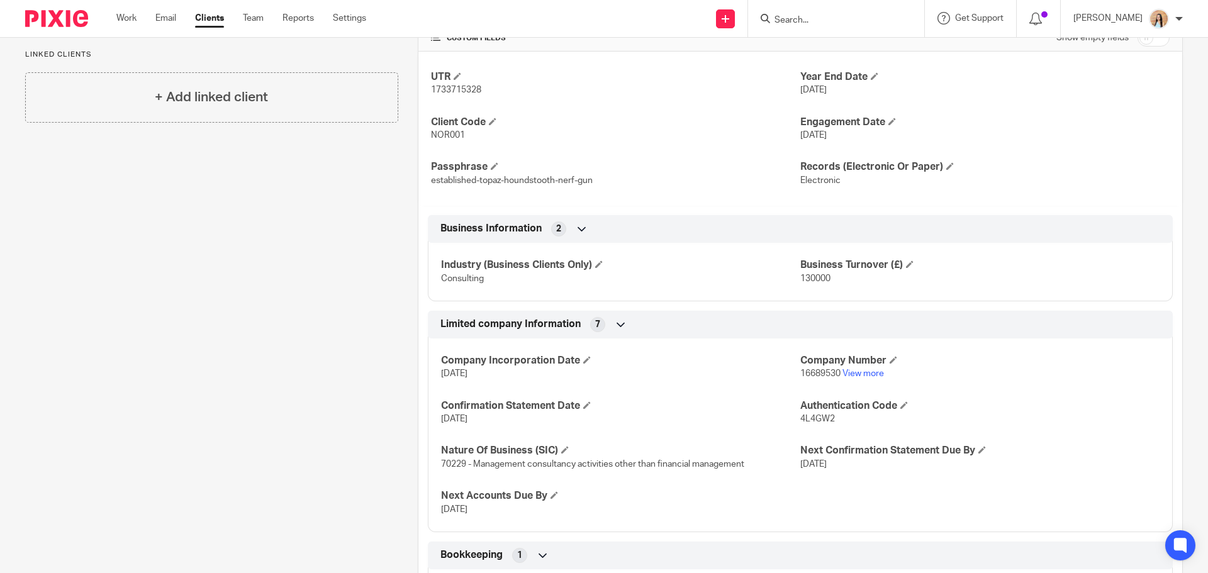
scroll to position [440, 0]
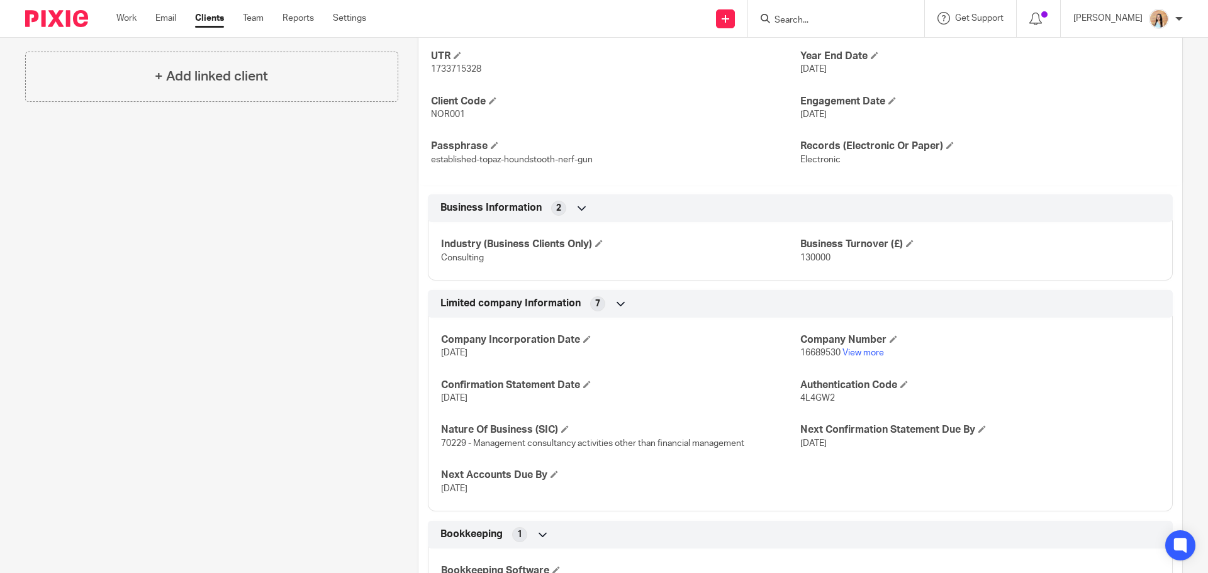
click at [449, 113] on span "NOR001" at bounding box center [448, 114] width 34 height 9
copy span "NOR001"
click at [179, 304] on div "Client contacts Becky Taylor (Director) 07792368357 beckylou594@hotmail.co.uk E…" at bounding box center [202, 222] width 393 height 1056
click at [208, 311] on div "Client contacts Becky Taylor (Director) 07792368357 beckylou594@hotmail.co.uk E…" at bounding box center [202, 222] width 393 height 1056
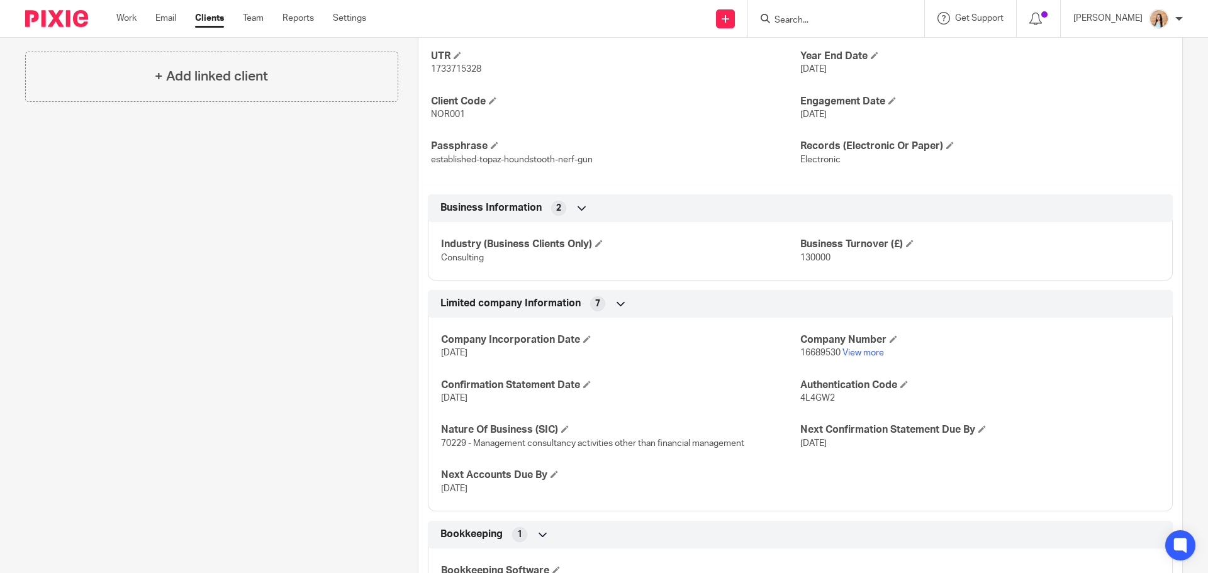
click at [451, 71] on span "1733715328" at bounding box center [456, 69] width 50 height 9
copy span "1733715328"
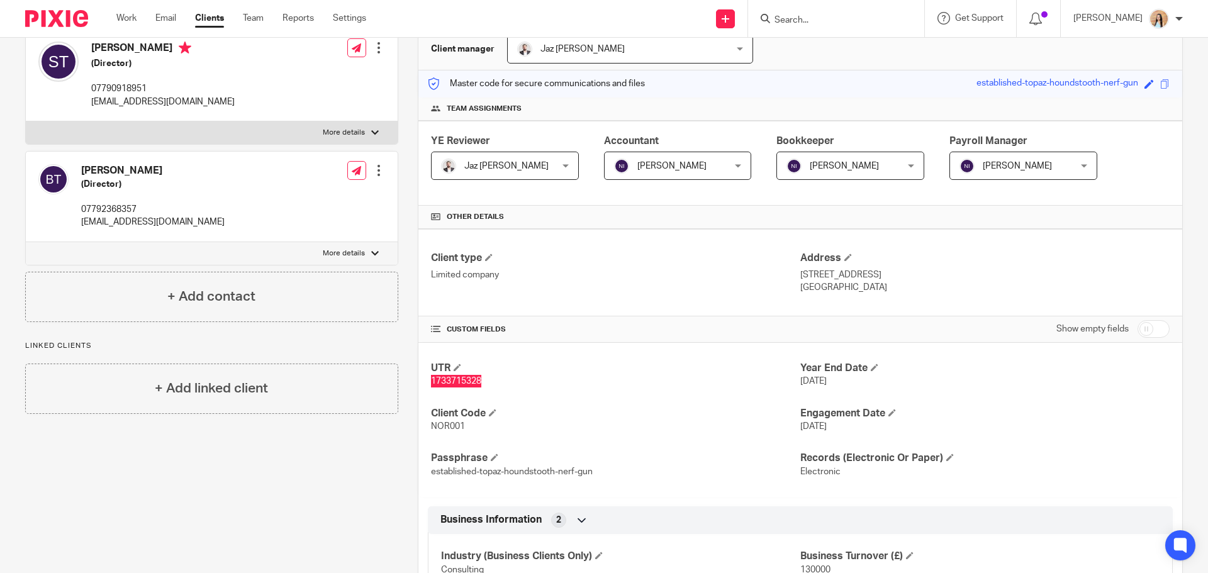
scroll to position [126, 0]
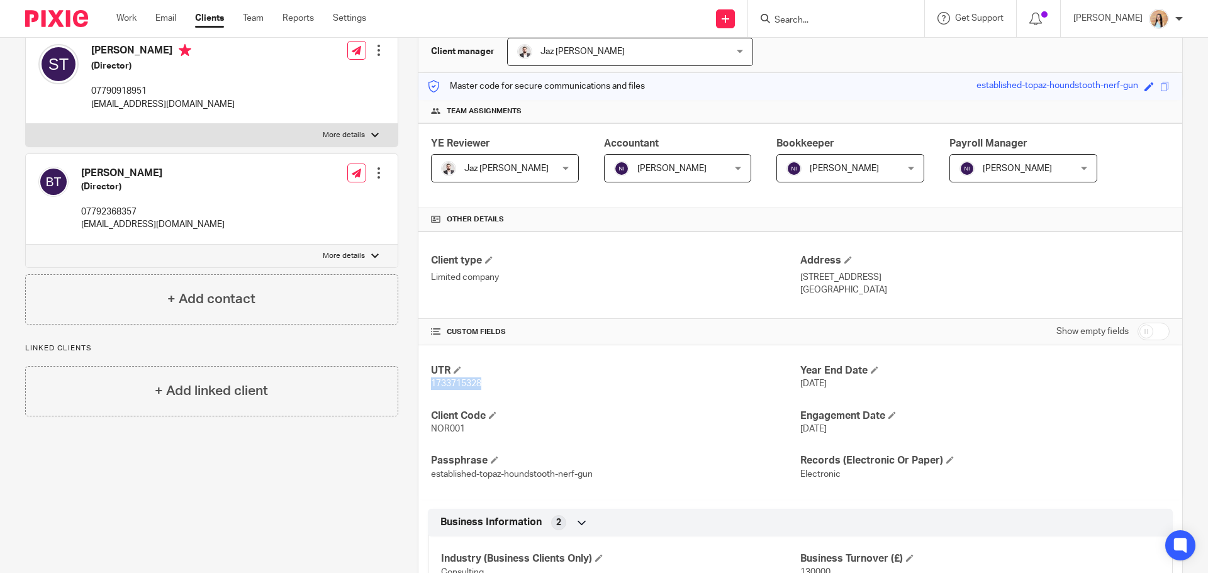
drag, startPoint x: 1141, startPoint y: 287, endPoint x: 1098, endPoint y: 279, distance: 44.1
click at [1098, 279] on div "Address West House, Brightling Road, Robertsbridge, East Sussex, United Kingdom…" at bounding box center [984, 275] width 369 height 42
click at [1097, 279] on p "West House, Brightling Road, Robertsbridge, East Sussex, United Kingdom, TN32 5…" at bounding box center [984, 277] width 369 height 13
drag, startPoint x: 1091, startPoint y: 276, endPoint x: 1142, endPoint y: 276, distance: 51.0
click at [1142, 276] on p "West House, Brightling Road, Robertsbridge, East Sussex, United Kingdom, TN32 5…" at bounding box center [984, 277] width 369 height 13
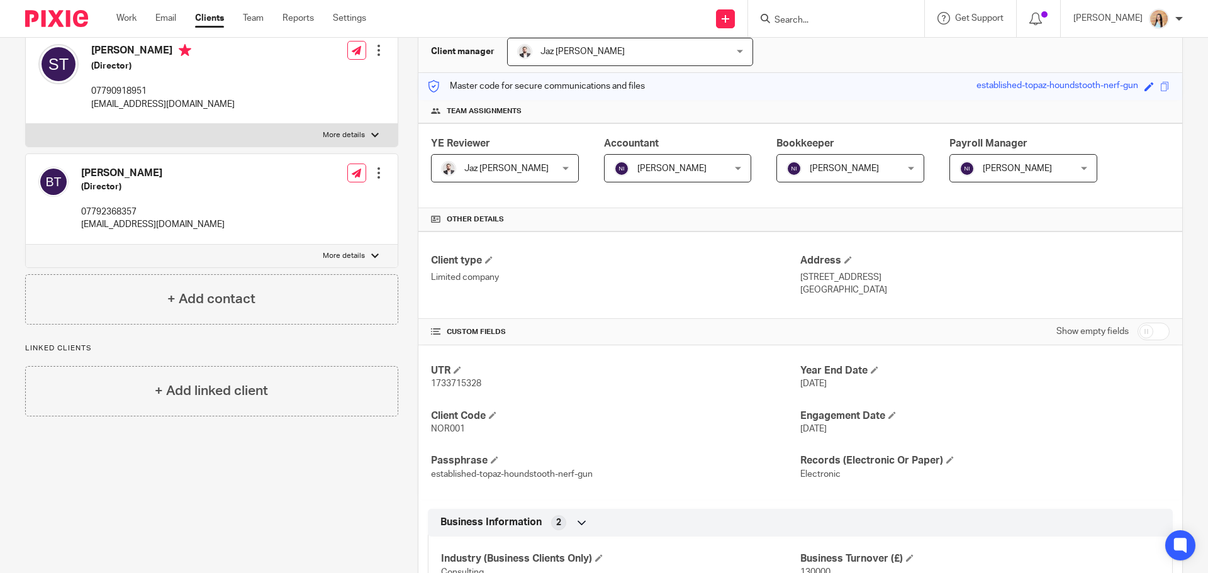
copy p "TN32 5EH"
click at [449, 432] on span "NOR001" at bounding box center [448, 429] width 34 height 9
click at [448, 432] on span "NOR001" at bounding box center [448, 429] width 34 height 9
copy span "NOR001"
